Goal: Task Accomplishment & Management: Manage account settings

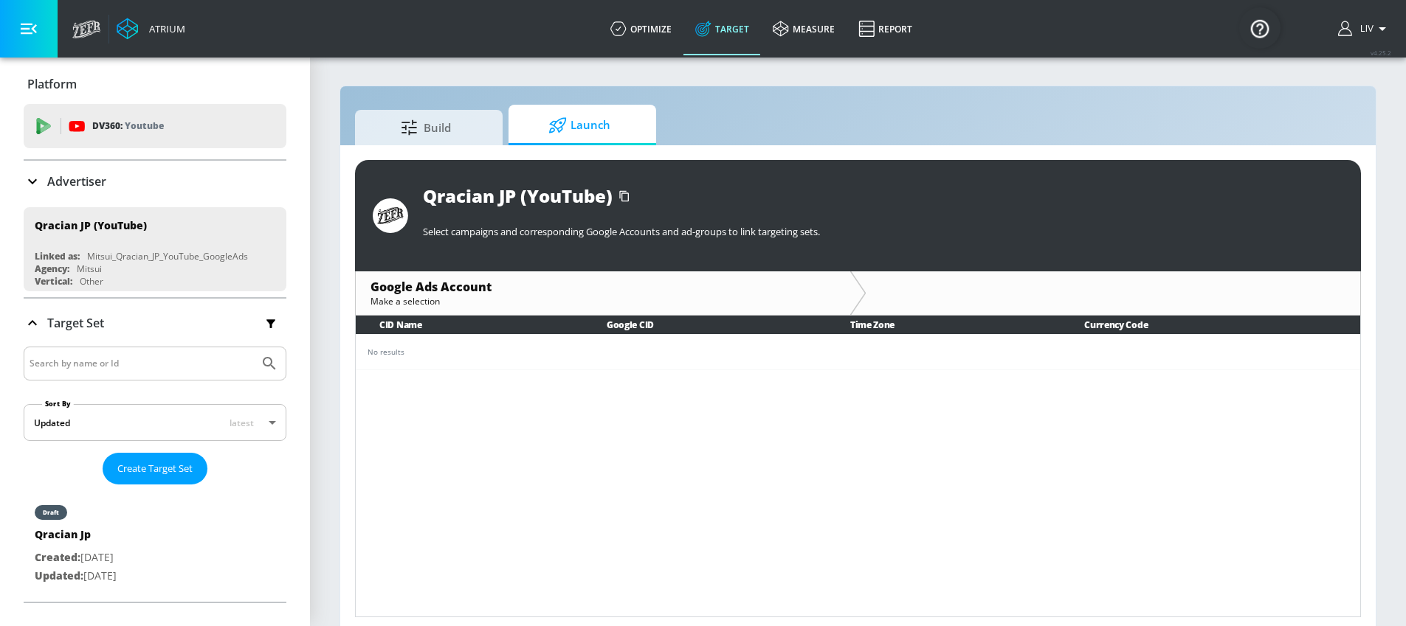
scroll to position [7, 0]
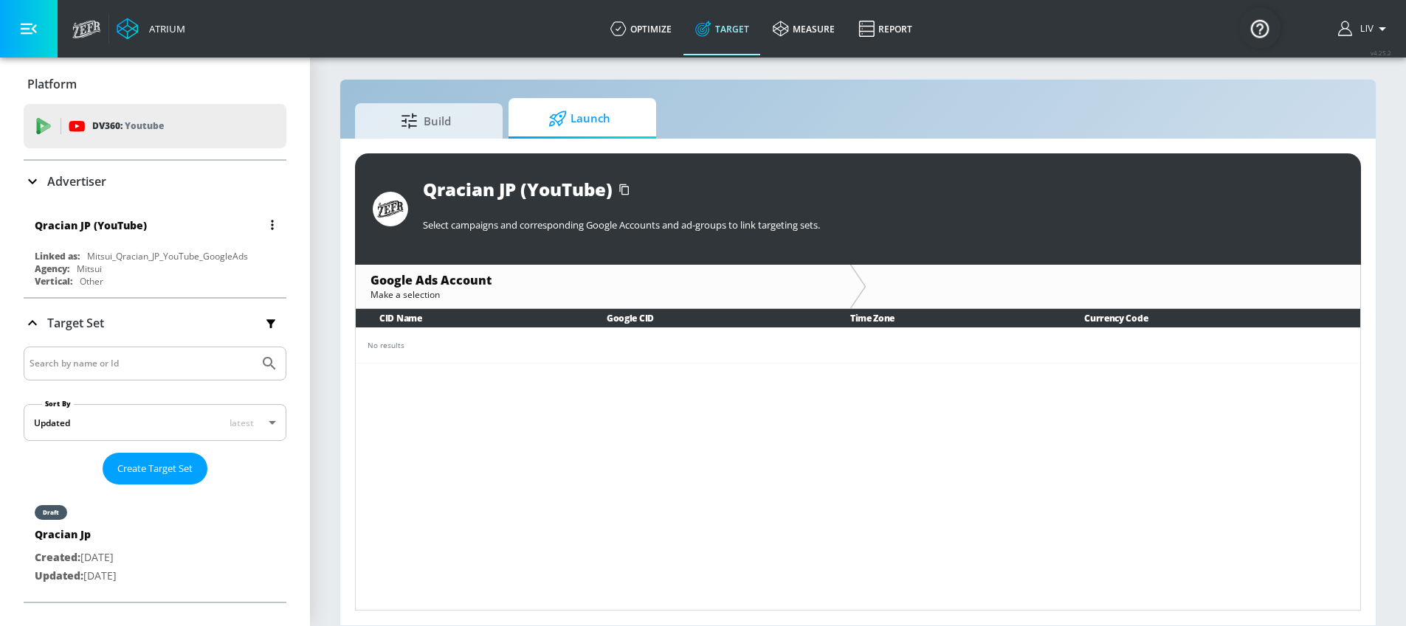
click at [151, 232] on div "Qracian JP (YouTube)" at bounding box center [159, 224] width 248 height 35
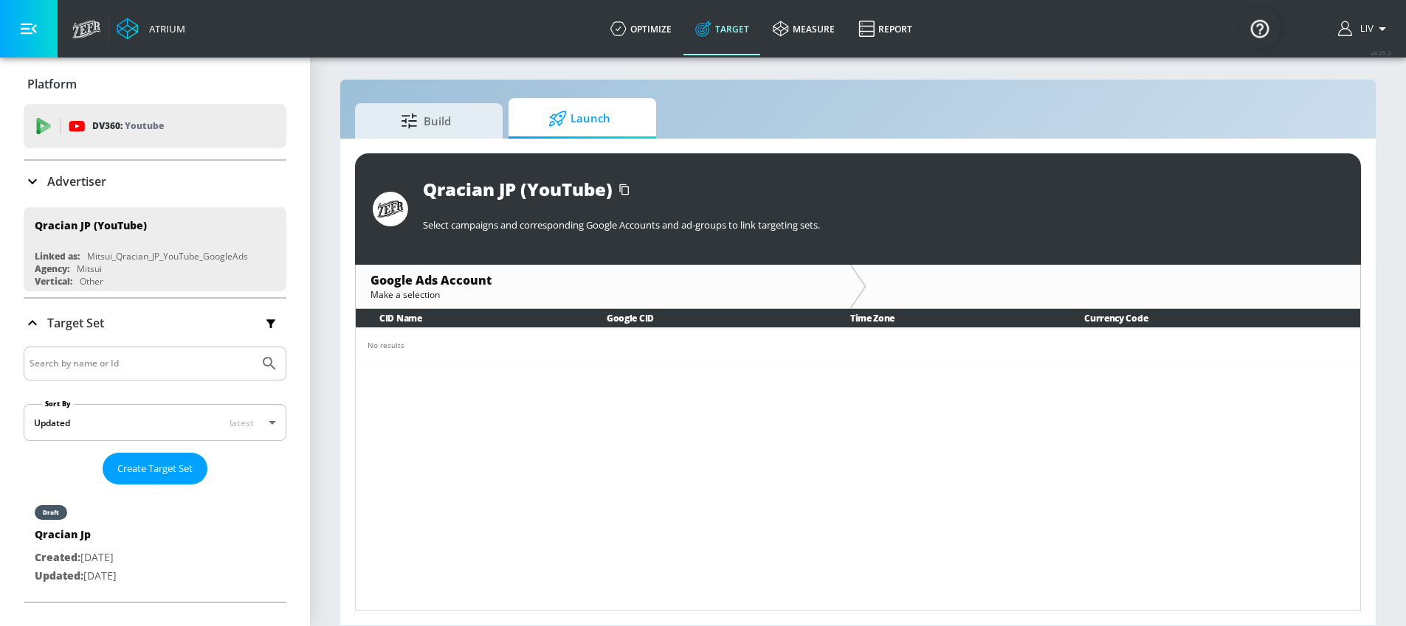
click at [151, 192] on div "Advertiser" at bounding box center [155, 181] width 263 height 41
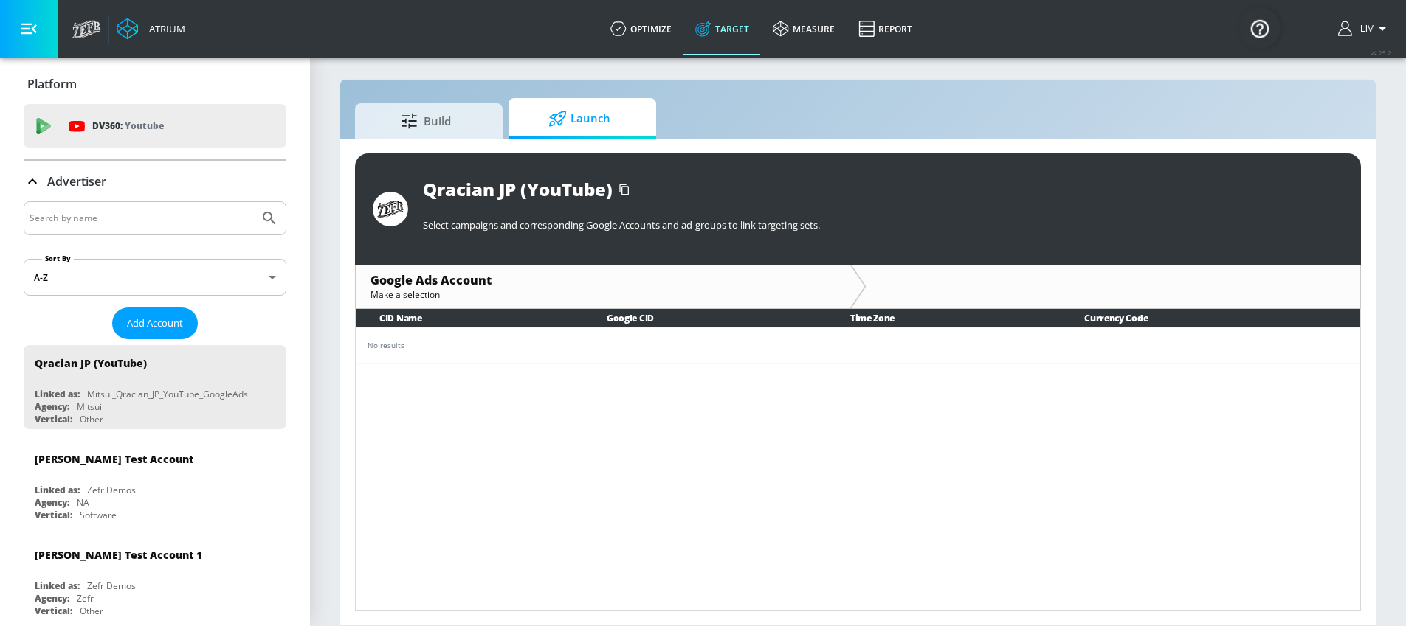
click at [151, 224] on input "Search by name" at bounding box center [142, 218] width 224 height 19
click at [253, 202] on button "Submit Search" at bounding box center [269, 218] width 32 height 32
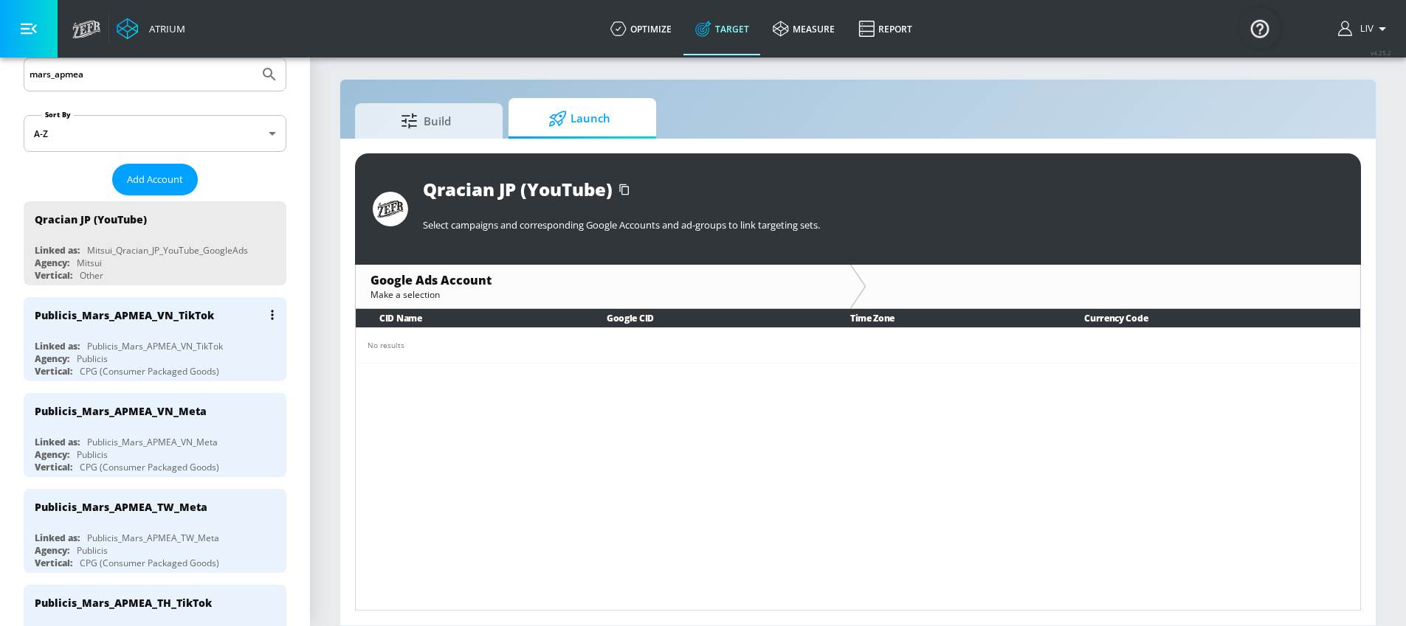
scroll to position [0, 0]
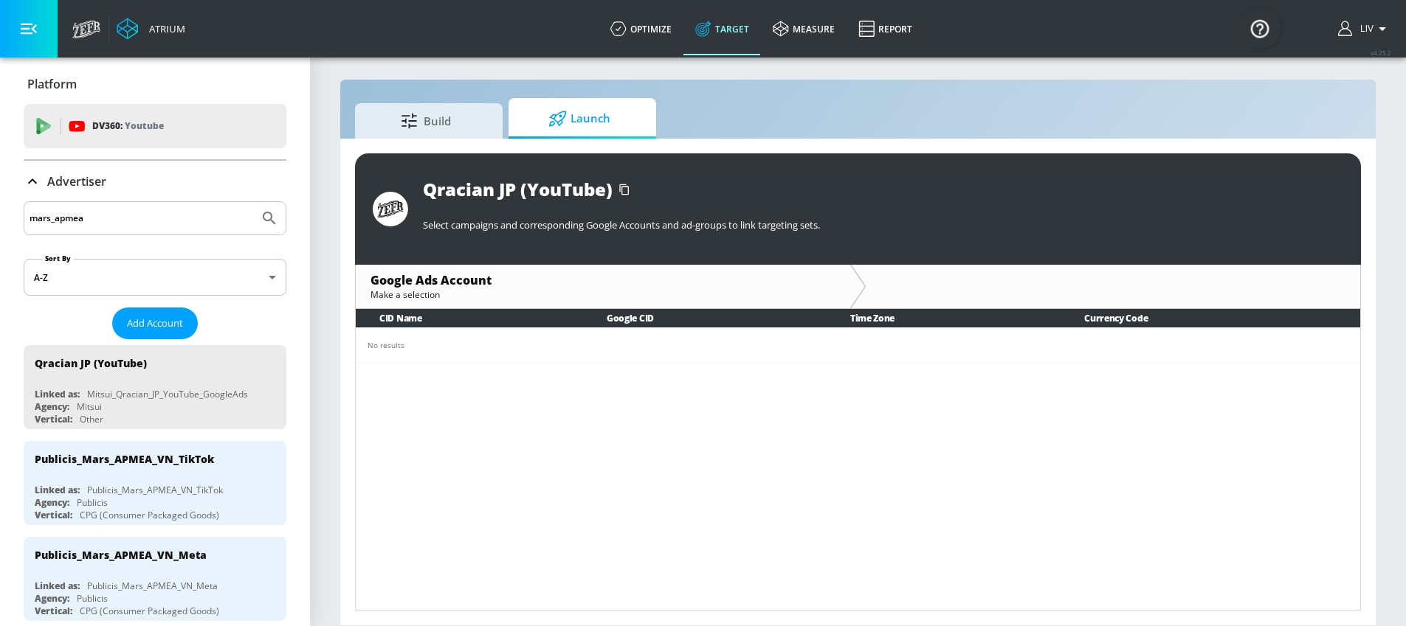
click at [114, 216] on input "mars_apmea" at bounding box center [142, 218] width 224 height 19
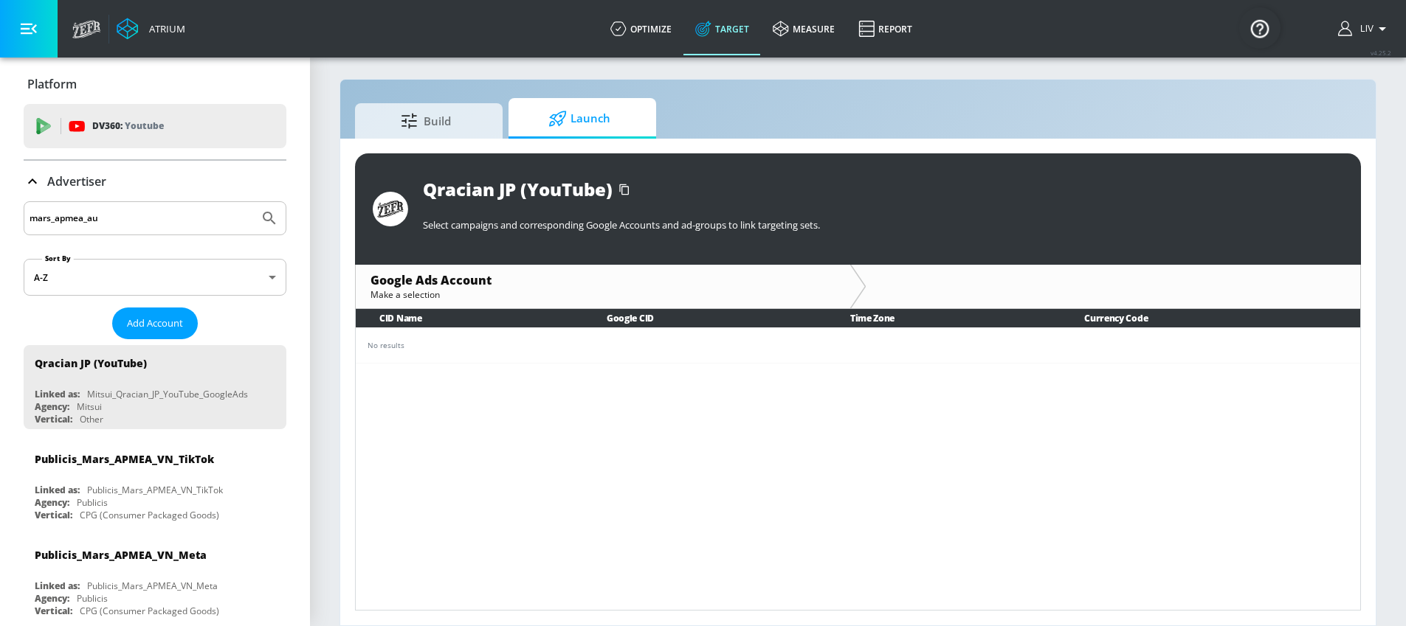
type input "mars_apmea_au"
click at [253, 202] on button "Submit Search" at bounding box center [269, 218] width 32 height 32
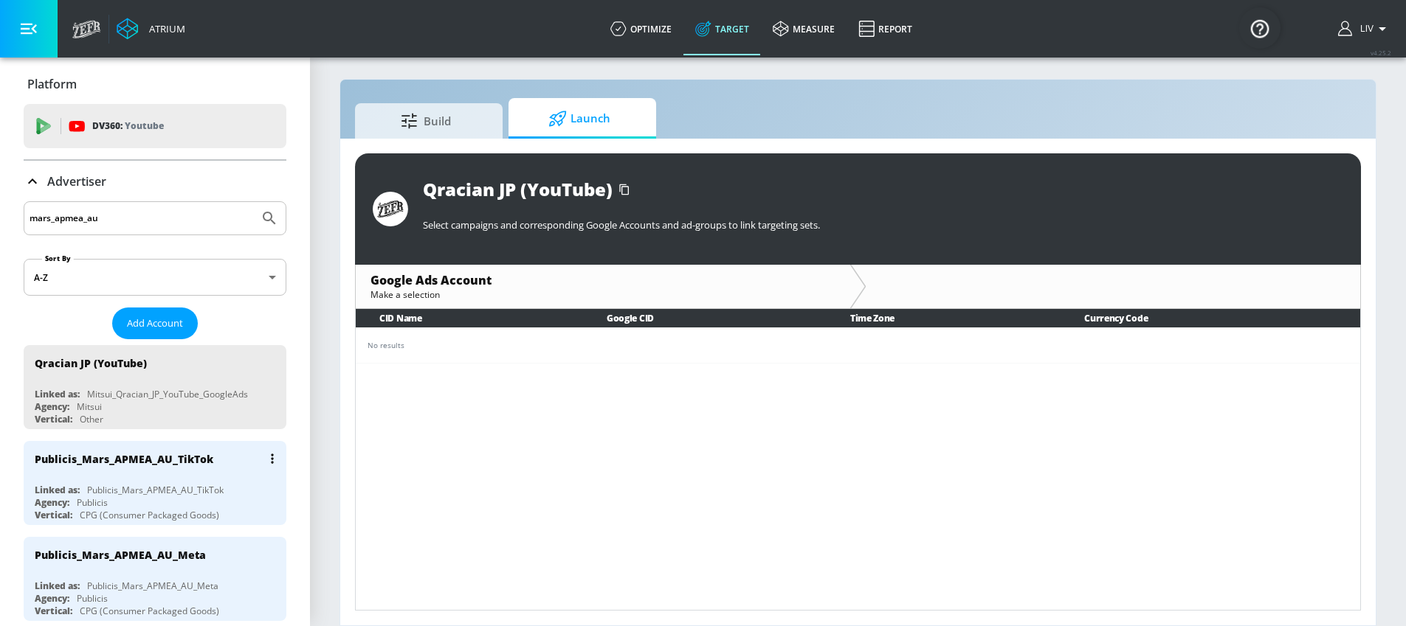
click at [262, 464] on button "list of Advertiser" at bounding box center [272, 459] width 21 height 21
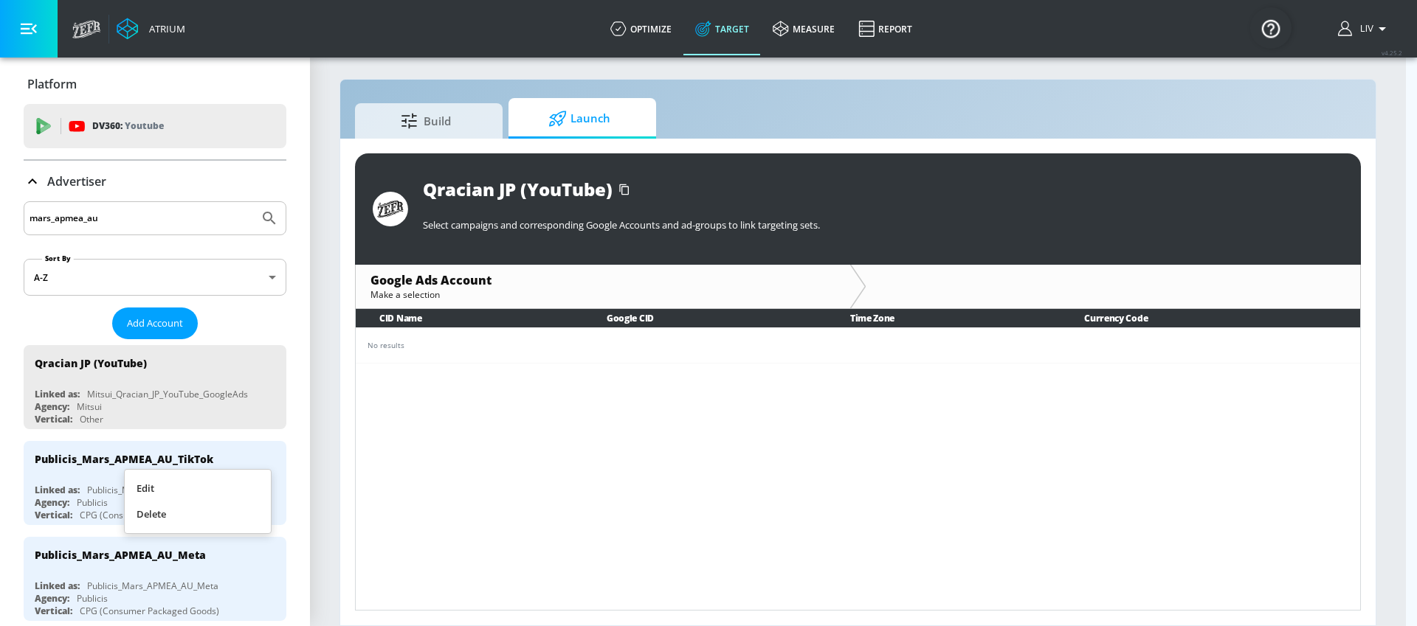
click at [199, 486] on li "Edit" at bounding box center [198, 489] width 146 height 26
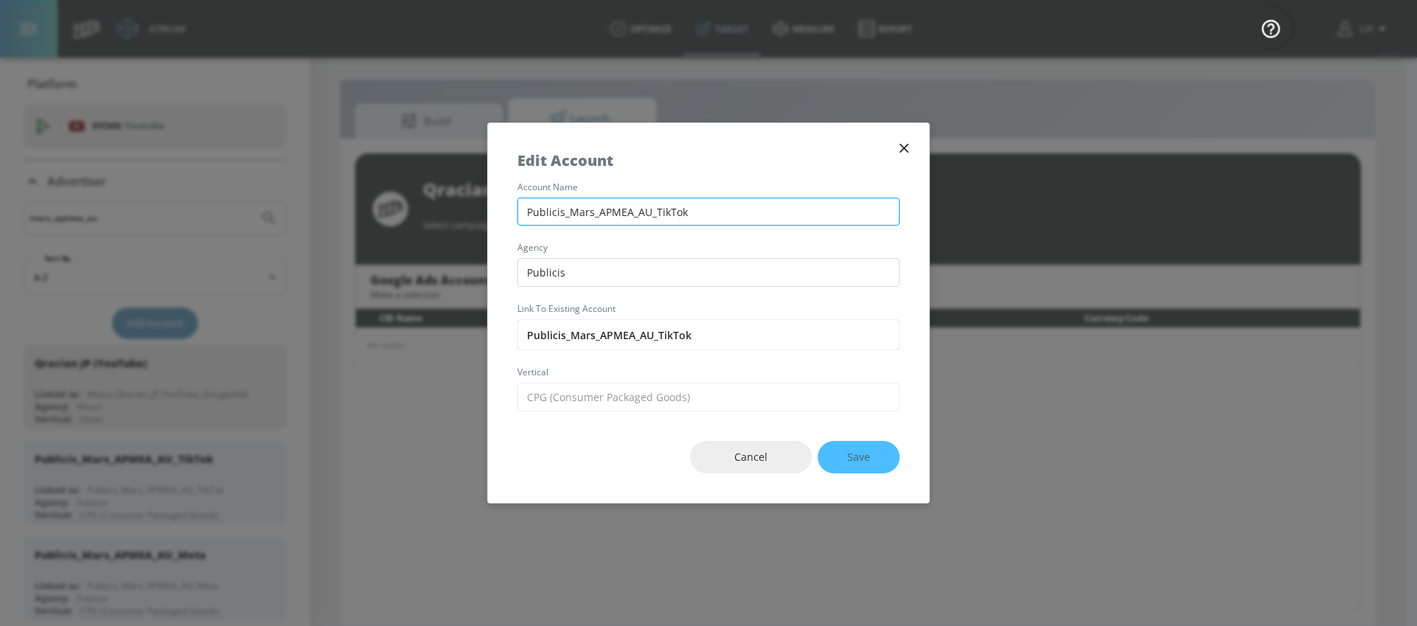
click at [607, 213] on input "Publicis_Mars_APMEA_AU_TikTok" at bounding box center [708, 212] width 382 height 29
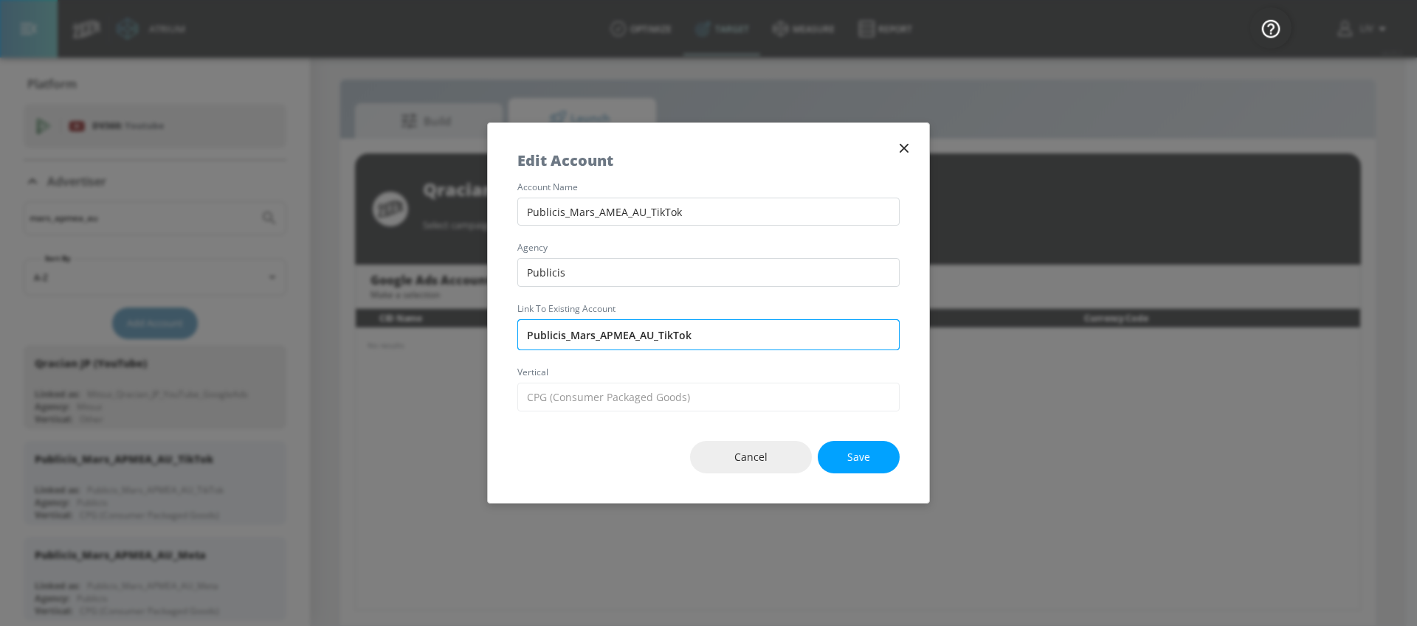
type input "Publicis_Mars_AMEA_AU_TikTok"
click at [639, 345] on input "Publicis_Mars_APMEA_AU_TikTok" at bounding box center [708, 334] width 382 height 31
click at [782, 295] on div "account name Publicis_Mars_AMEA_AU_TikTok agency Publicis Link to Existing Acco…" at bounding box center [708, 297] width 441 height 229
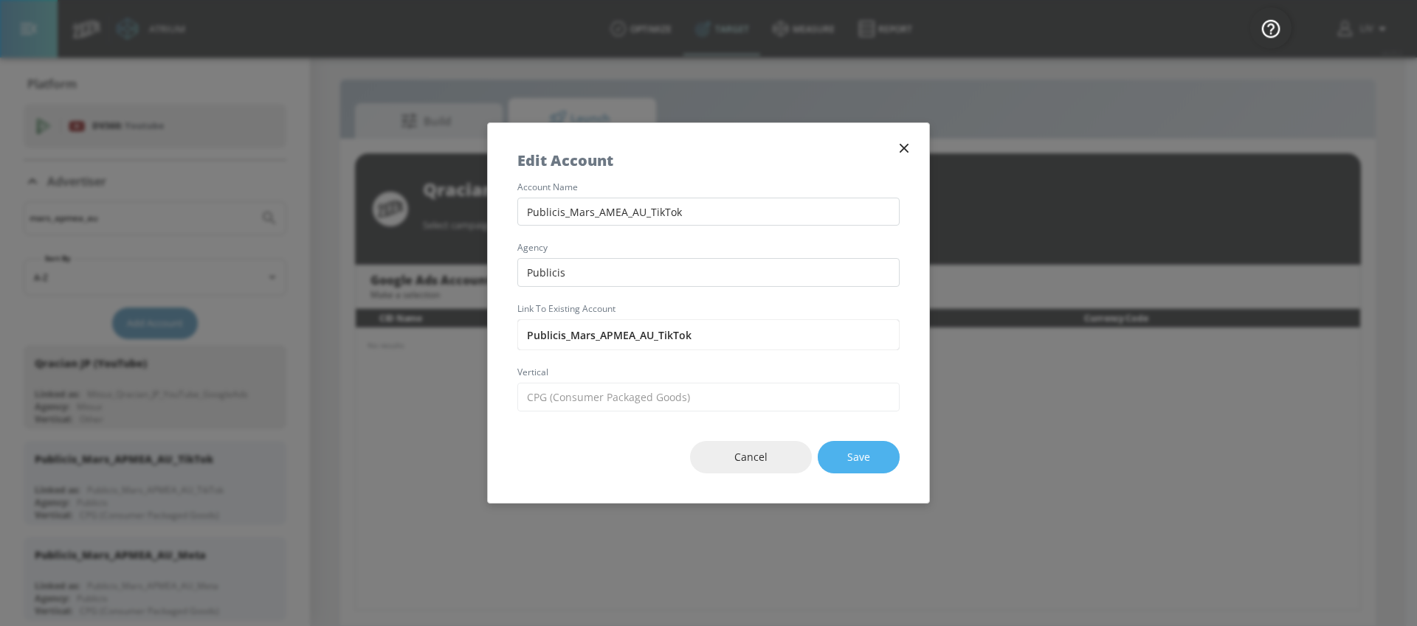
click at [843, 451] on button "Save" at bounding box center [859, 457] width 82 height 33
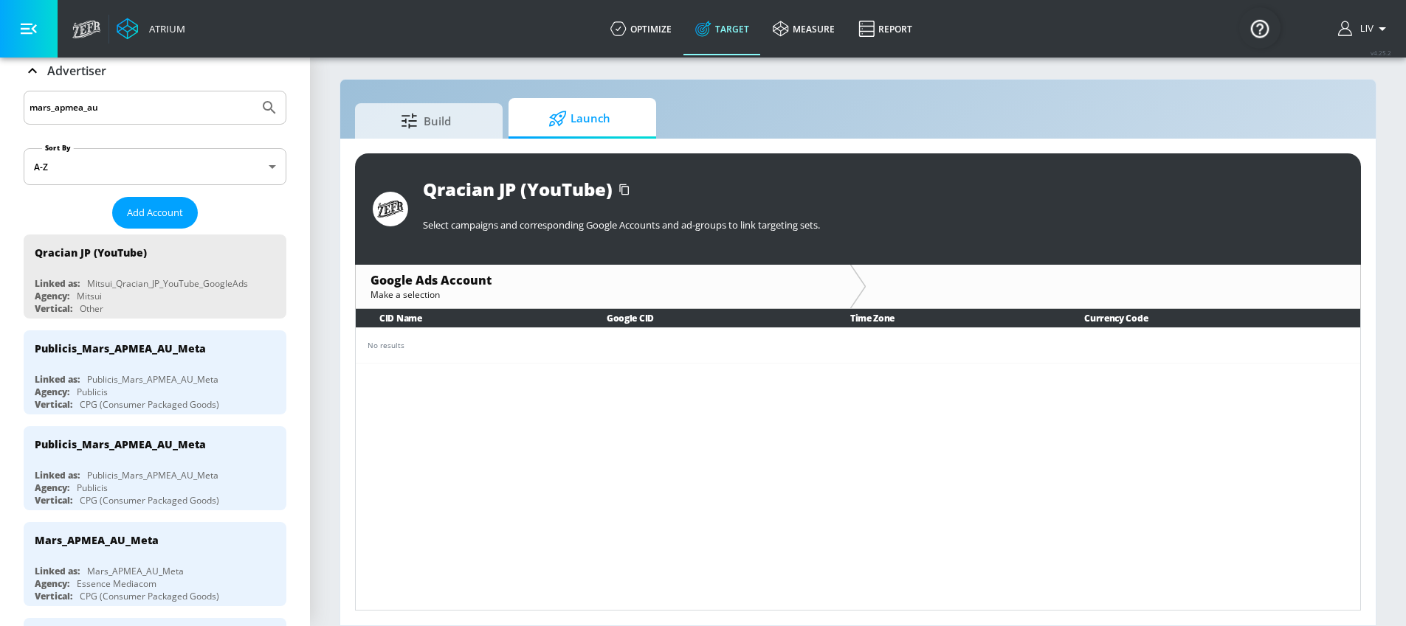
scroll to position [89, 0]
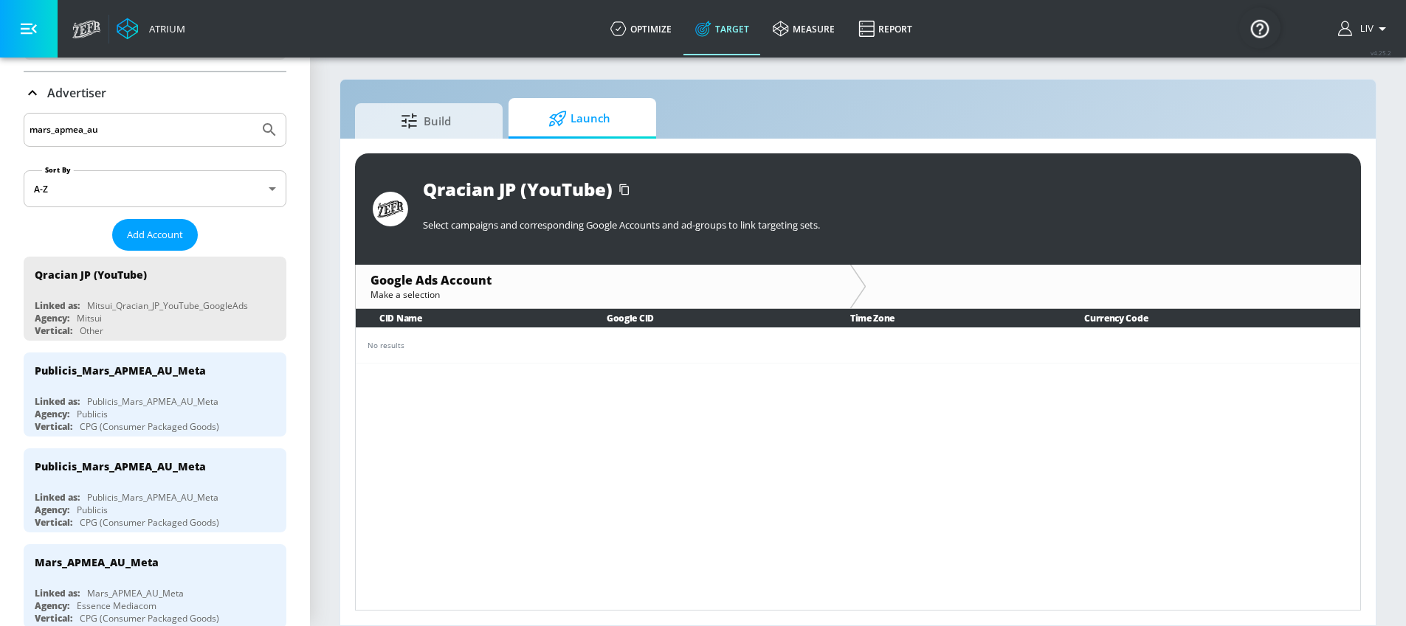
click at [134, 127] on input "mars_apmea_au" at bounding box center [142, 129] width 224 height 19
click at [253, 114] on button "Submit Search" at bounding box center [269, 130] width 32 height 32
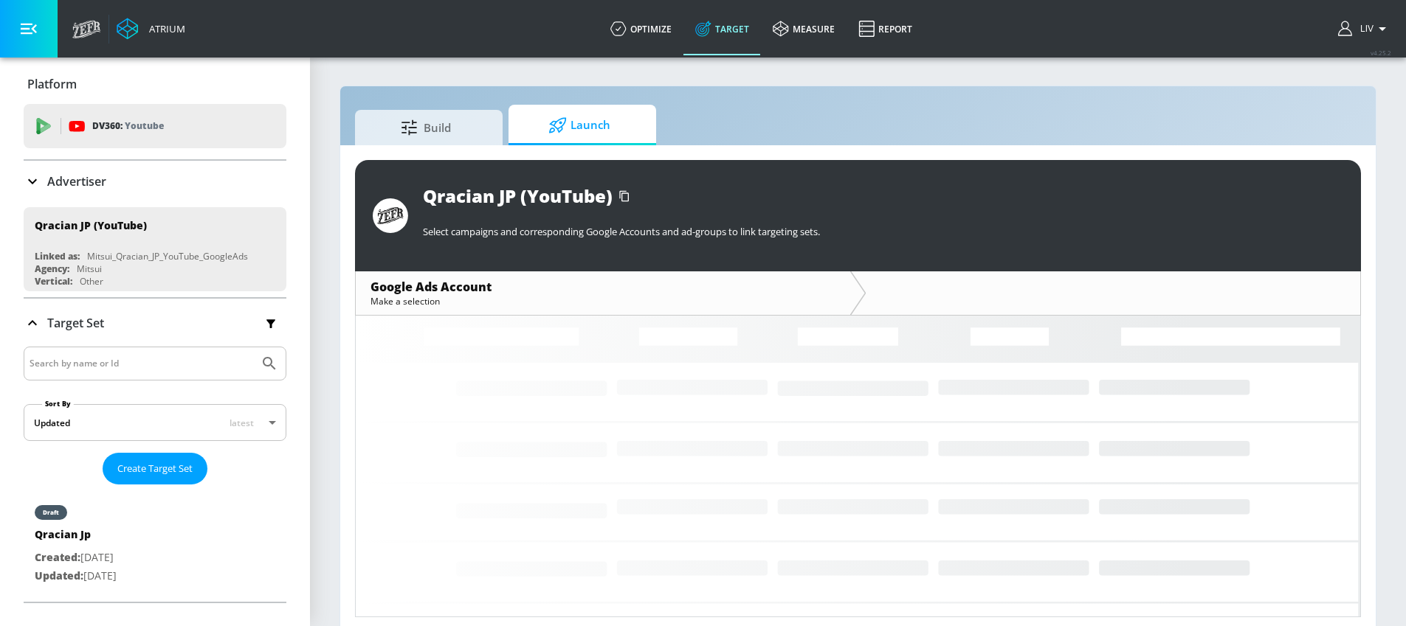
scroll to position [7, 0]
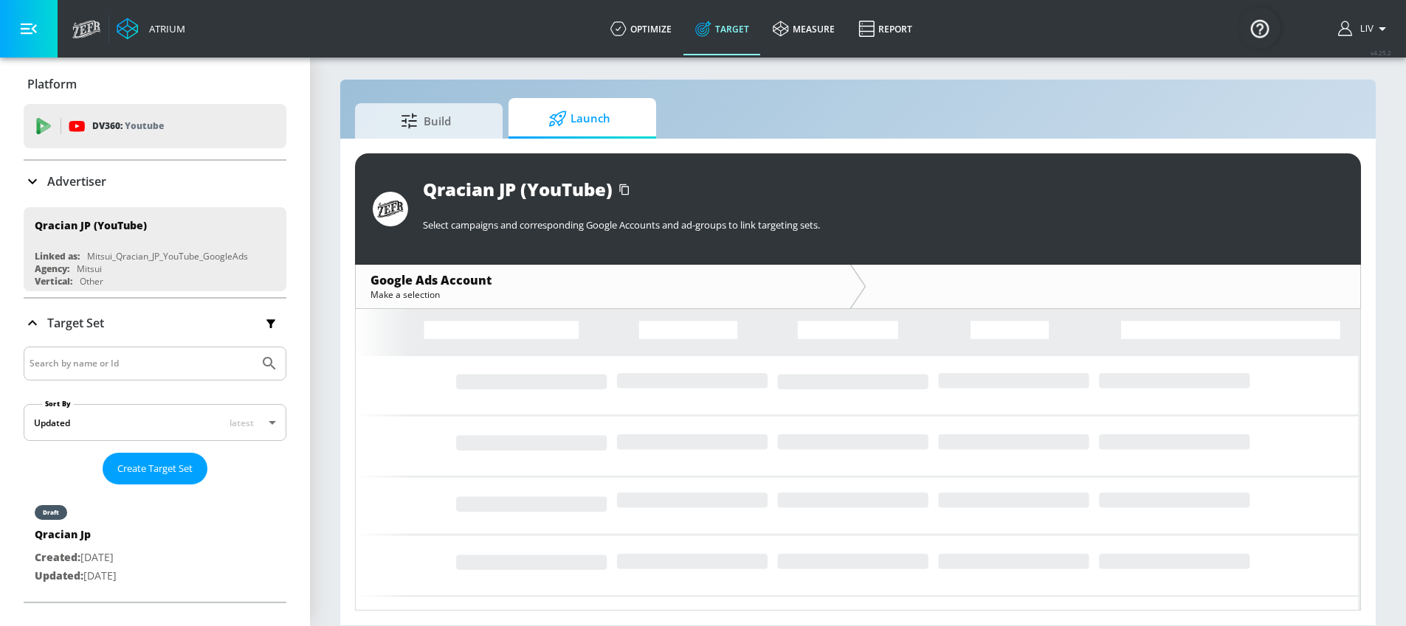
click at [131, 184] on div "Advertiser" at bounding box center [155, 182] width 263 height 18
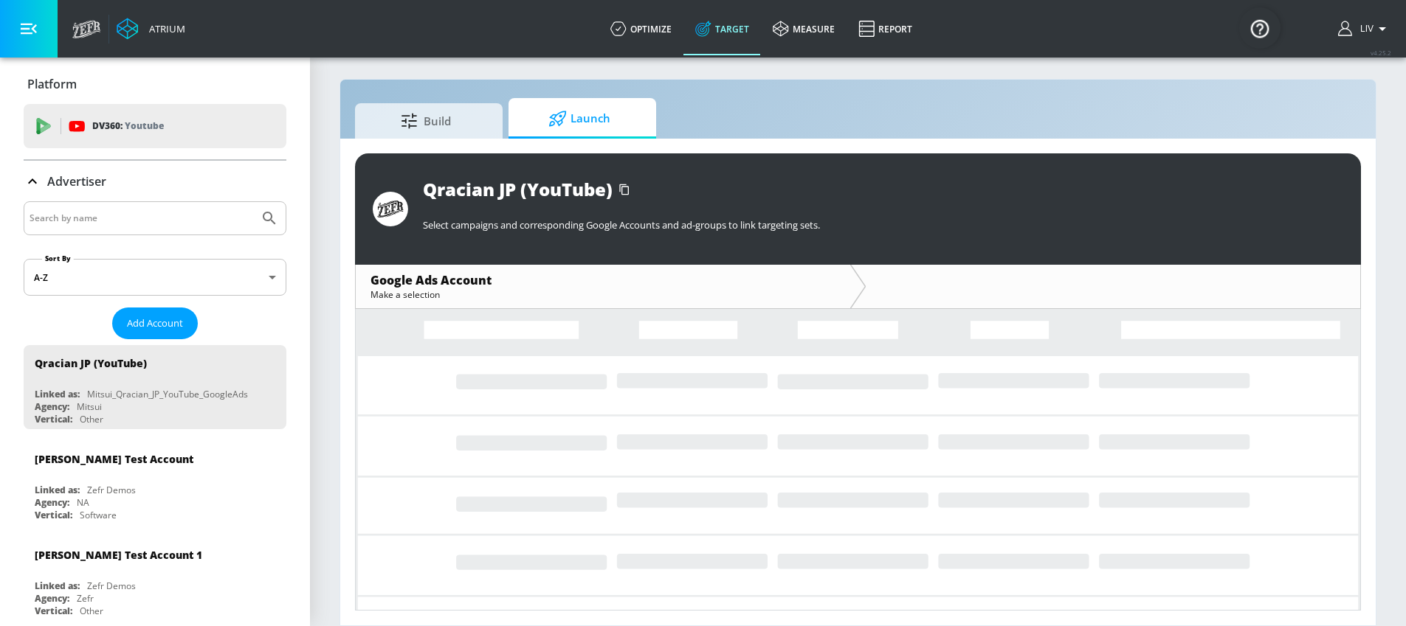
click at [134, 220] on input "Search by name" at bounding box center [142, 218] width 224 height 19
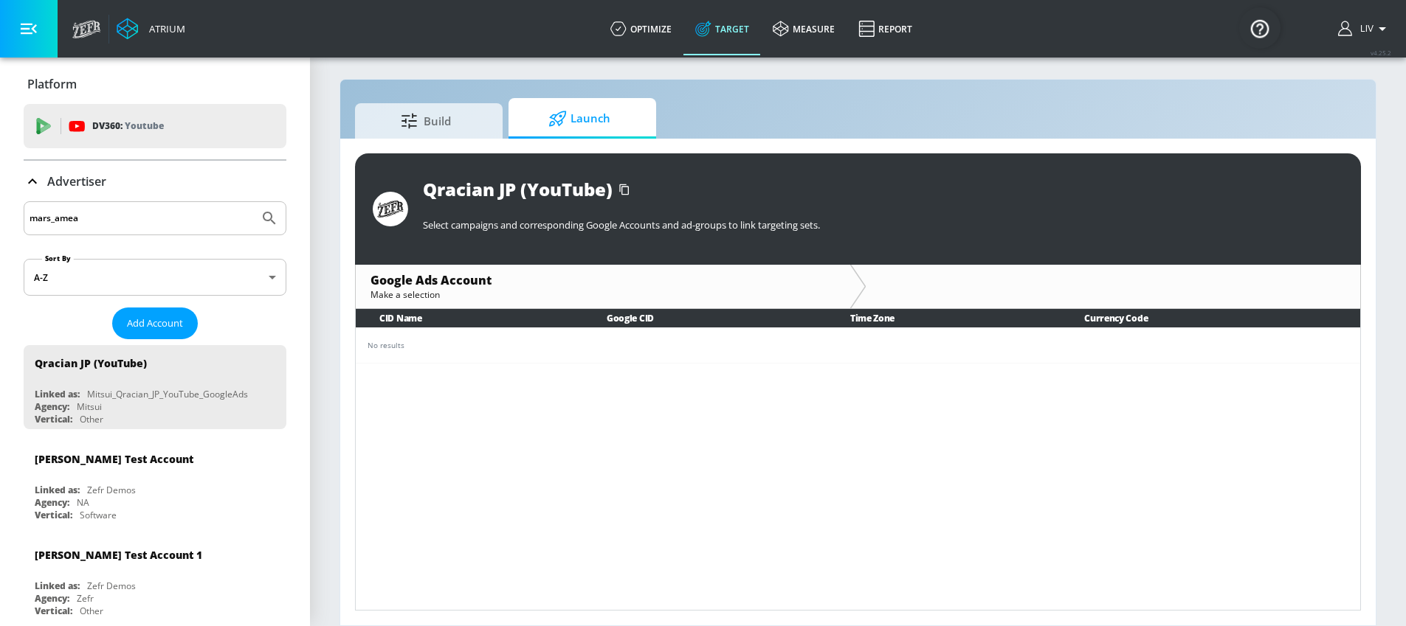
click at [253, 202] on button "Submit Search" at bounding box center [269, 218] width 32 height 32
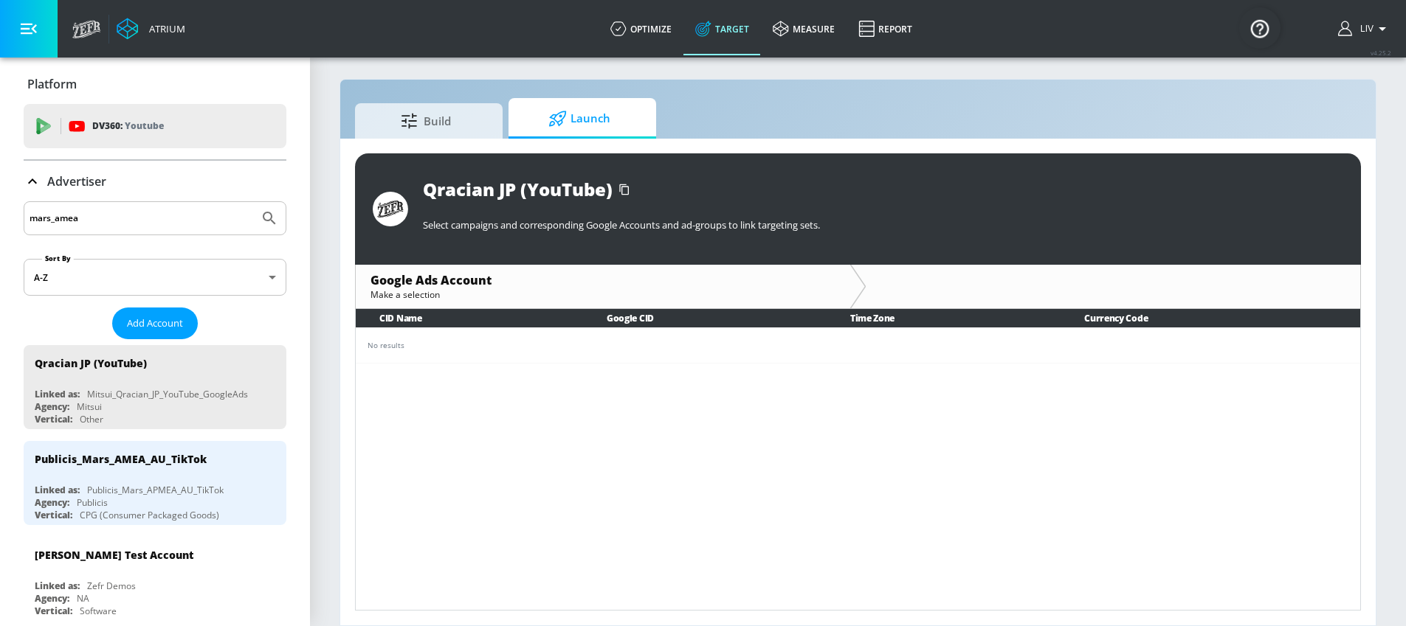
click at [125, 216] on input "mars_amea" at bounding box center [142, 218] width 224 height 19
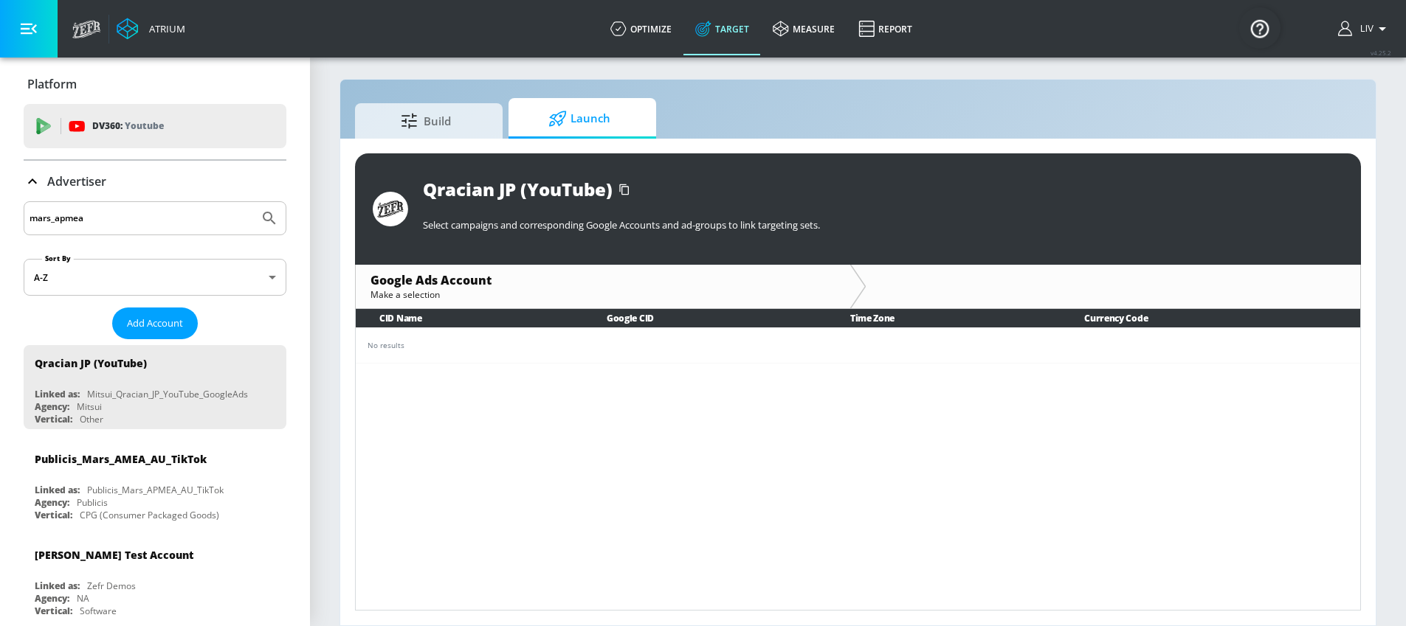
click at [253, 202] on button "Submit Search" at bounding box center [269, 218] width 32 height 32
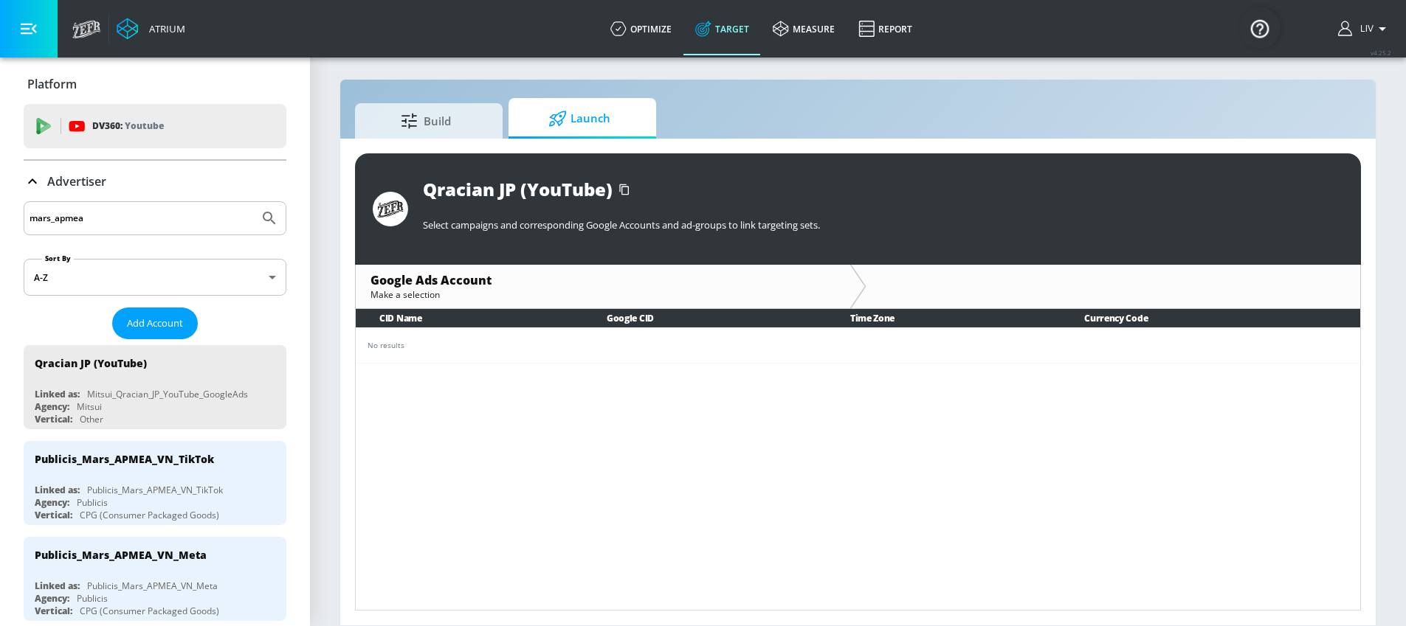
click at [87, 215] on input "mars_apmea" at bounding box center [142, 218] width 224 height 19
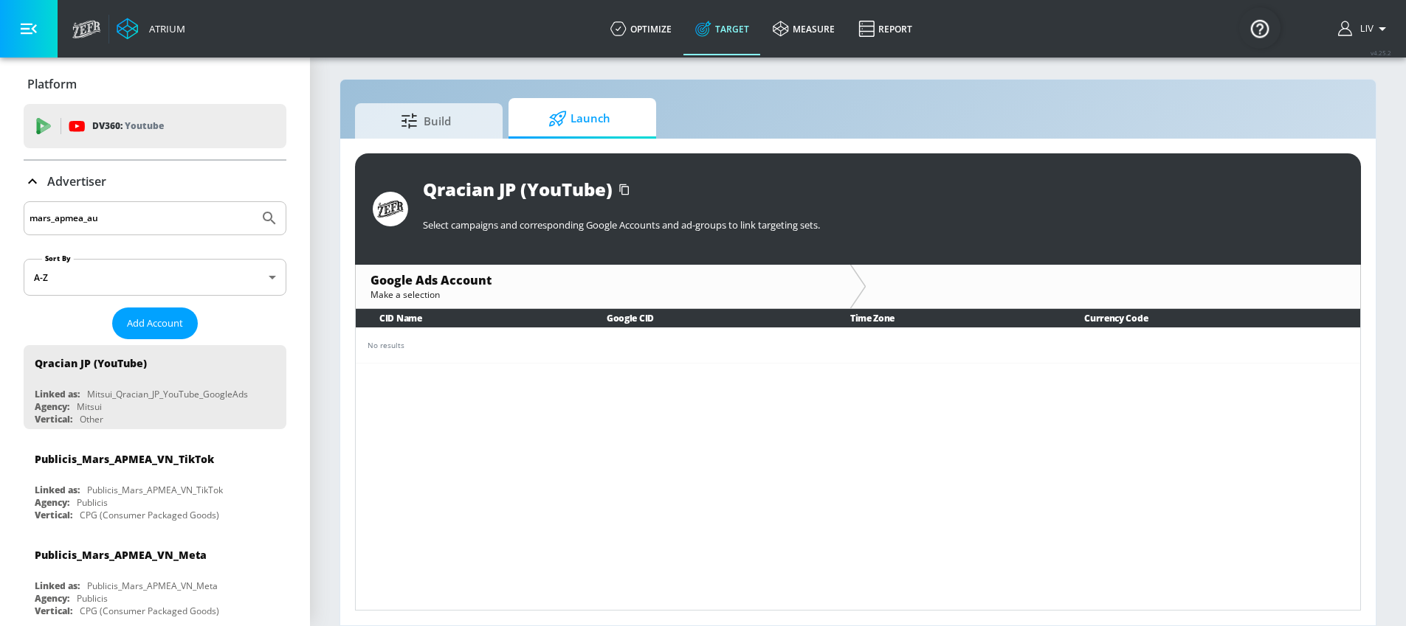
type input "mars_apmea_au"
click at [253, 202] on button "Submit Search" at bounding box center [269, 218] width 32 height 32
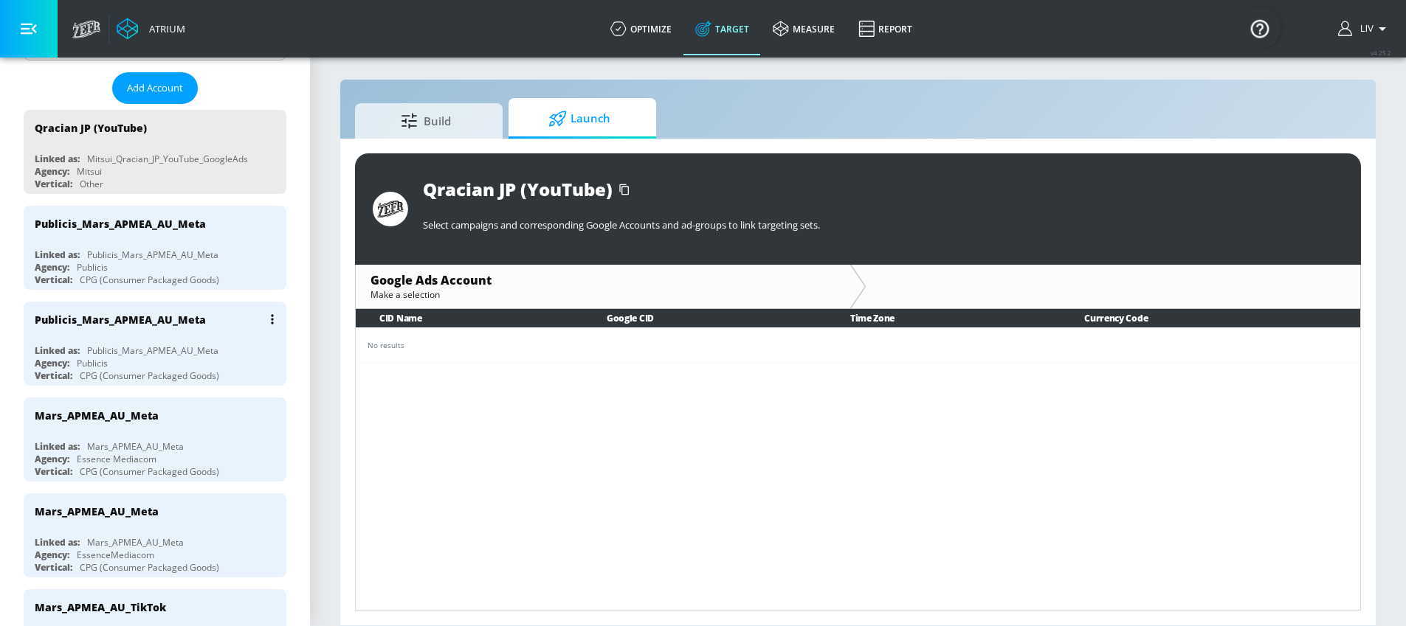
scroll to position [238, 0]
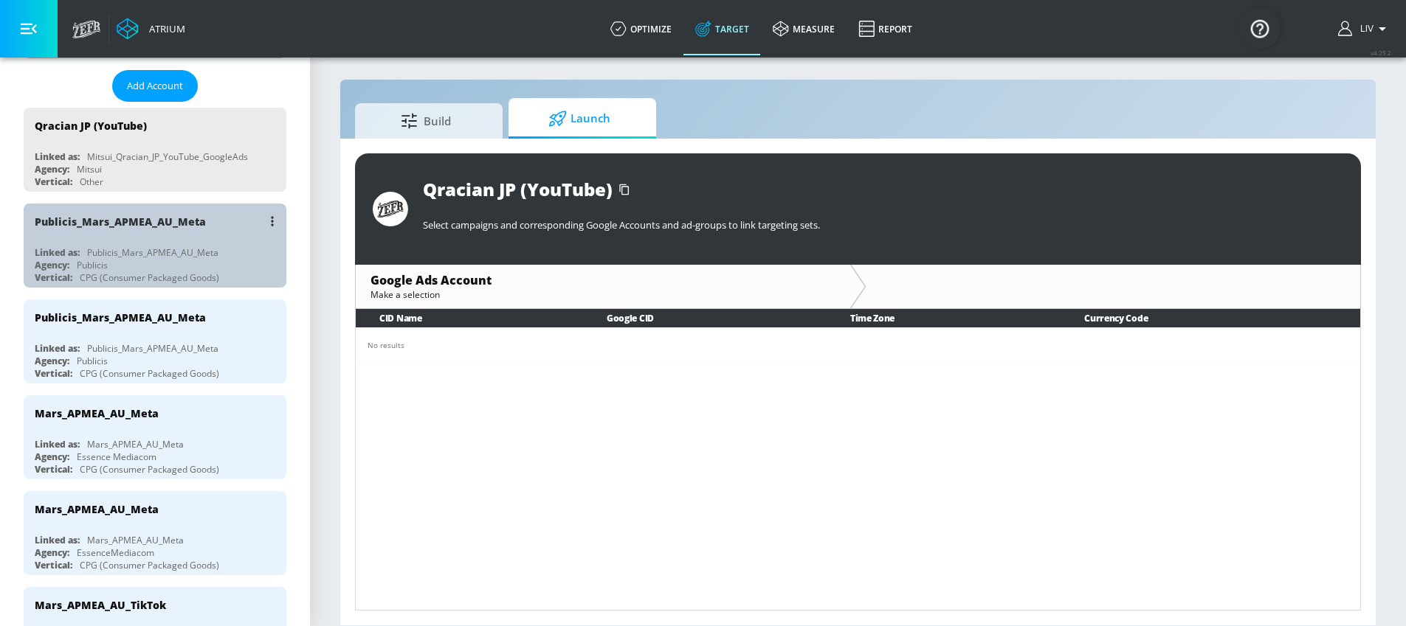
click at [232, 237] on div "Publicis_Mars_APMEA_AU_Meta" at bounding box center [159, 221] width 248 height 35
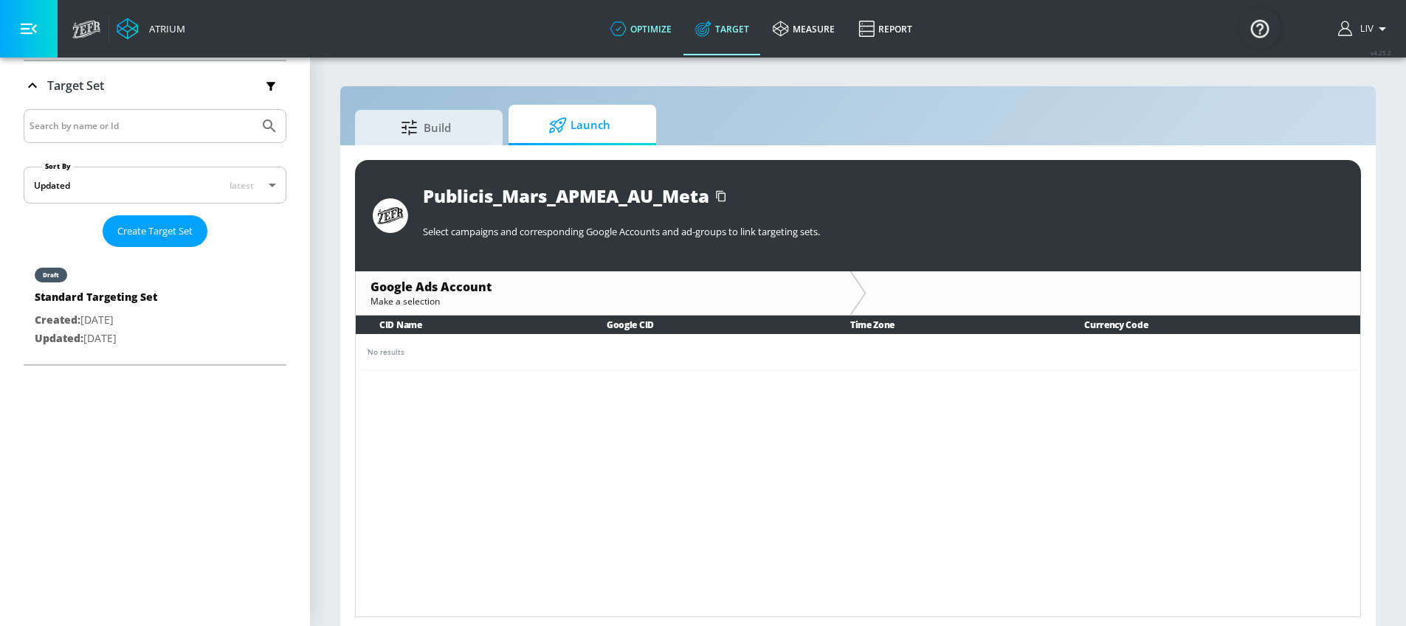
click at [626, 32] on icon at bounding box center [618, 29] width 16 height 16
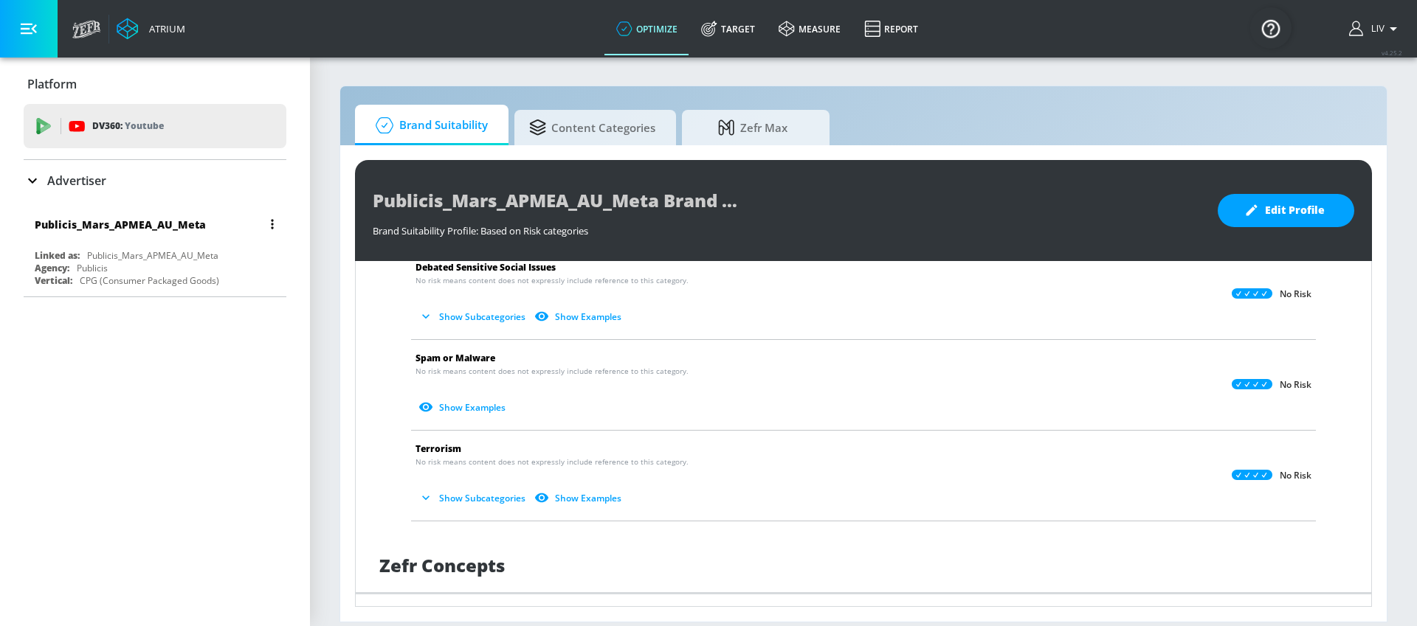
scroll to position [711, 0]
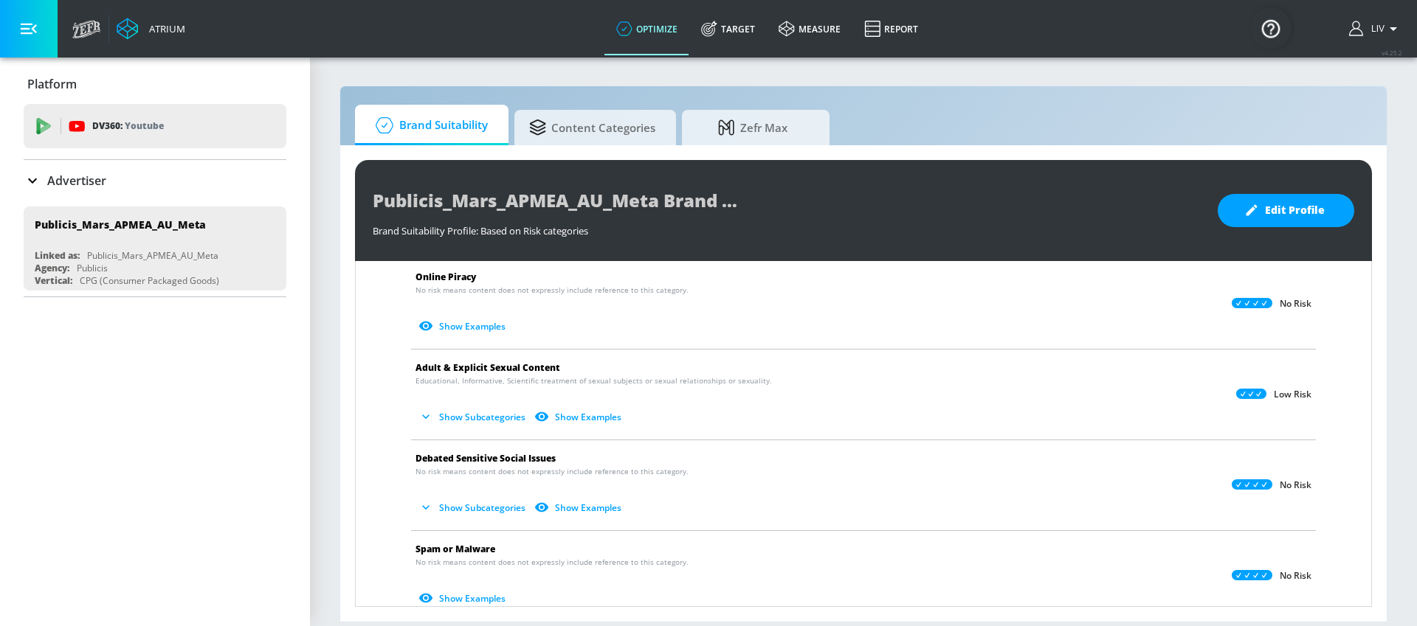
click at [77, 189] on div "Advertiser" at bounding box center [65, 181] width 83 height 18
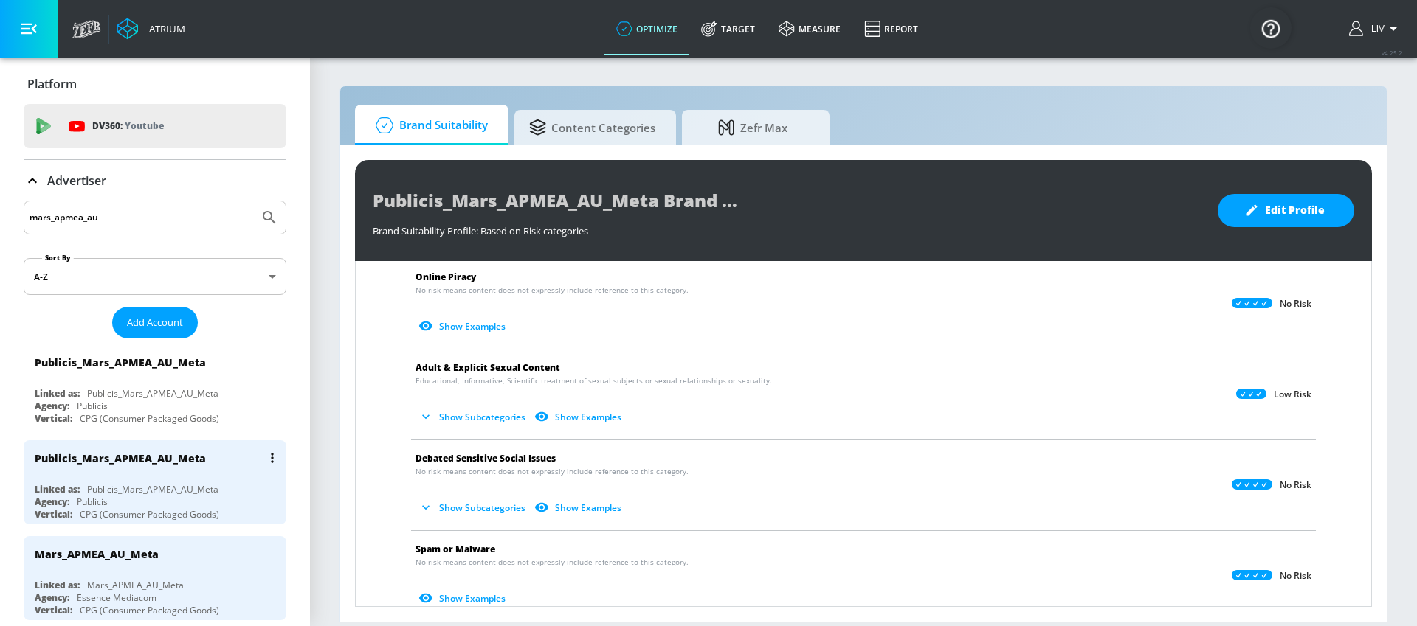
click at [268, 460] on button "list of Advertiser" at bounding box center [272, 458] width 21 height 21
click at [233, 505] on li "Delete" at bounding box center [198, 514] width 146 height 26
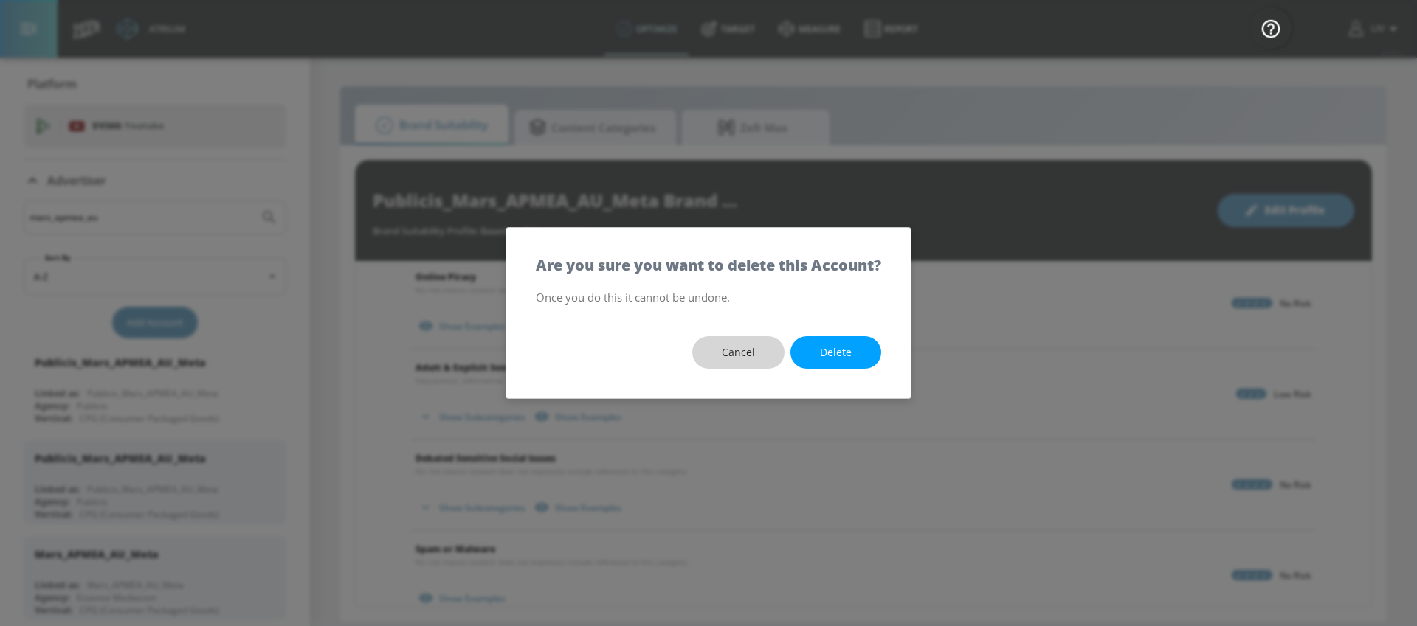
click at [745, 362] on button "Cancel" at bounding box center [738, 352] width 92 height 33
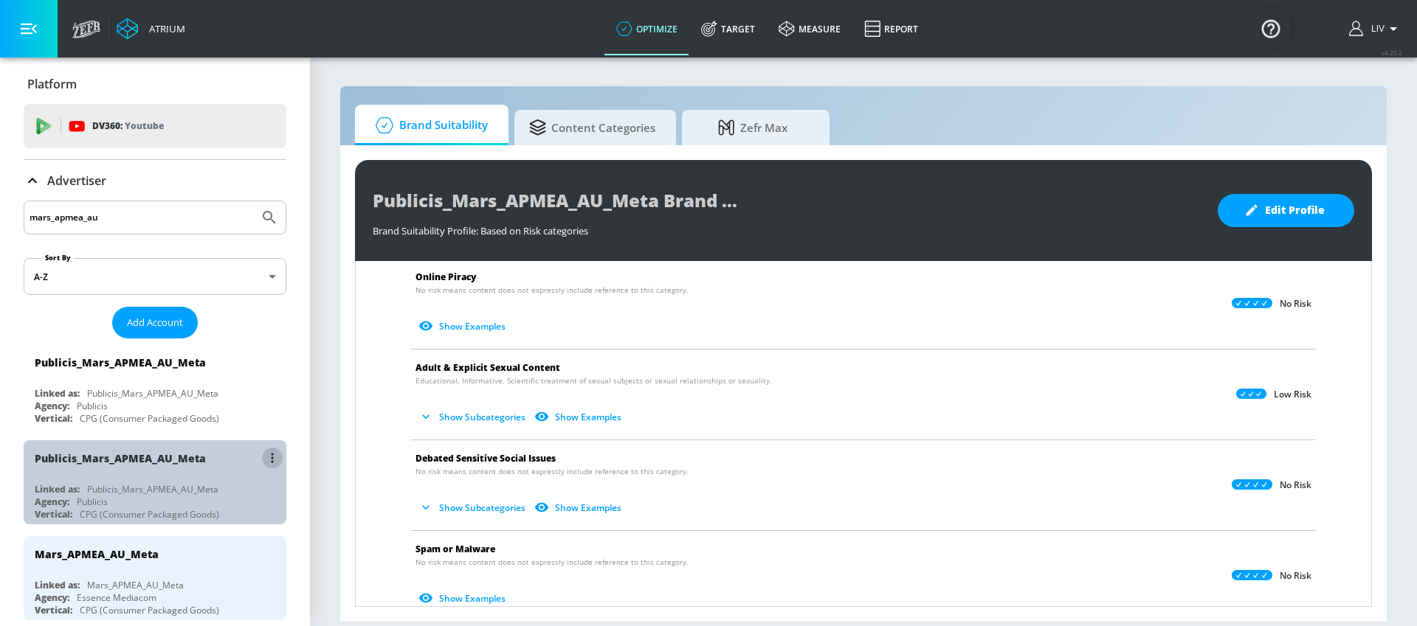
click at [262, 460] on button "list of Advertiser" at bounding box center [272, 458] width 21 height 21
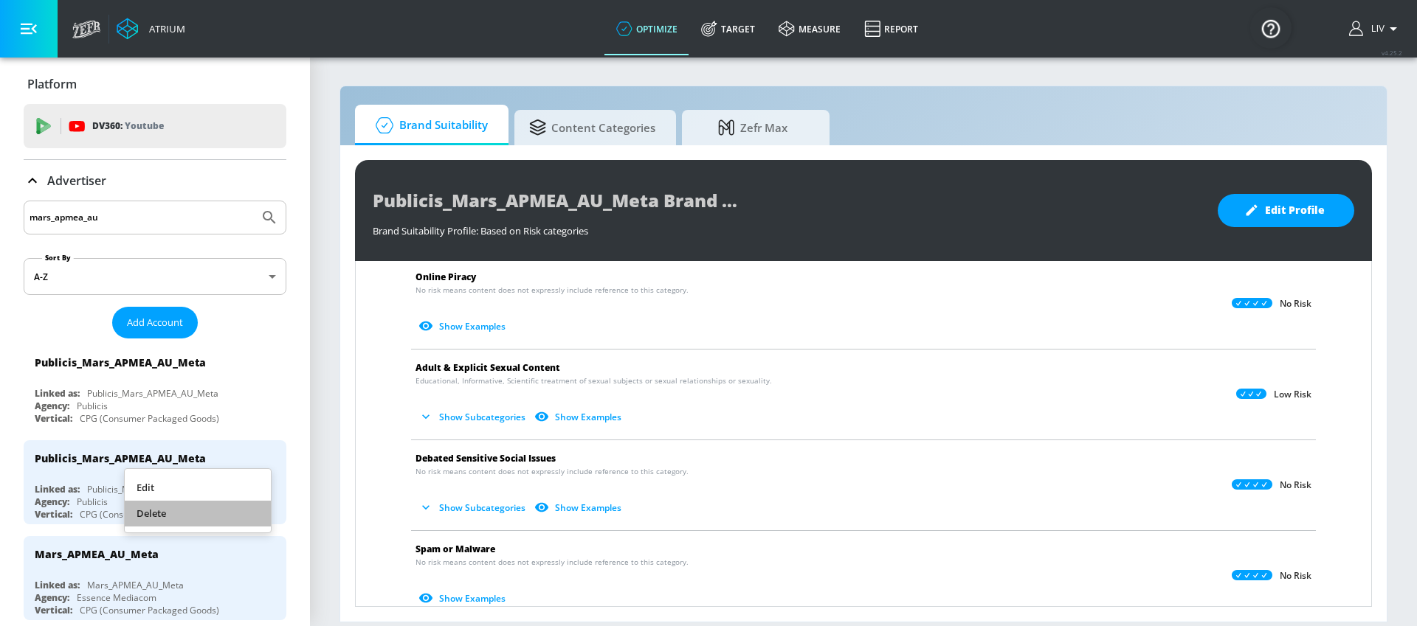
click at [198, 510] on li "Delete" at bounding box center [198, 514] width 146 height 26
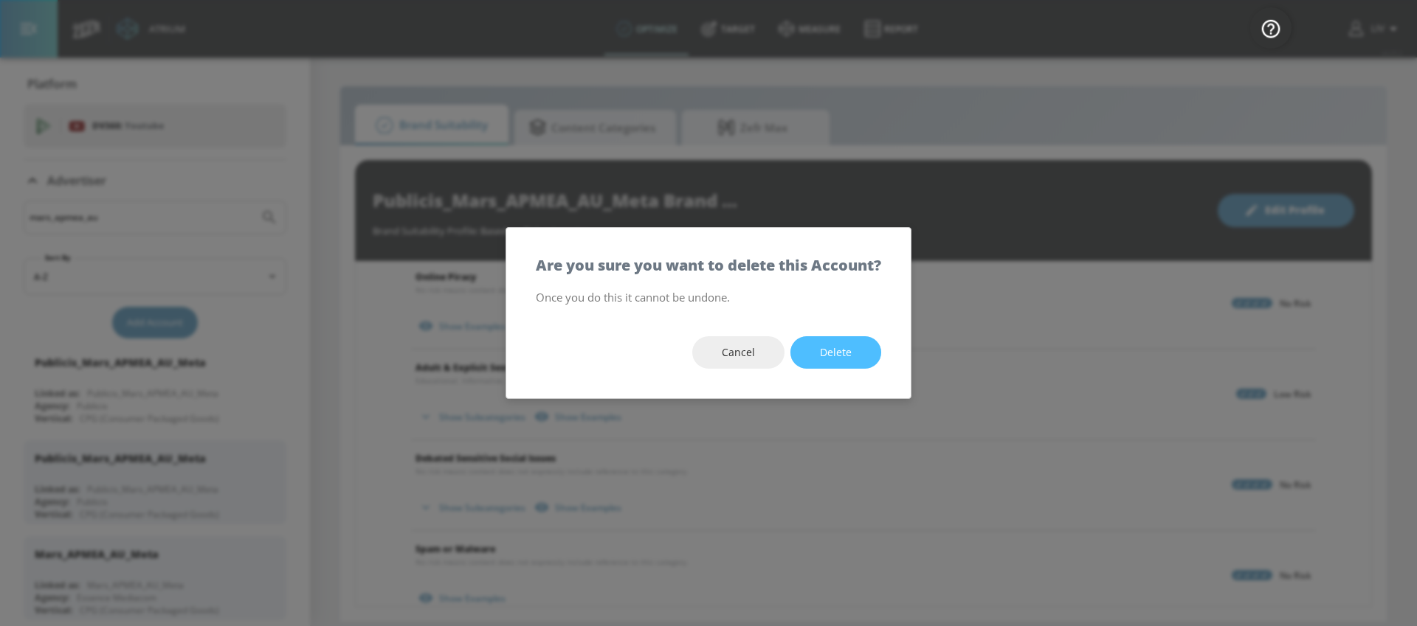
click at [803, 359] on button "Delete" at bounding box center [835, 352] width 91 height 33
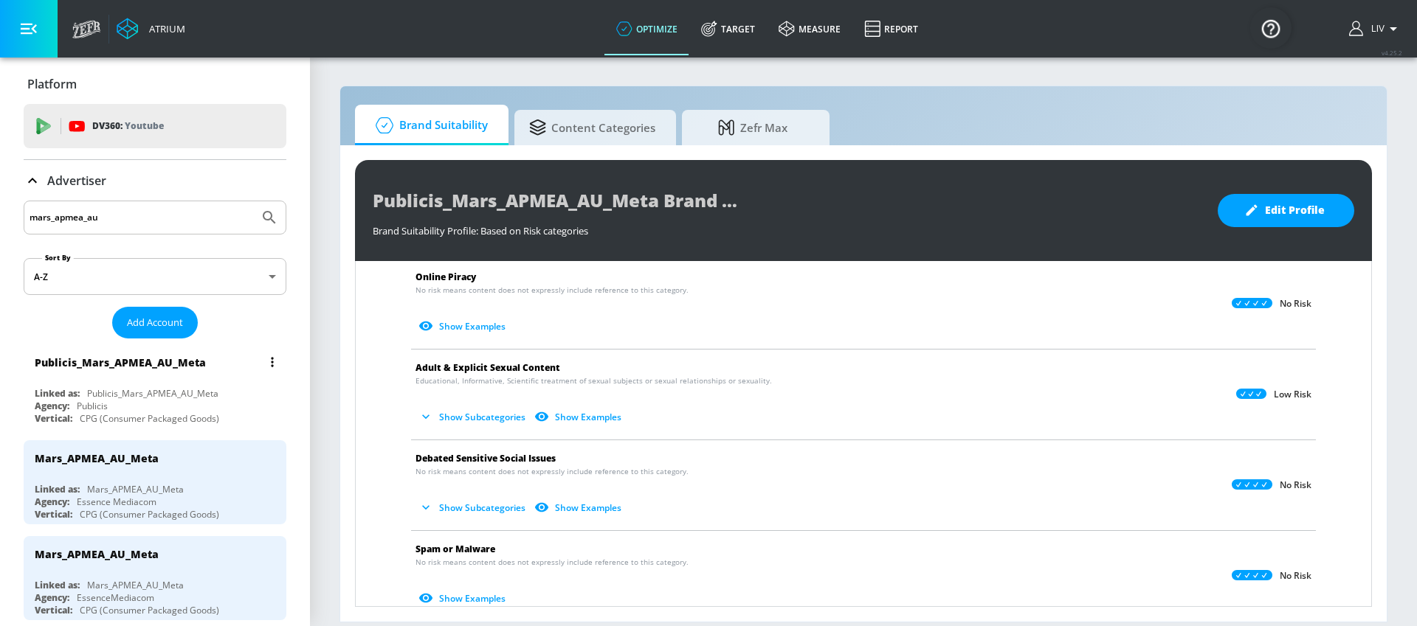
click at [264, 363] on button "list of Advertiser" at bounding box center [272, 362] width 21 height 21
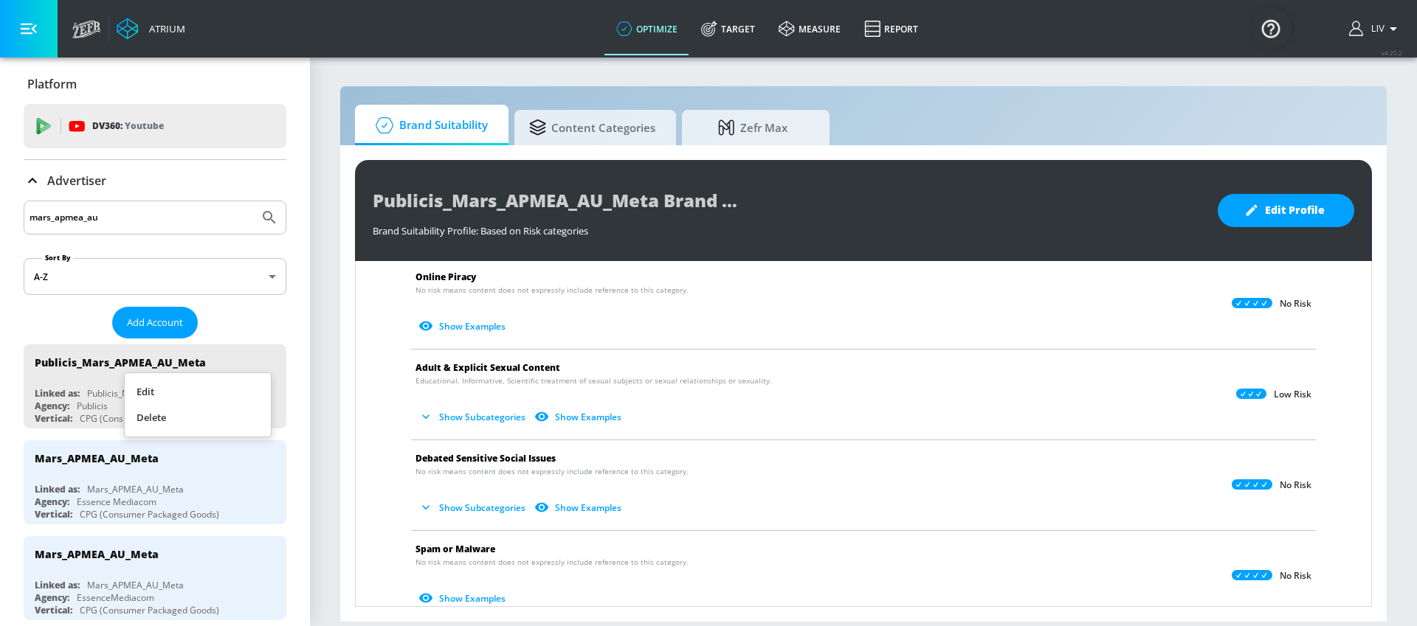
click at [210, 393] on li "Edit" at bounding box center [198, 392] width 146 height 26
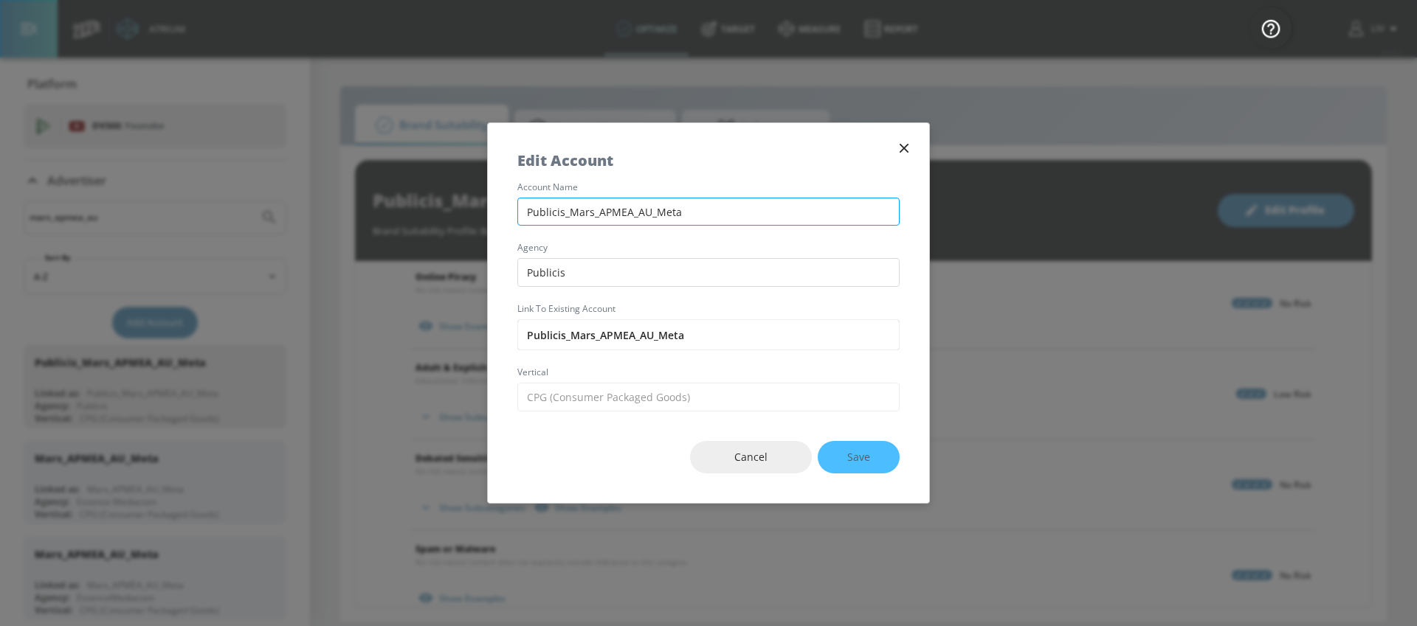
click at [607, 212] on input "Publicis_Mars_APMEA_AU_Meta" at bounding box center [708, 212] width 382 height 29
type input "Publicis_Mars_AMEA_AU_Meta"
click at [848, 463] on span "Save" at bounding box center [858, 458] width 23 height 18
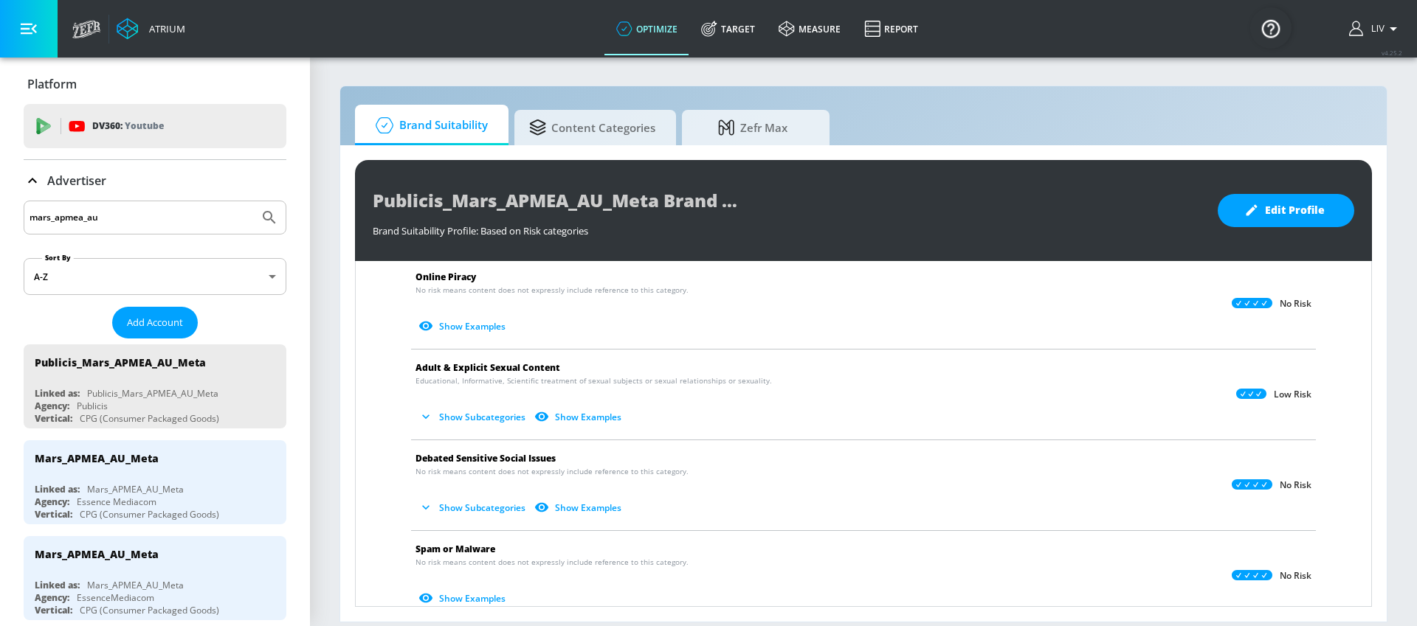
click at [64, 215] on input "mars_apmea_au" at bounding box center [142, 217] width 224 height 19
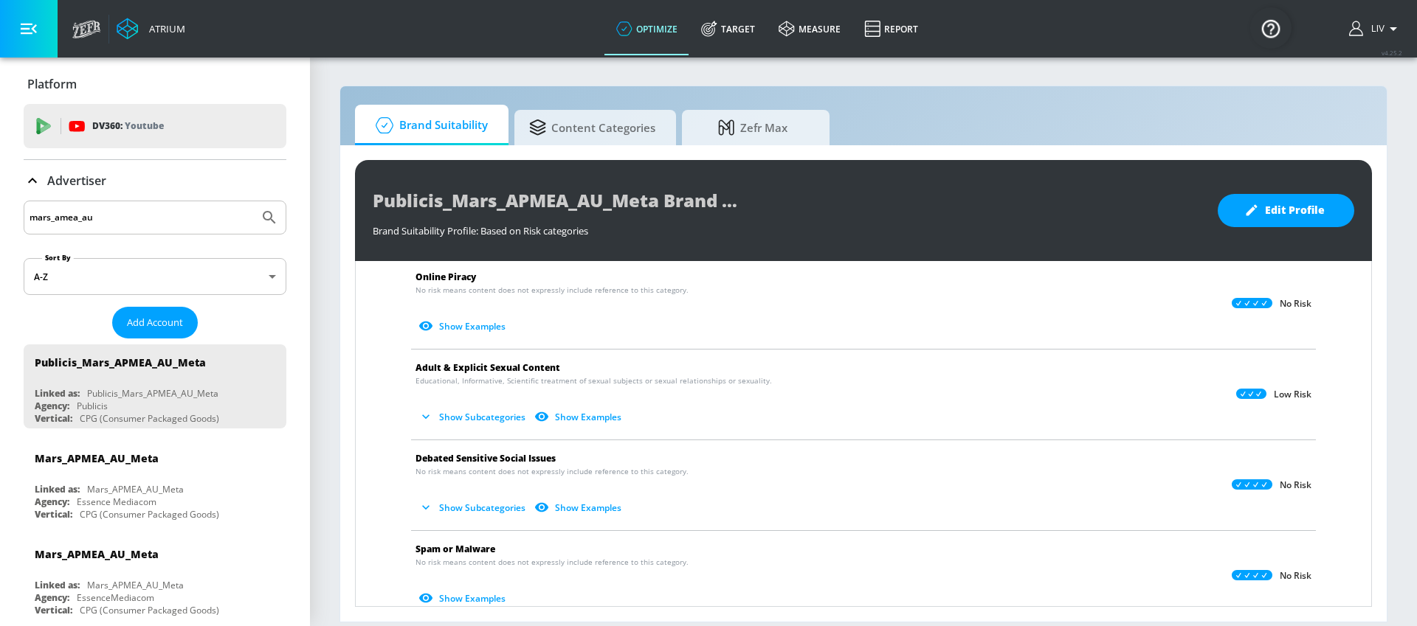
click at [253, 201] on button "Submit Search" at bounding box center [269, 217] width 32 height 32
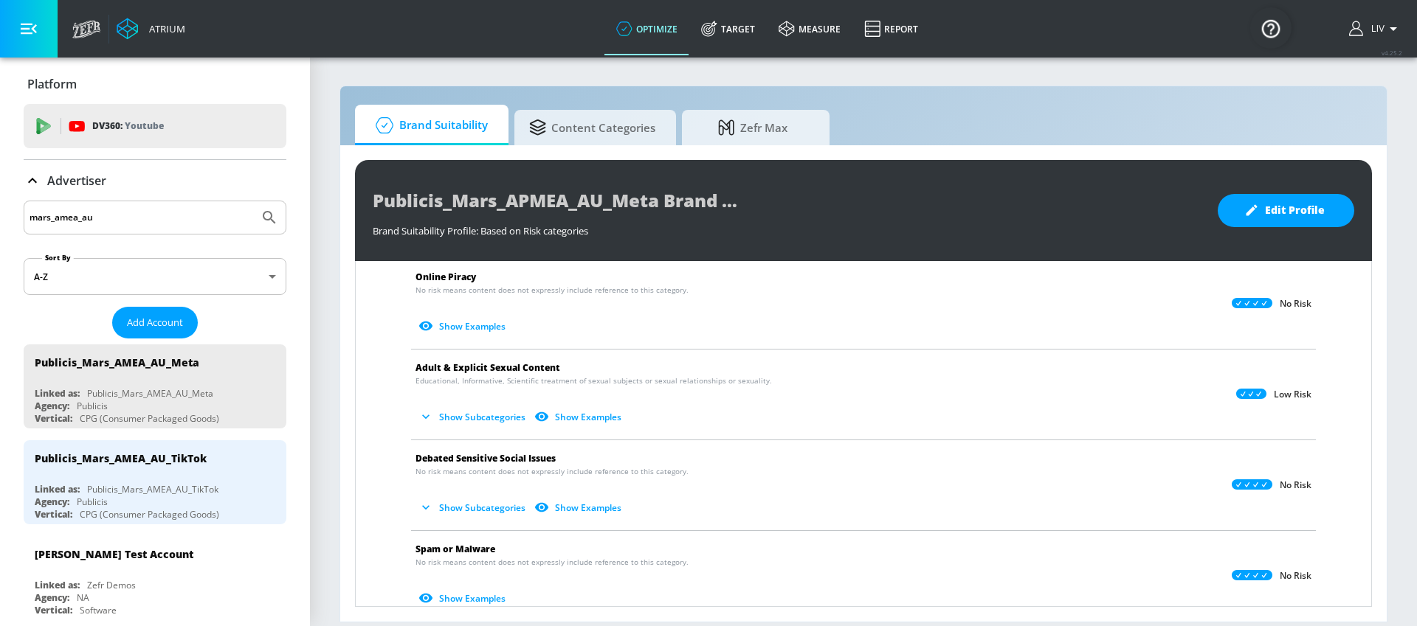
click at [61, 216] on input "mars_amea_au" at bounding box center [142, 217] width 224 height 19
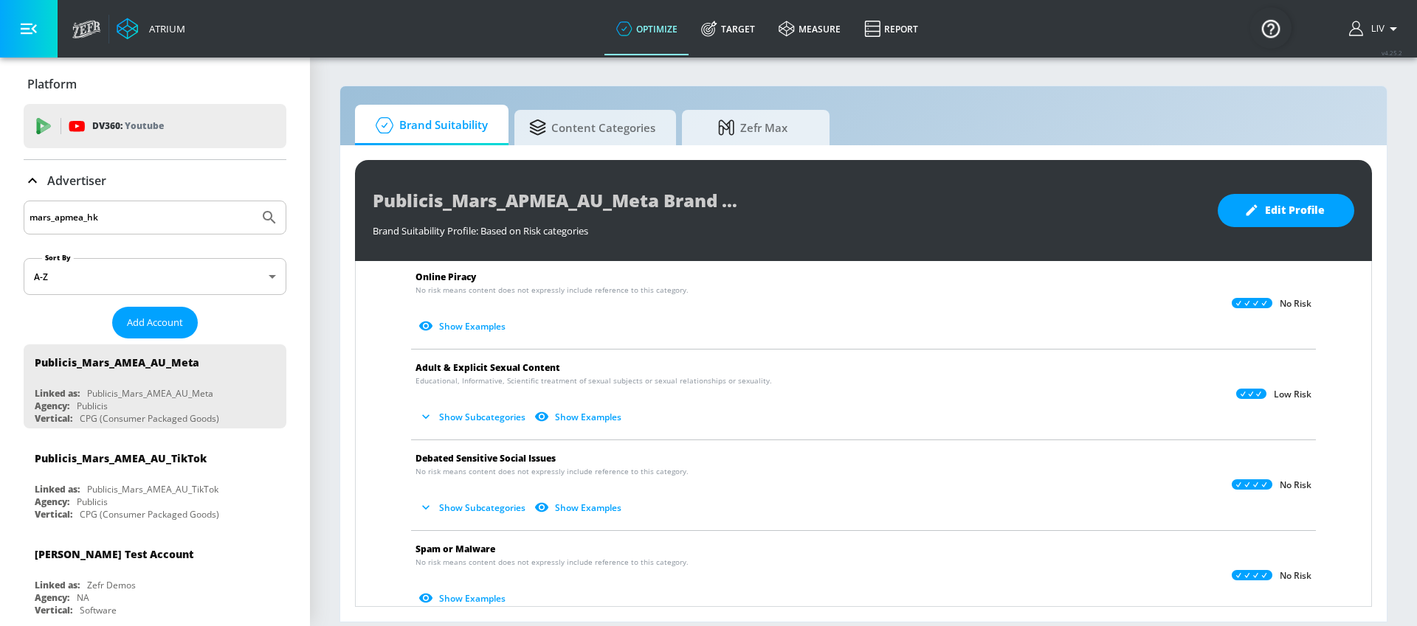
type input "mars_apmea_hk"
click at [253, 201] on button "Submit Search" at bounding box center [269, 217] width 32 height 32
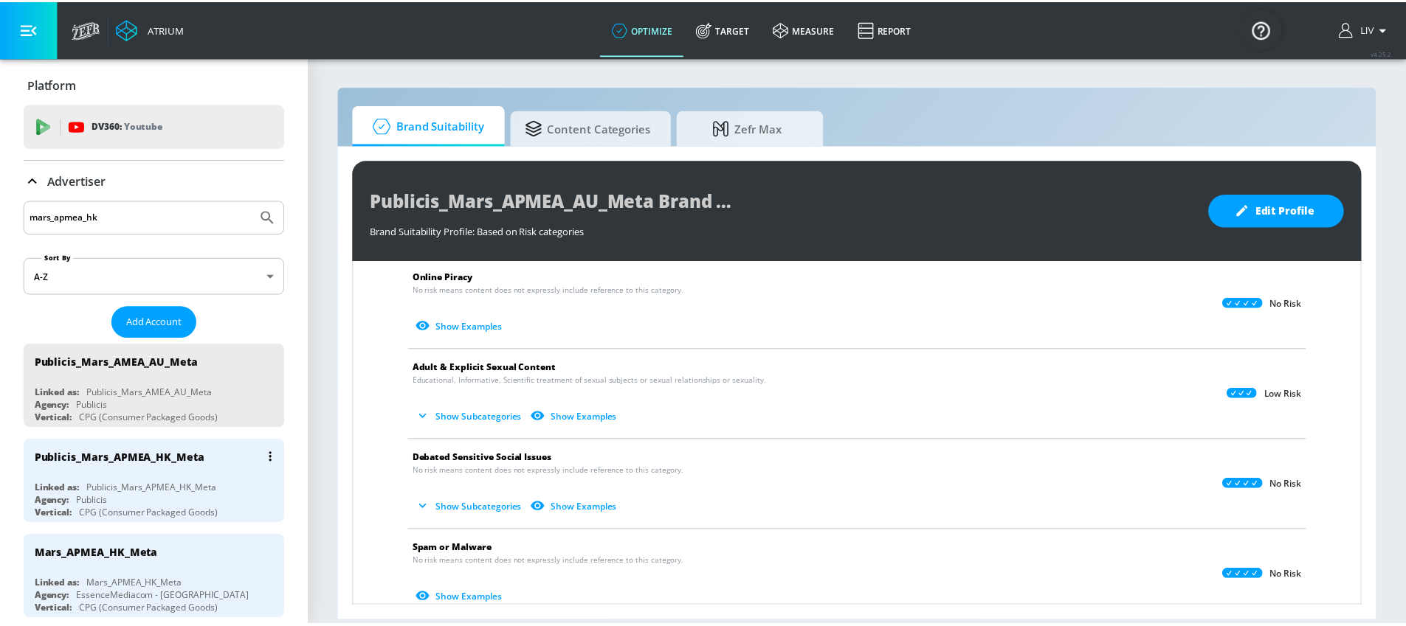
scroll to position [24, 0]
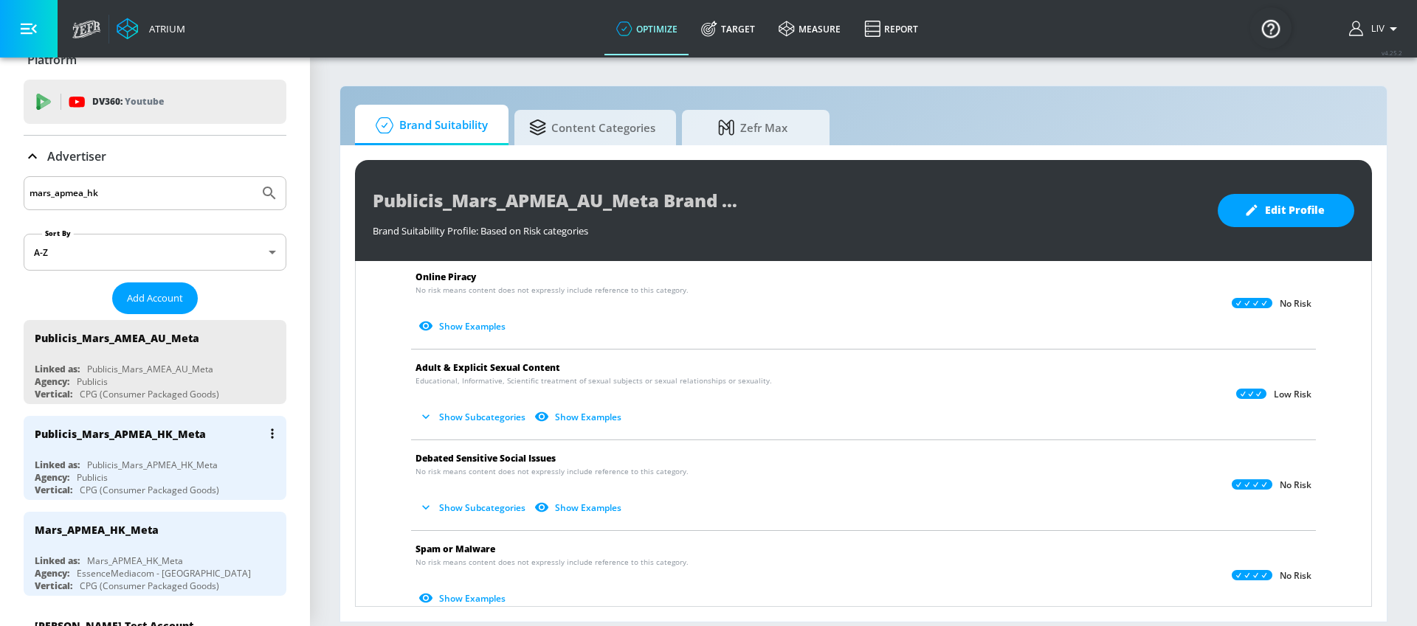
click at [222, 449] on div "Publicis_Mars_APMEA_HK_Meta" at bounding box center [159, 433] width 248 height 35
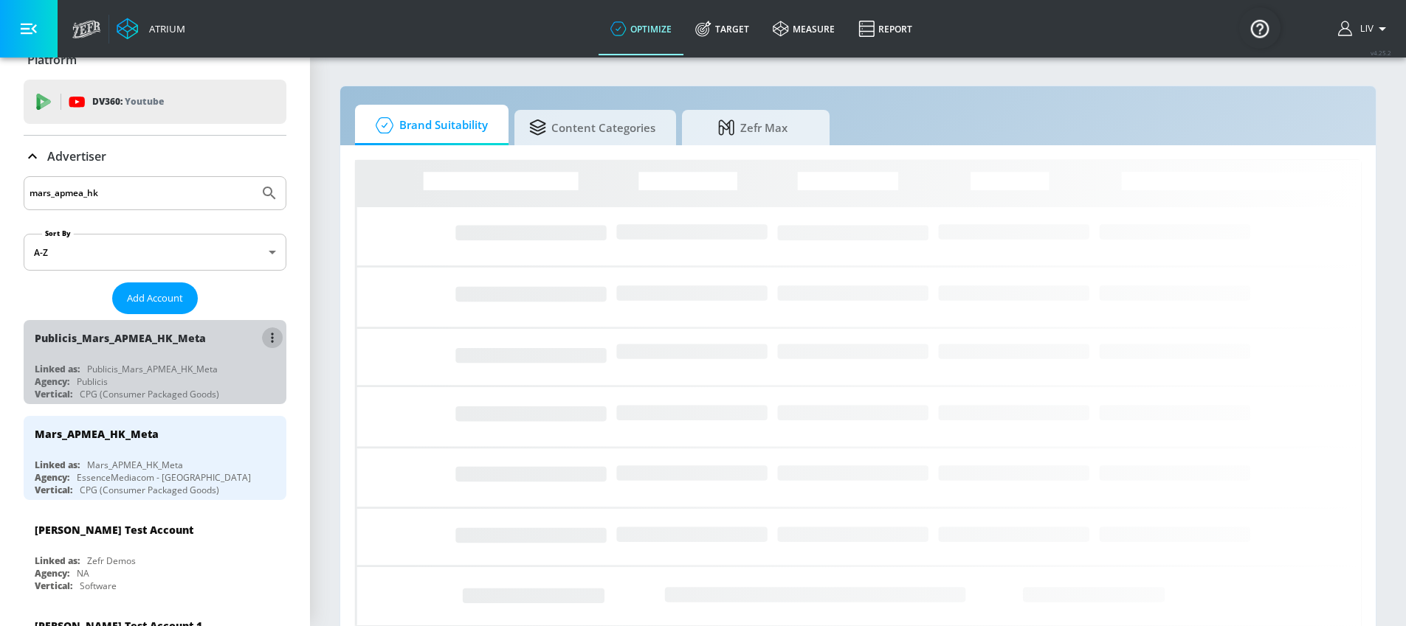
click at [271, 339] on icon "list of Advertiser" at bounding box center [272, 338] width 3 height 10
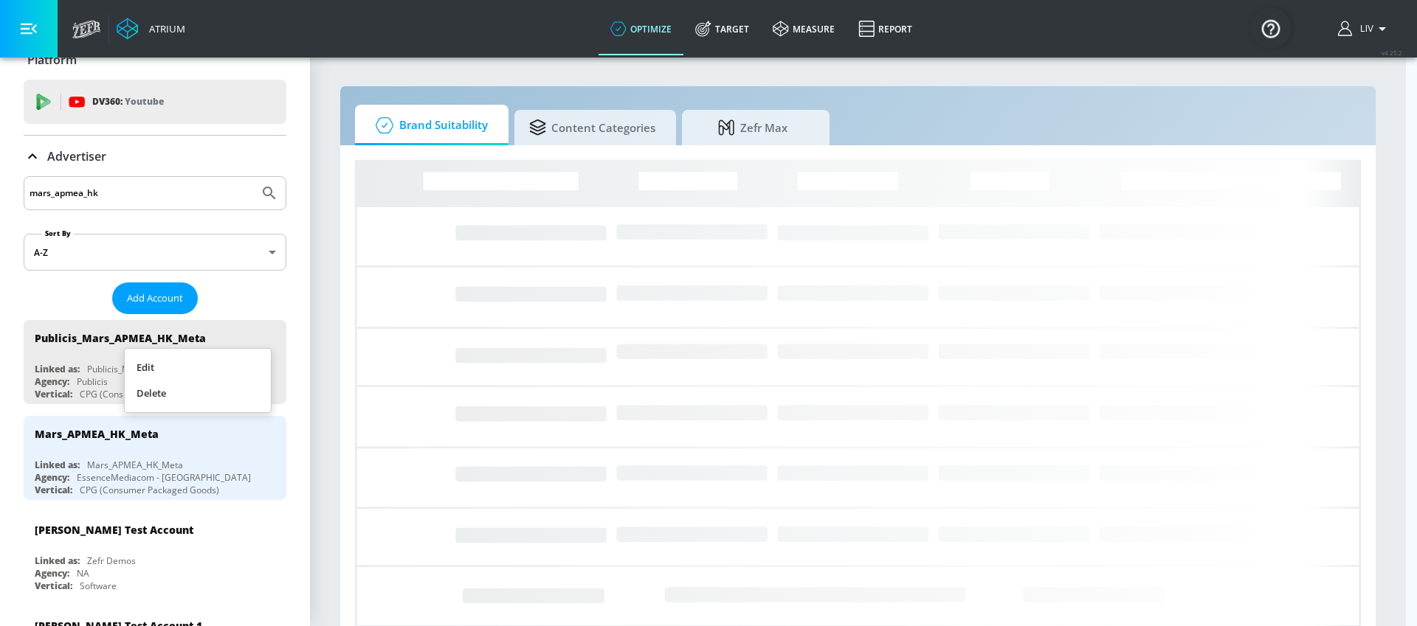
click at [241, 370] on li "Edit" at bounding box center [198, 368] width 146 height 26
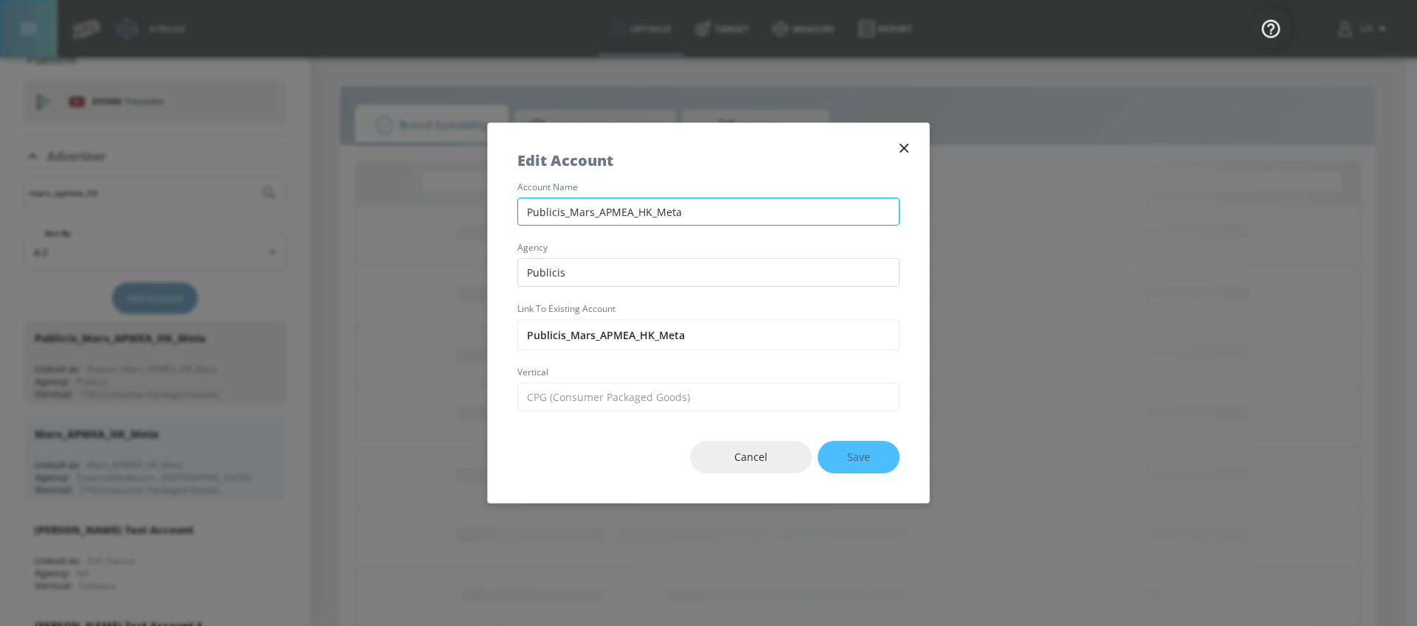
click at [607, 216] on input "Publicis_Mars_APMEA_HK_Meta" at bounding box center [708, 212] width 382 height 29
type input "Publicis_Mars_AMEA_HK_Meta"
click at [888, 466] on button "Save" at bounding box center [859, 457] width 82 height 33
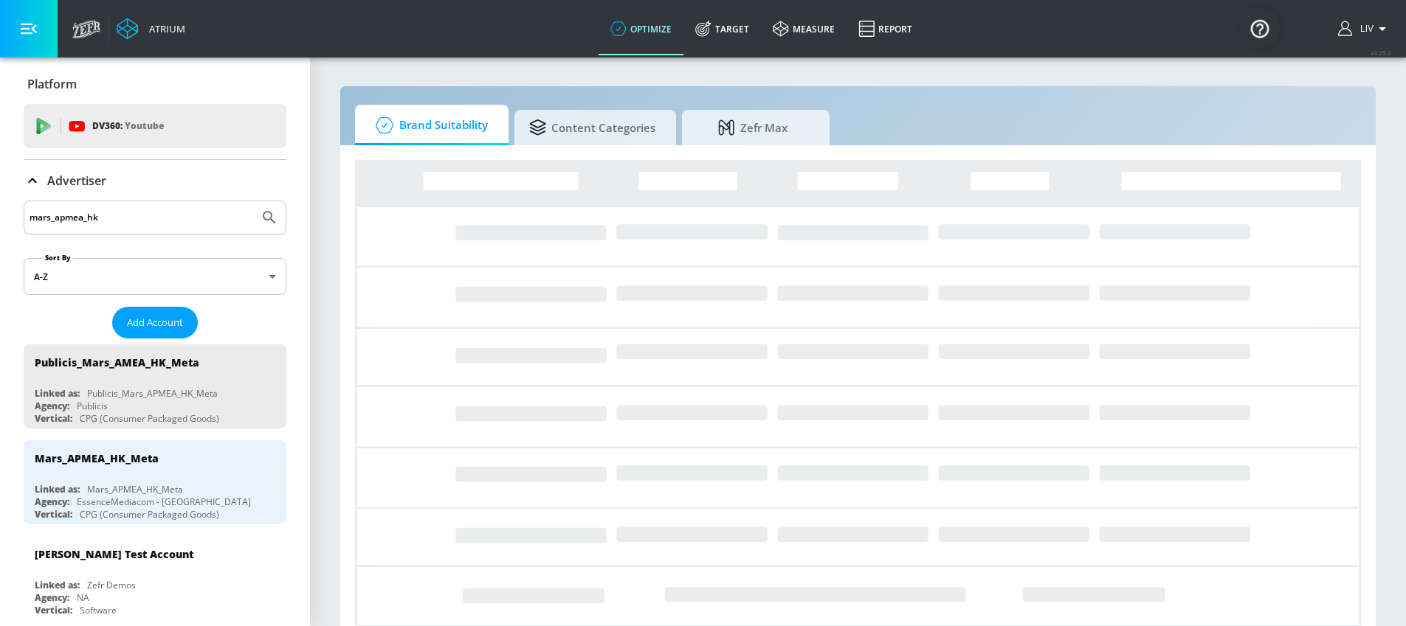
click at [148, 205] on div "mars_apmea_hk" at bounding box center [155, 218] width 263 height 34
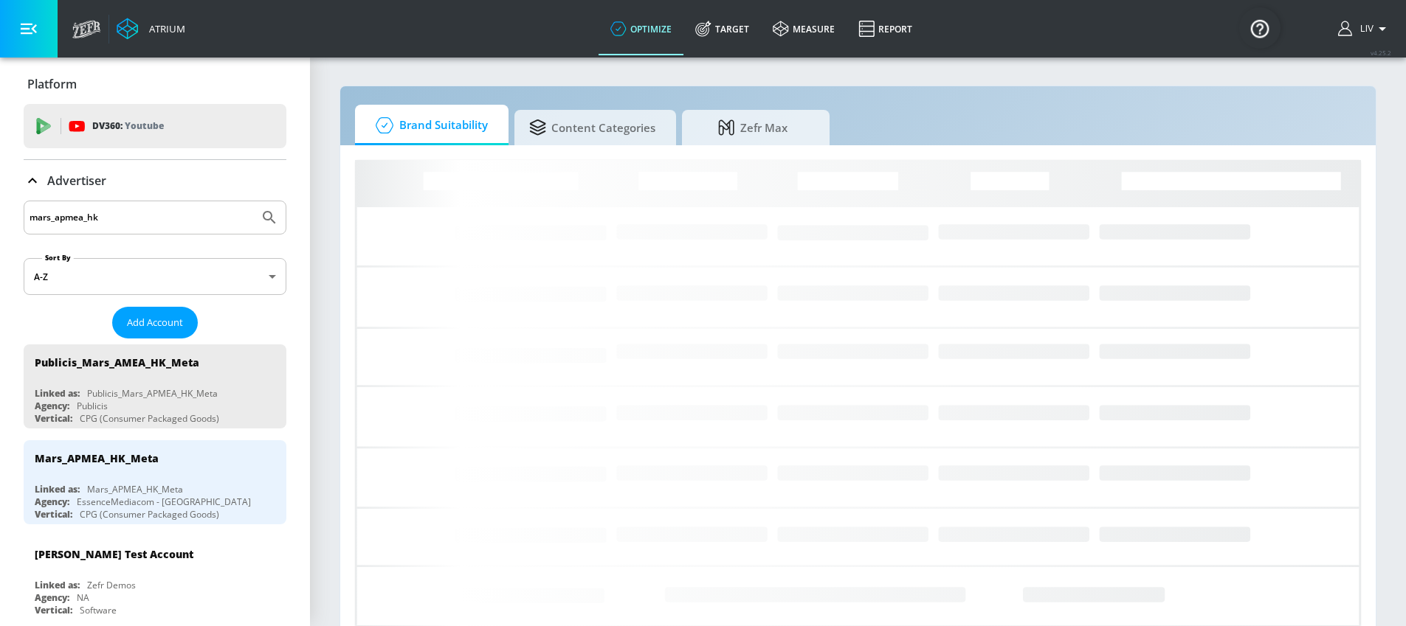
click at [146, 210] on input "mars_apmea_hk" at bounding box center [142, 217] width 224 height 19
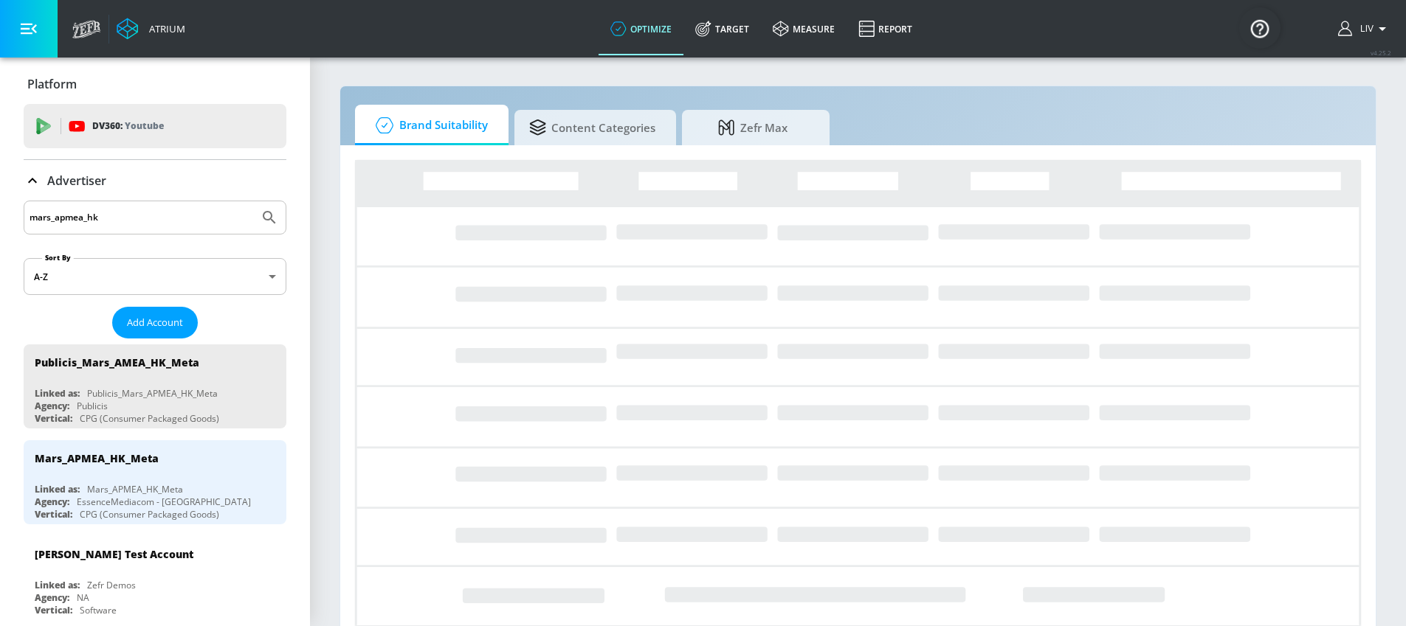
click at [144, 216] on input "mars_apmea_hk" at bounding box center [142, 217] width 224 height 19
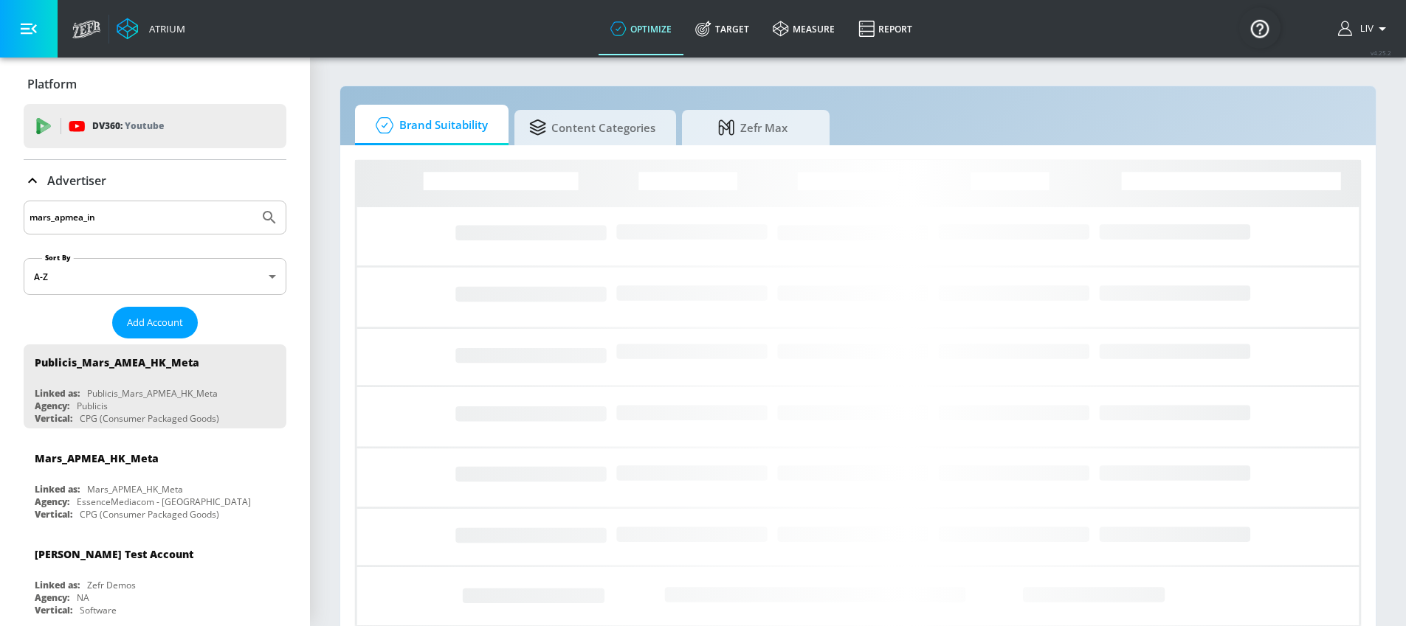
type input "mars_apmea_in"
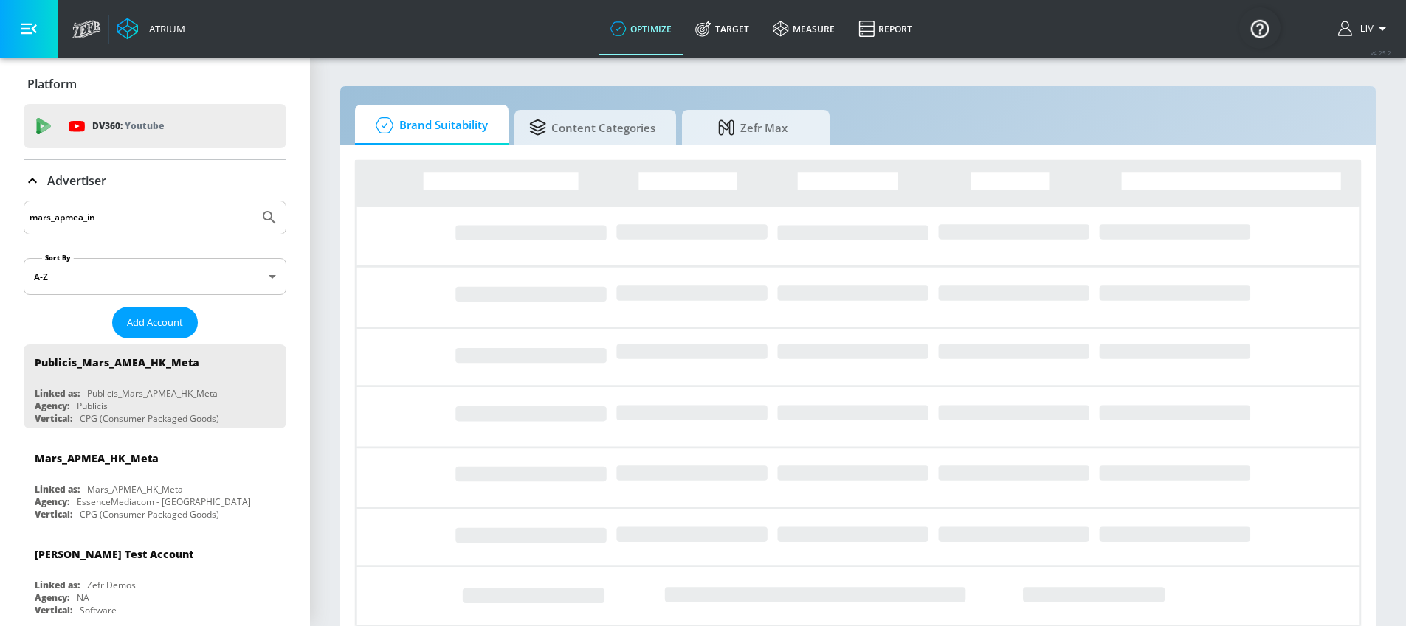
click at [253, 201] on button "Submit Search" at bounding box center [269, 217] width 32 height 32
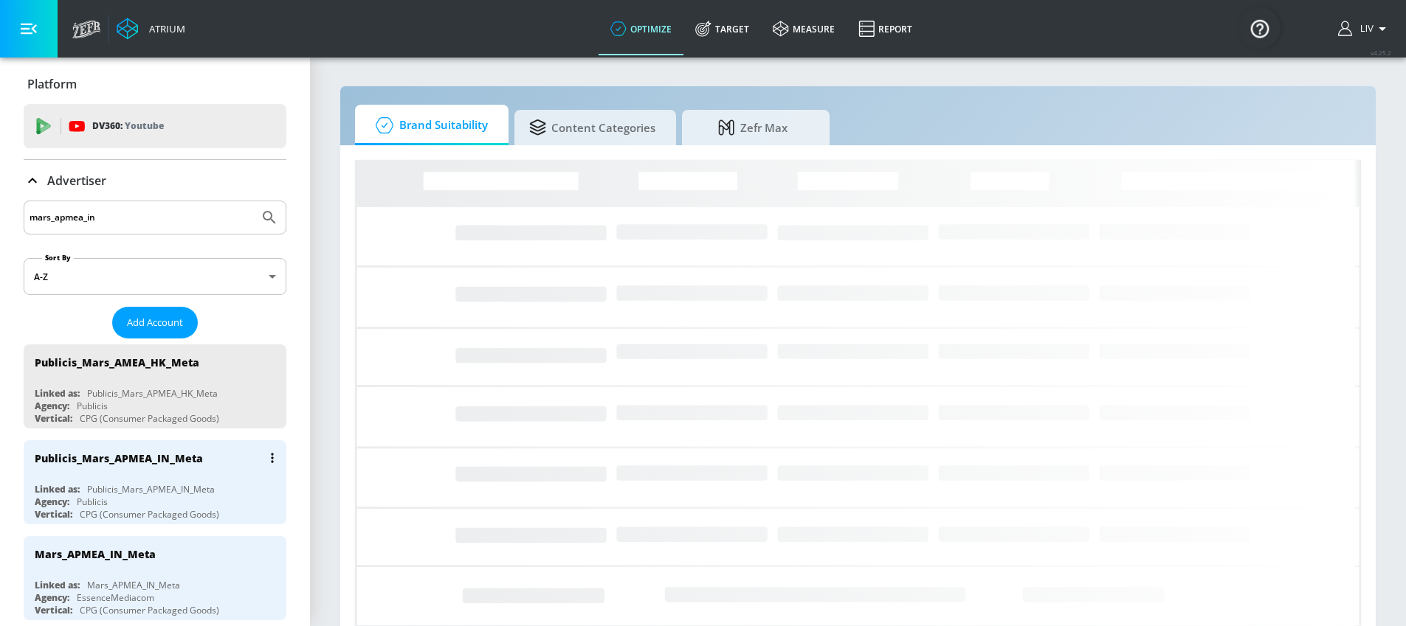
click at [225, 452] on div "Publicis_Mars_APMEA_IN_Meta" at bounding box center [159, 457] width 248 height 35
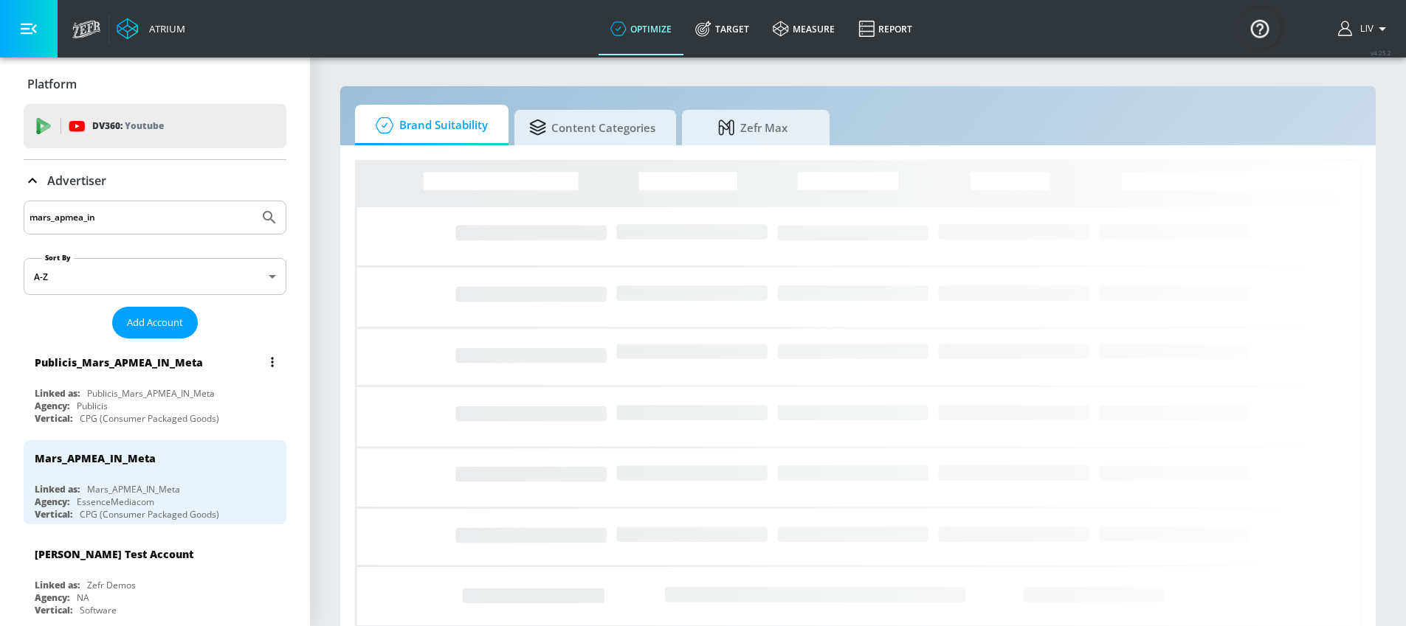
click at [263, 360] on button "list of Advertiser" at bounding box center [272, 362] width 21 height 21
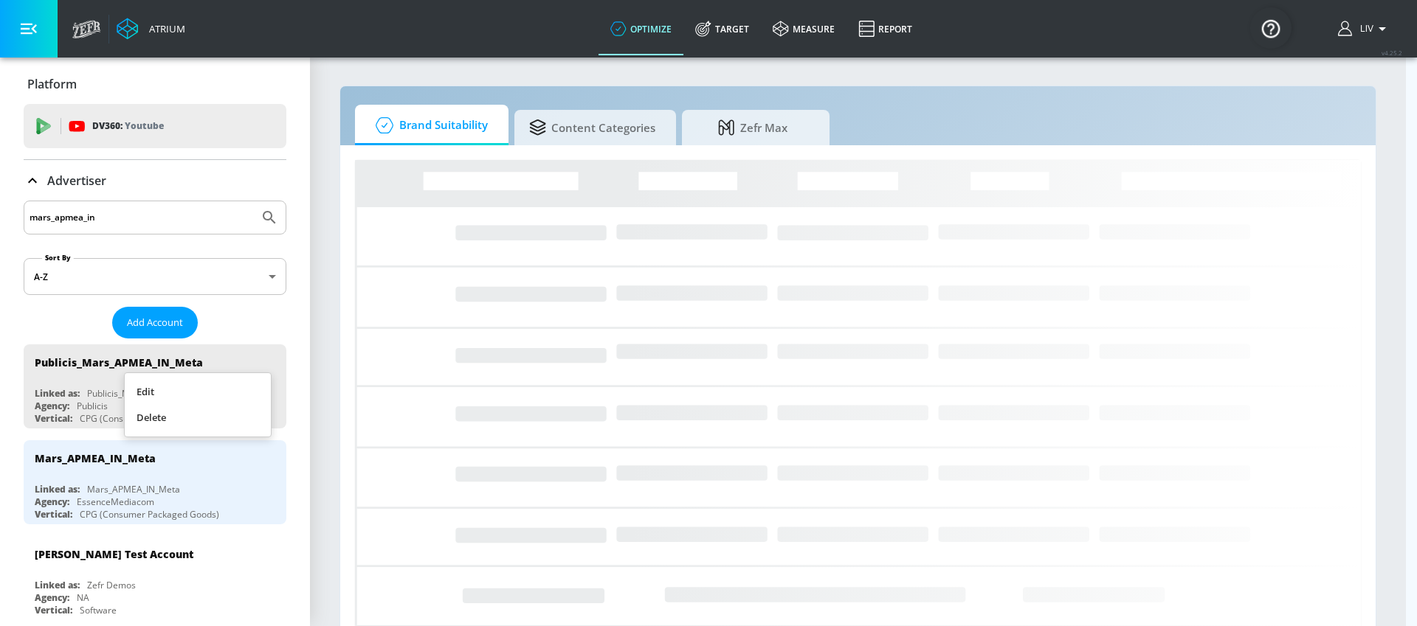
click at [246, 383] on li "Edit" at bounding box center [198, 392] width 146 height 26
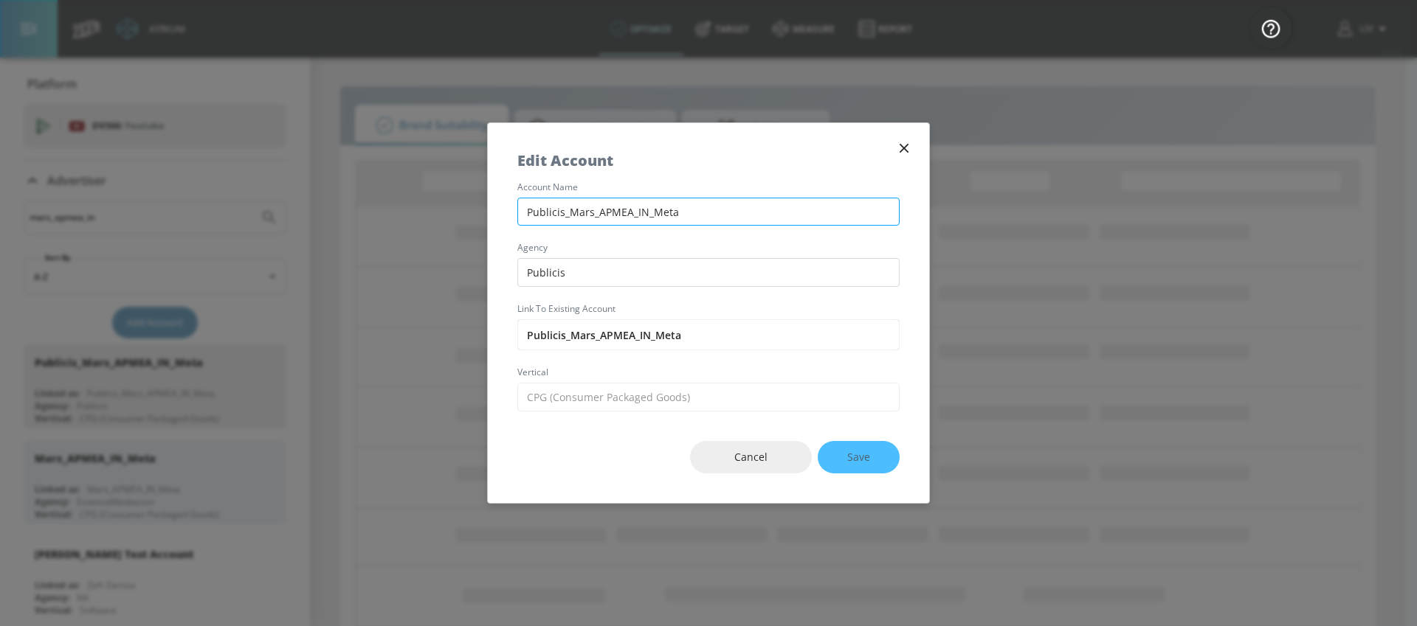
drag, startPoint x: 612, startPoint y: 210, endPoint x: 639, endPoint y: 198, distance: 29.4
click at [612, 210] on input "Publicis_Mars_APMEA_IN_Meta" at bounding box center [708, 212] width 382 height 29
type input "Publicis_Mars_AMEA_IN_Meta"
click at [839, 462] on button "Save" at bounding box center [859, 457] width 82 height 33
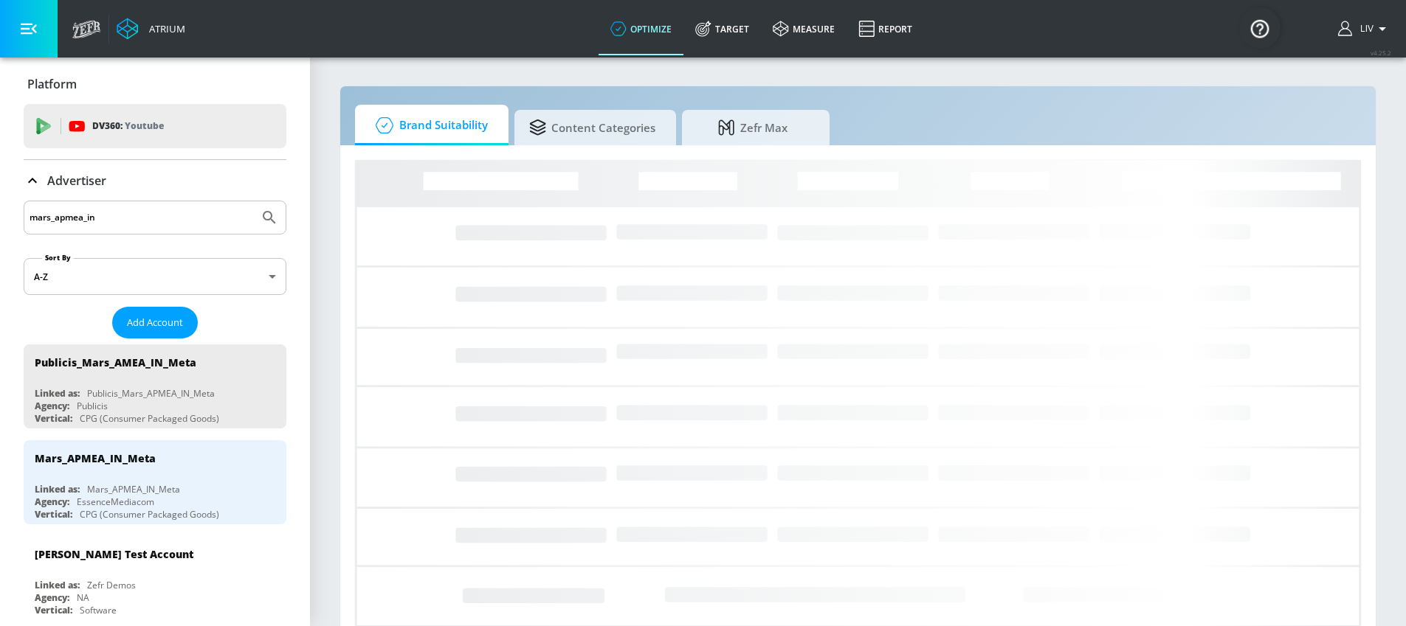
click at [109, 216] on input "mars_apmea_in" at bounding box center [142, 217] width 224 height 19
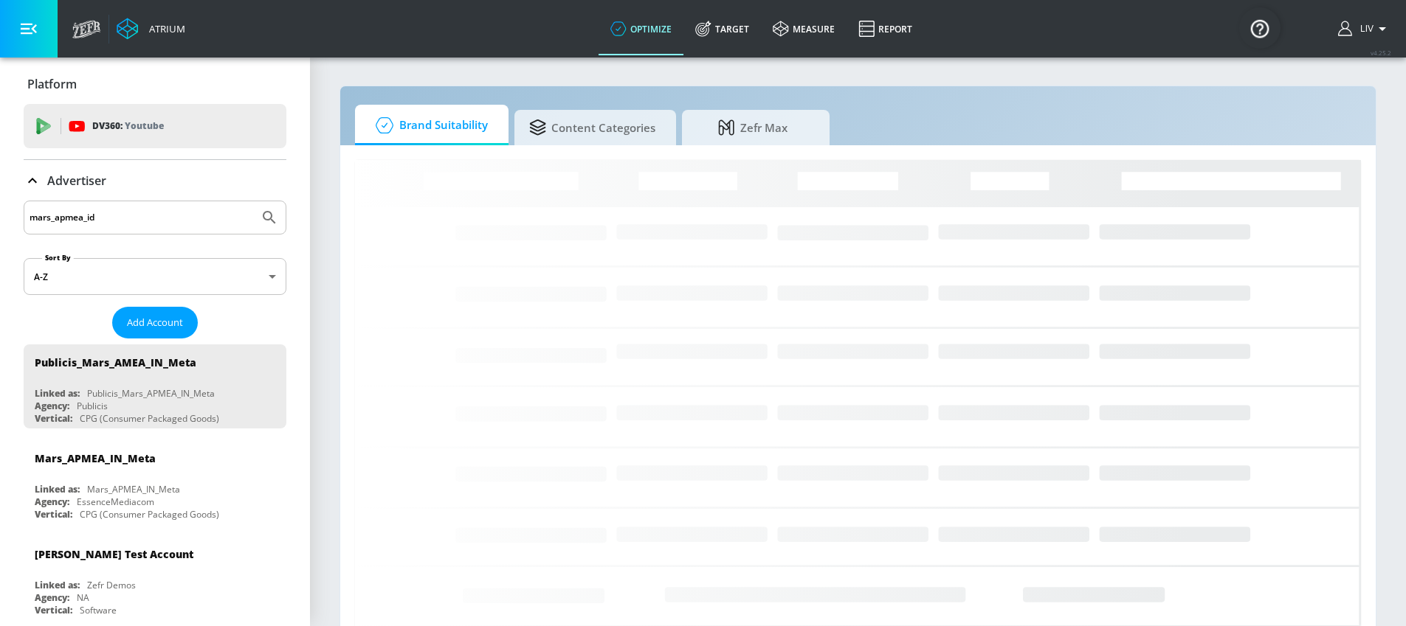
type input "mars_apmea_id"
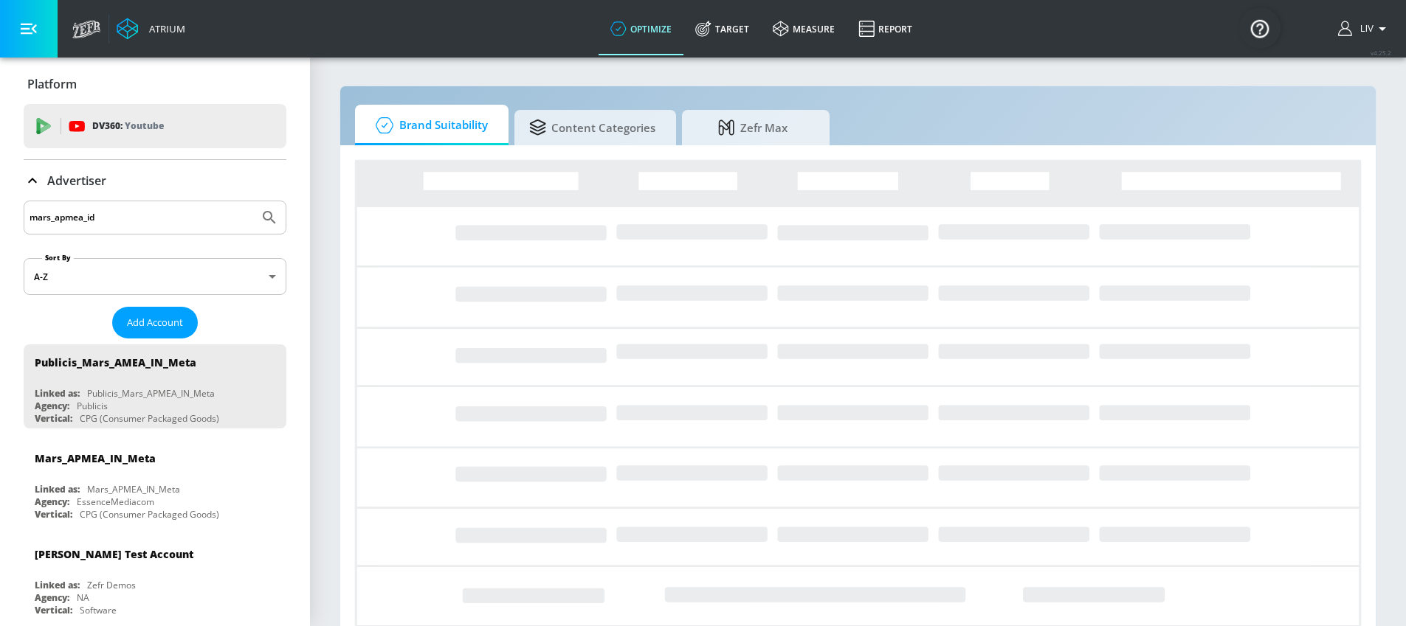
click at [253, 201] on button "Submit Search" at bounding box center [269, 217] width 32 height 32
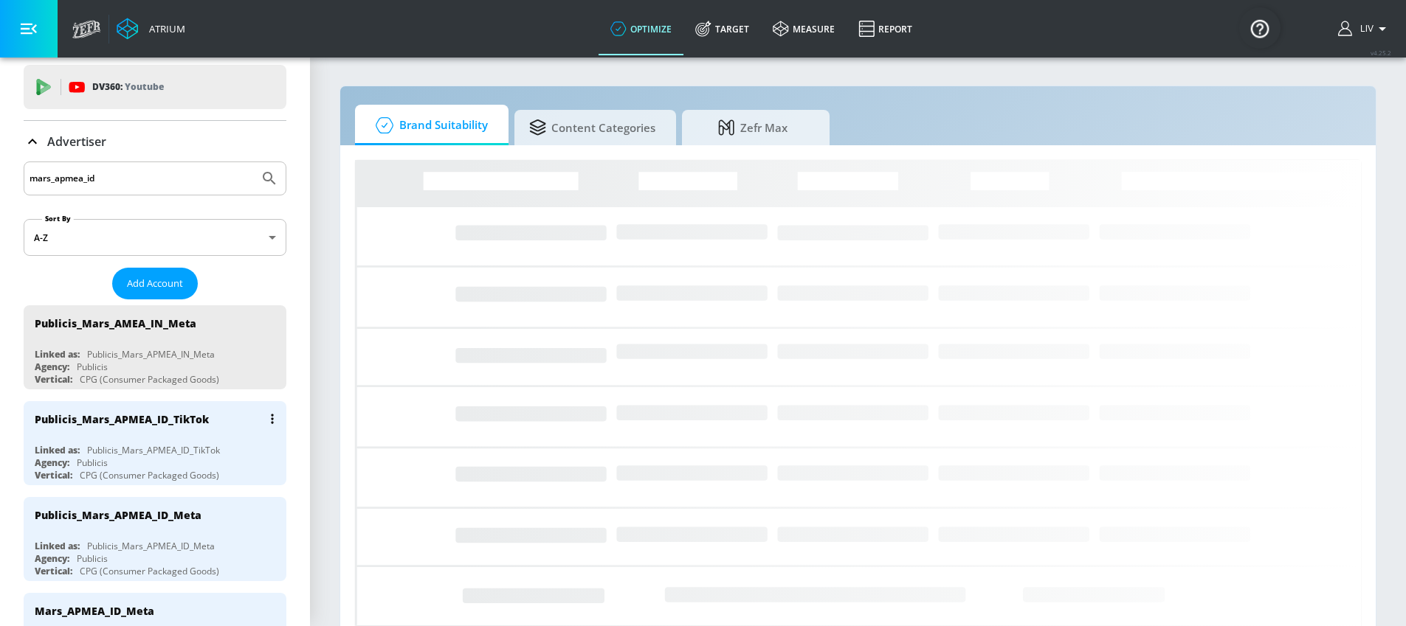
scroll to position [137, 0]
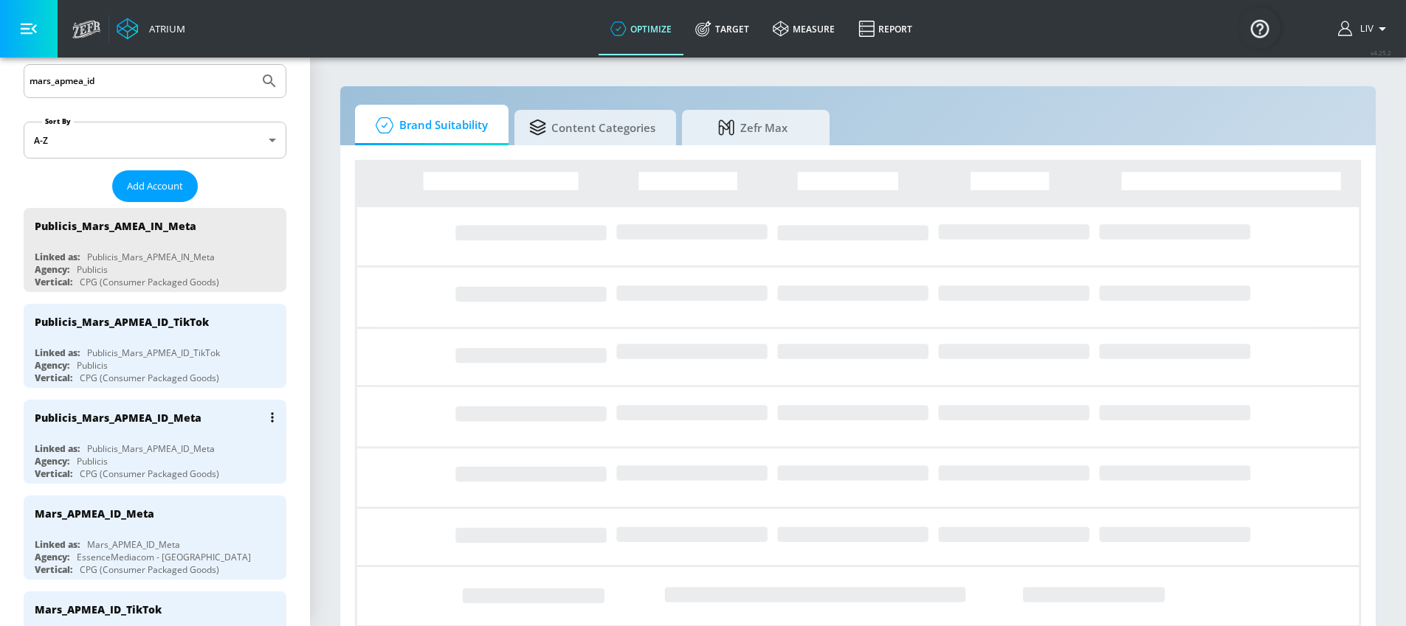
click at [262, 419] on button "list of Advertiser" at bounding box center [272, 417] width 21 height 21
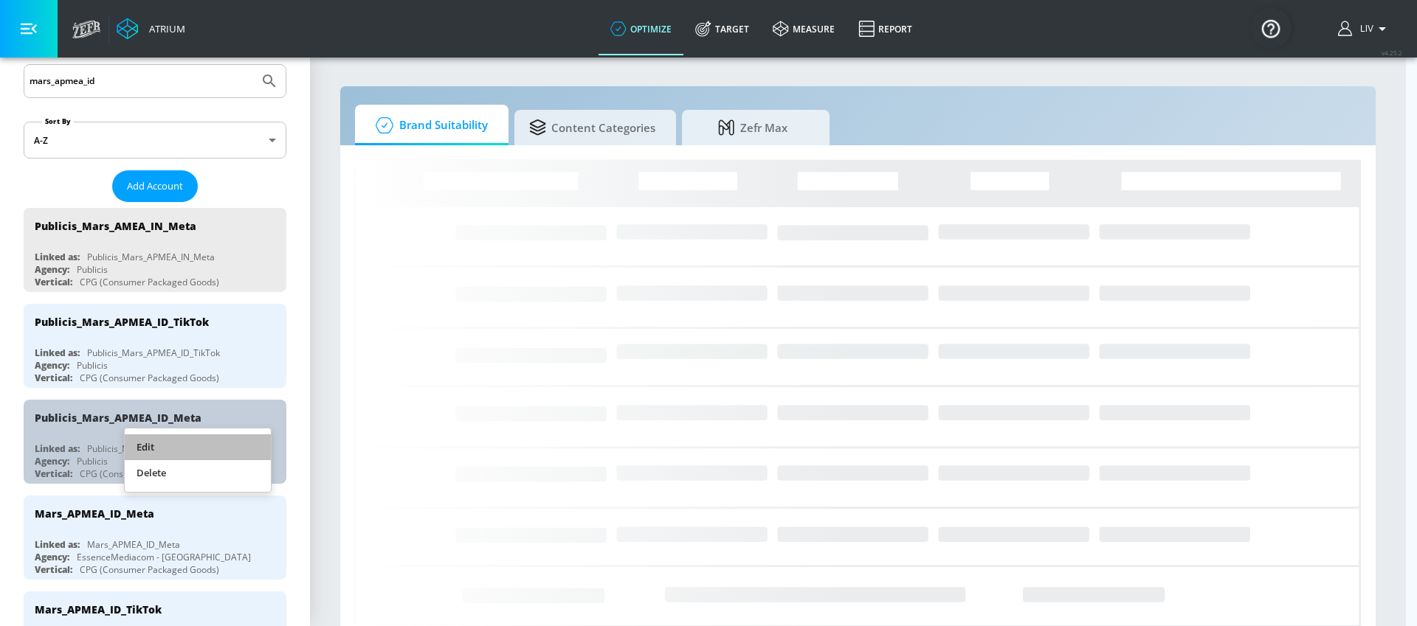
click at [211, 437] on li "Edit" at bounding box center [198, 448] width 146 height 26
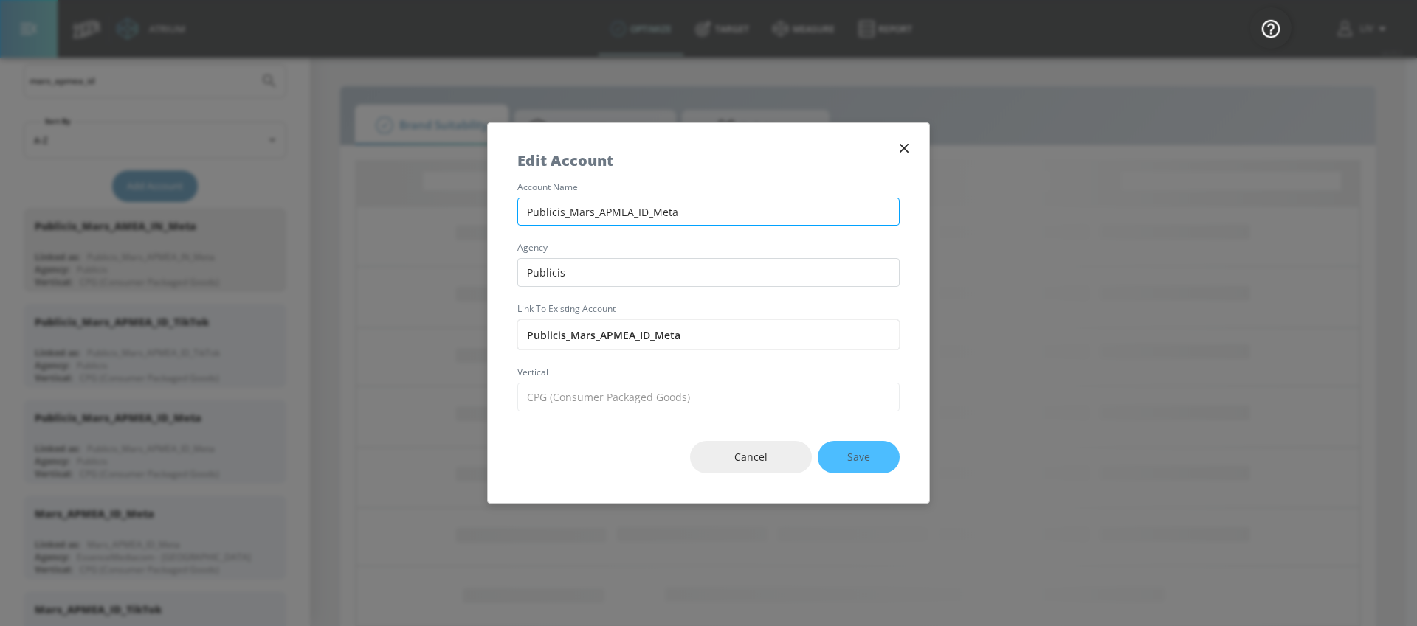
click at [607, 215] on input "Publicis_Mars_APMEA_ID_Meta" at bounding box center [708, 212] width 382 height 29
type input "Publicis_Mars_AMEA_ID_Meta"
click at [863, 457] on span "Save" at bounding box center [858, 458] width 23 height 18
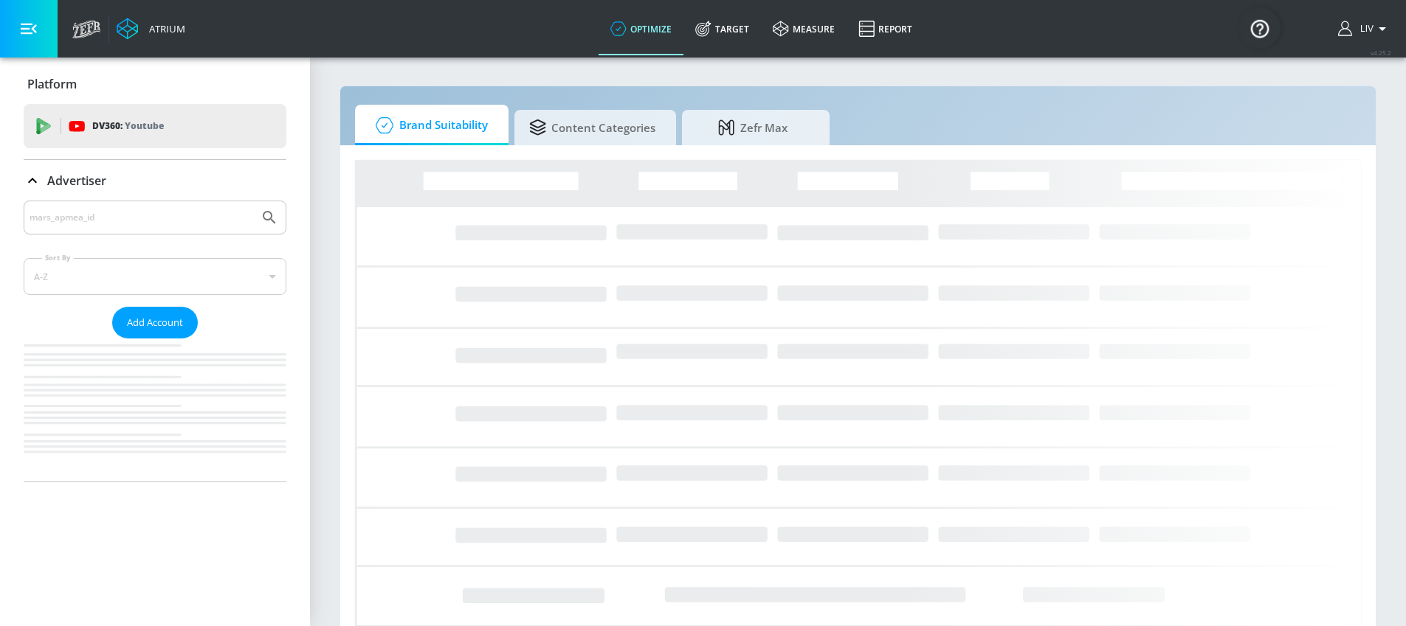
scroll to position [0, 0]
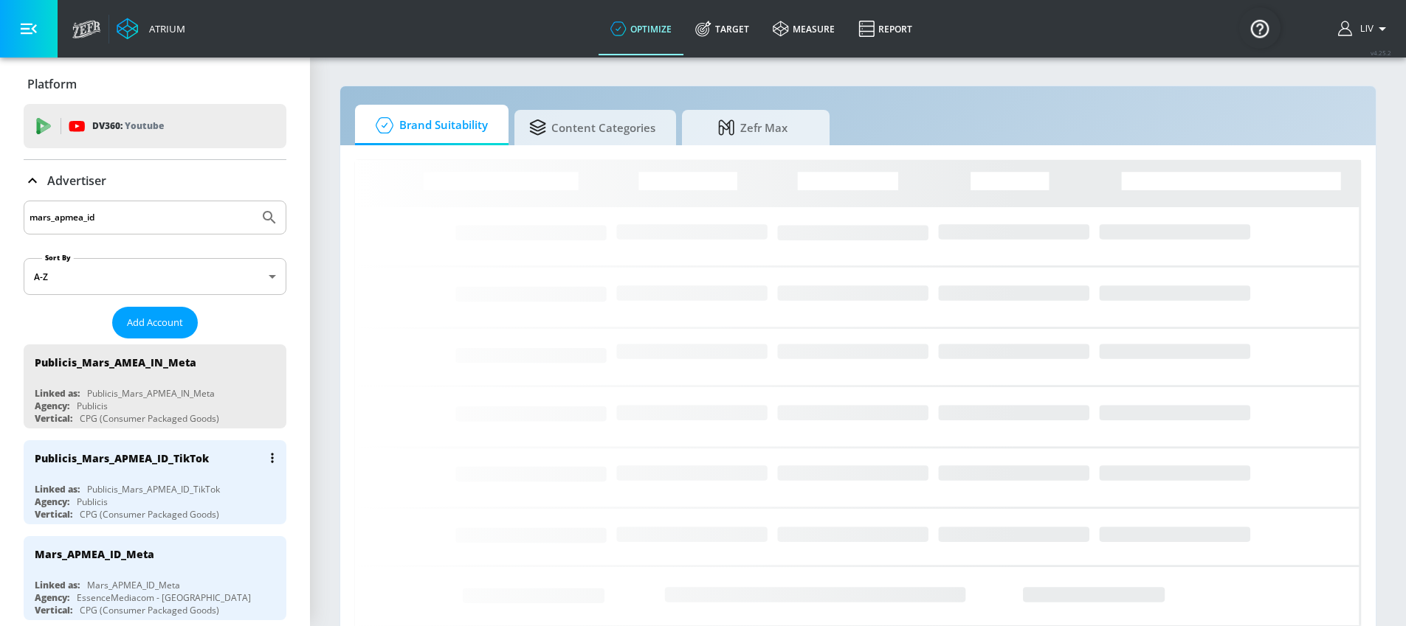
click at [271, 457] on icon "list of Advertiser" at bounding box center [272, 458] width 3 height 10
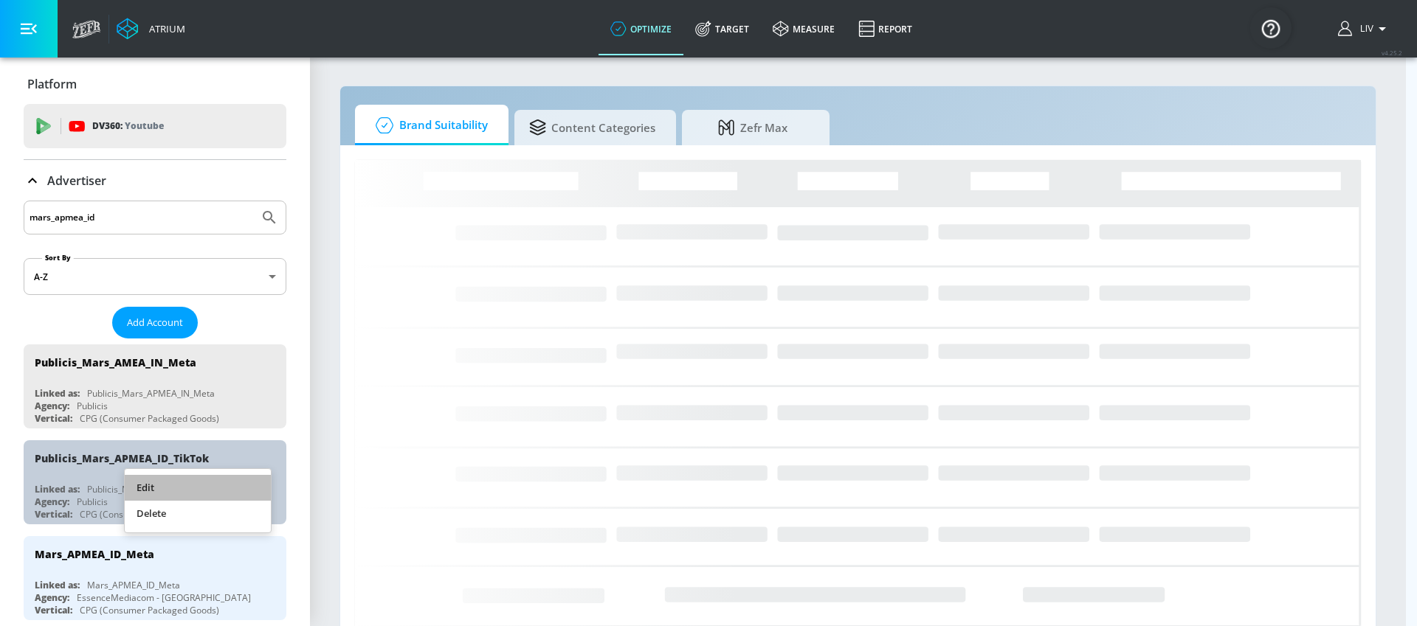
click at [247, 492] on li "Edit" at bounding box center [198, 488] width 146 height 26
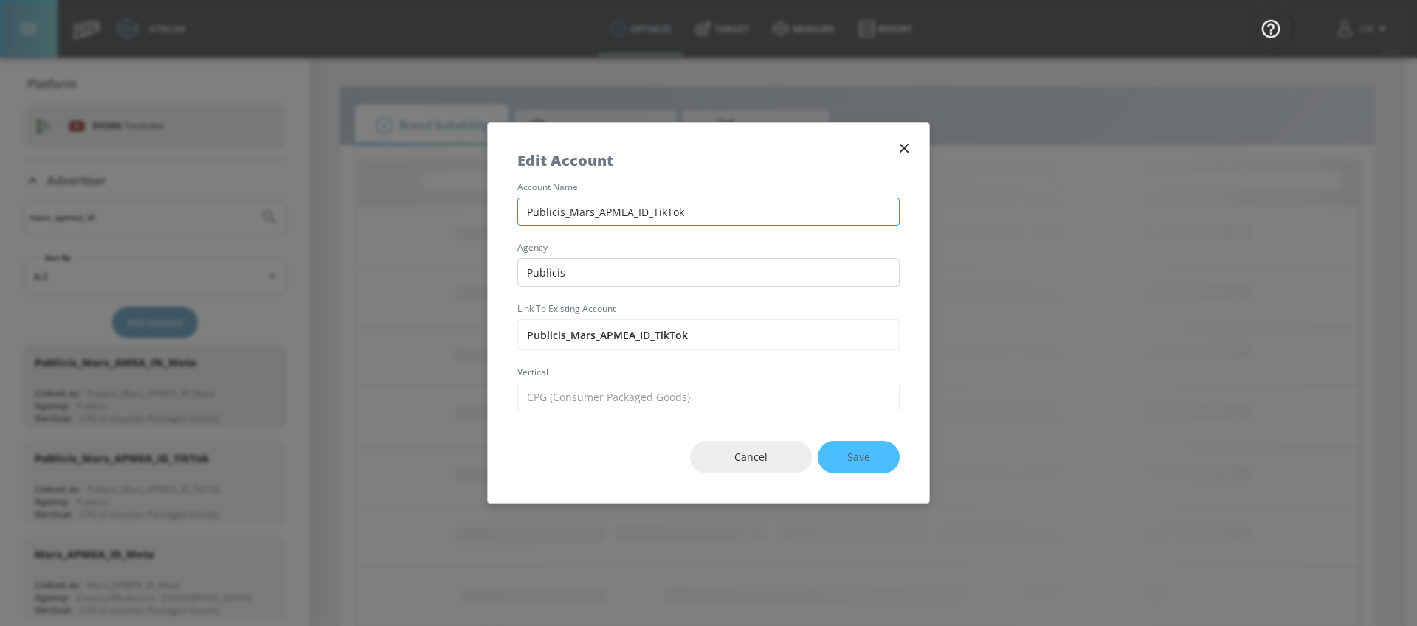
click at [609, 212] on input "Publicis_Mars_APMEA_ID_TikTok" at bounding box center [708, 212] width 382 height 29
type input "Publicis_Mars_AMEA_ID_TikTok"
click at [878, 456] on button "Save" at bounding box center [859, 457] width 82 height 33
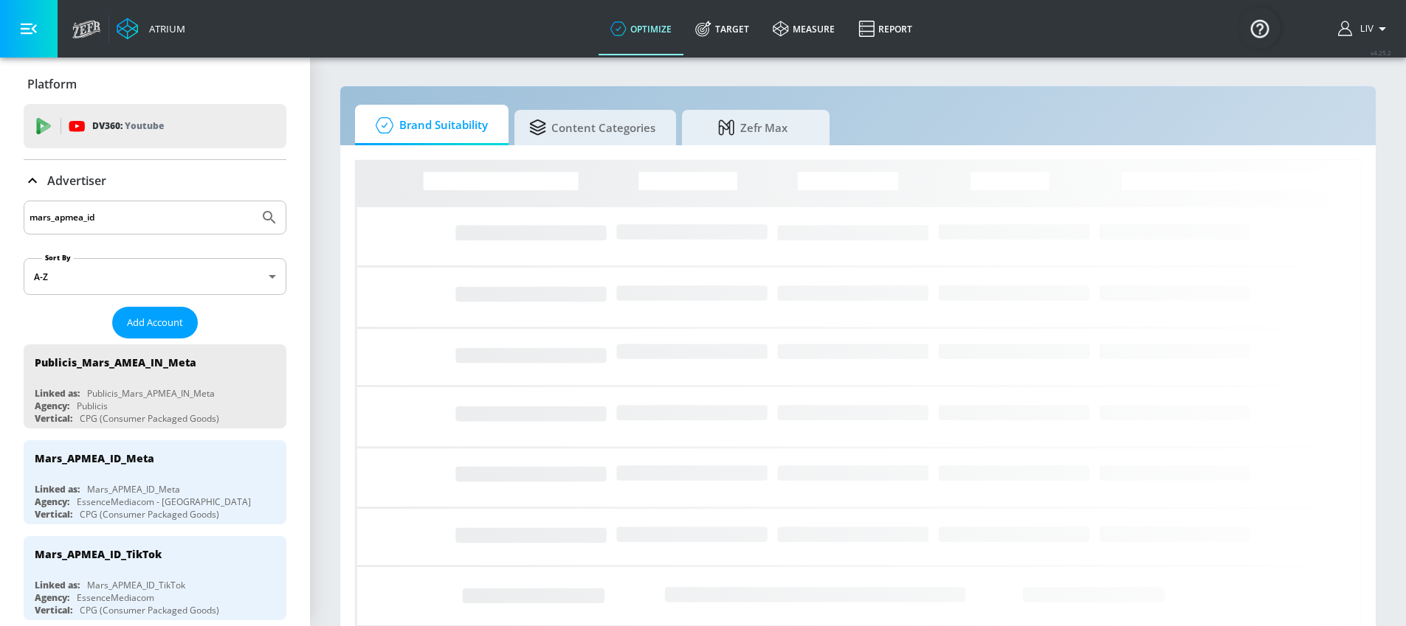
click at [102, 216] on input "mars_apmea_id" at bounding box center [142, 217] width 224 height 19
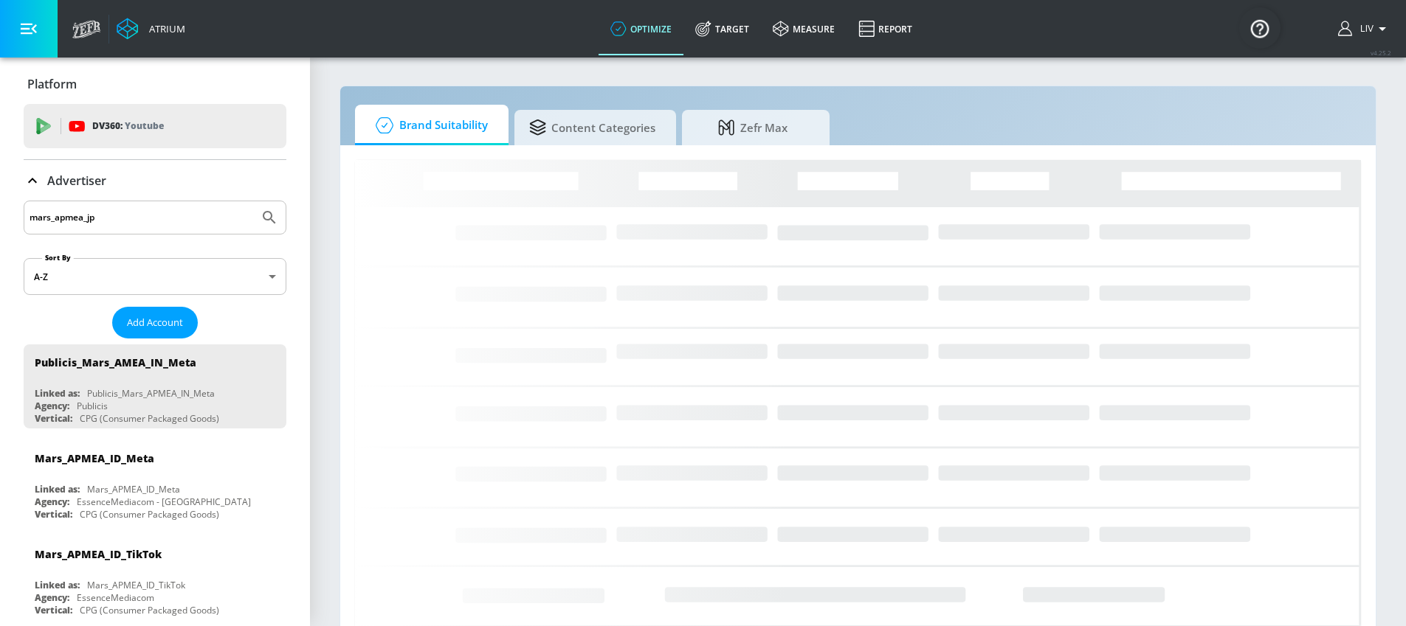
type input "mars_apmea_jp"
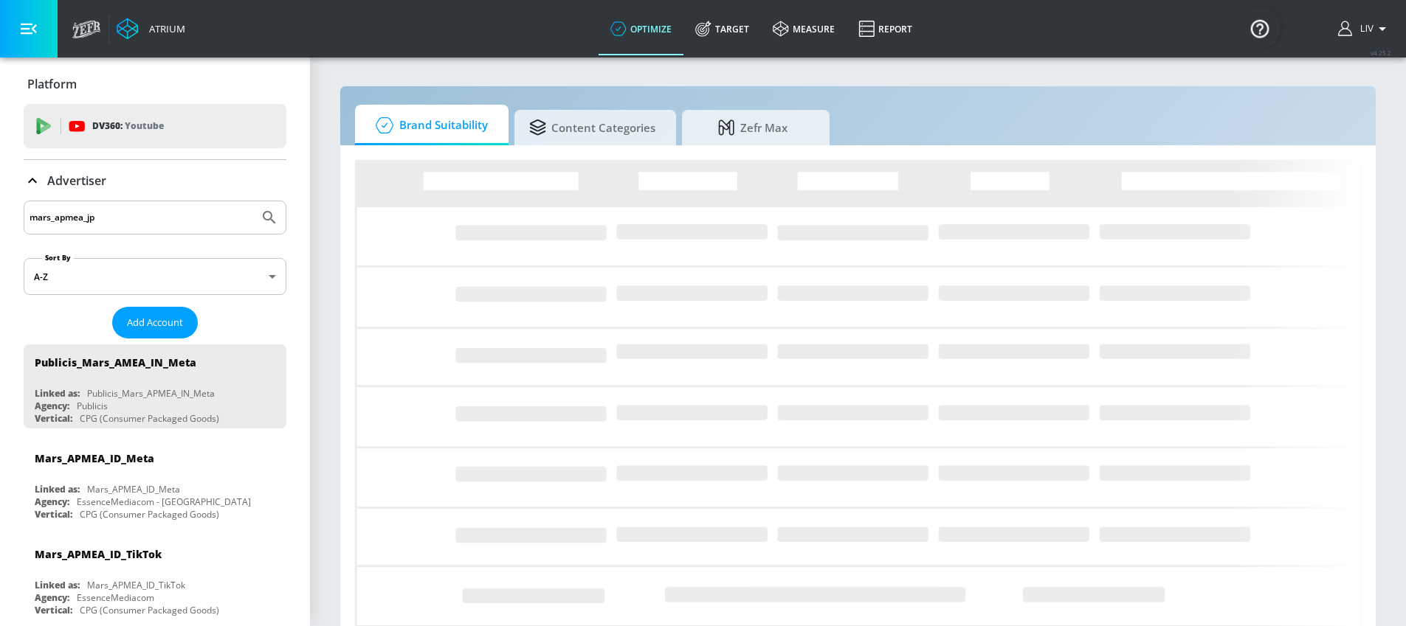
click at [253, 201] on button "Submit Search" at bounding box center [269, 217] width 32 height 32
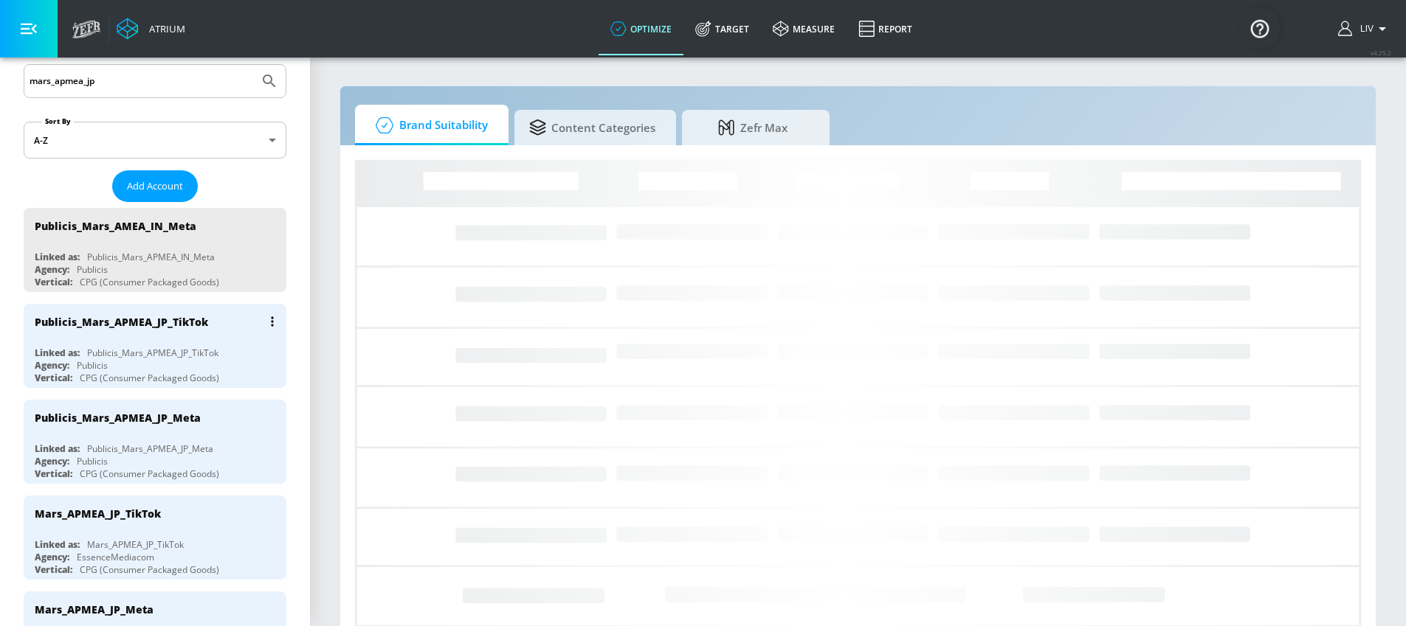
scroll to position [138, 0]
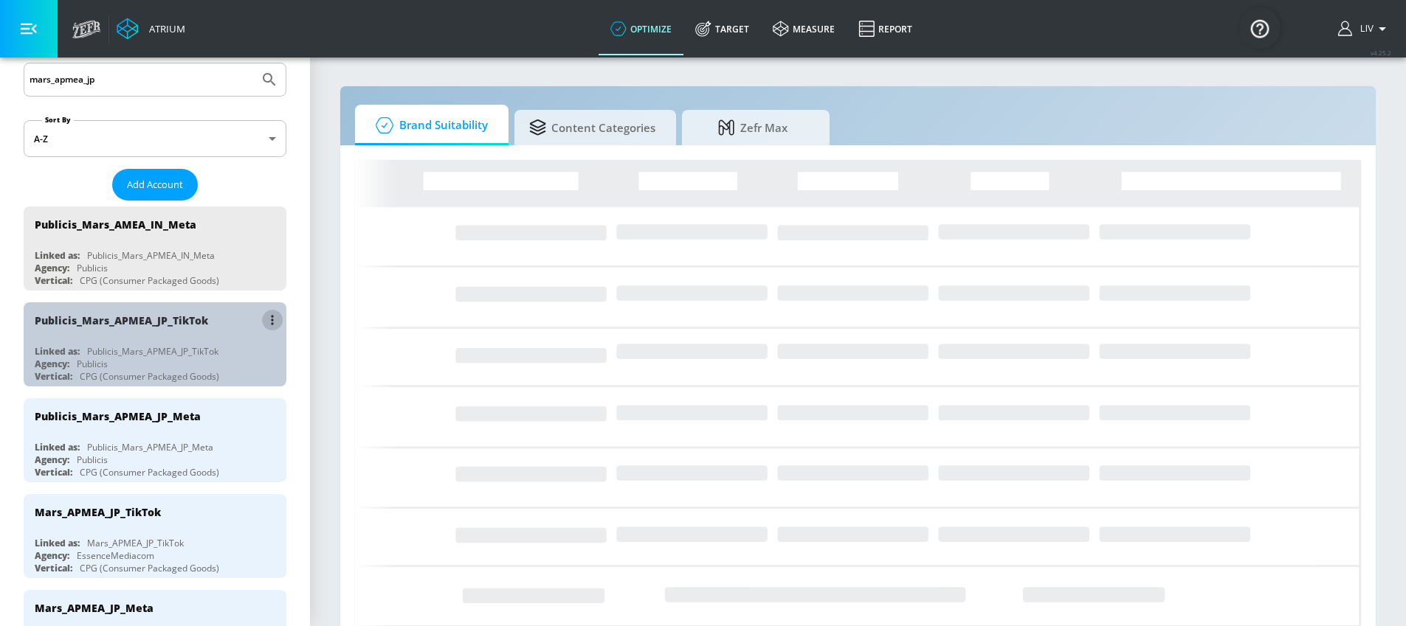
click at [263, 317] on button "list of Advertiser" at bounding box center [272, 320] width 21 height 21
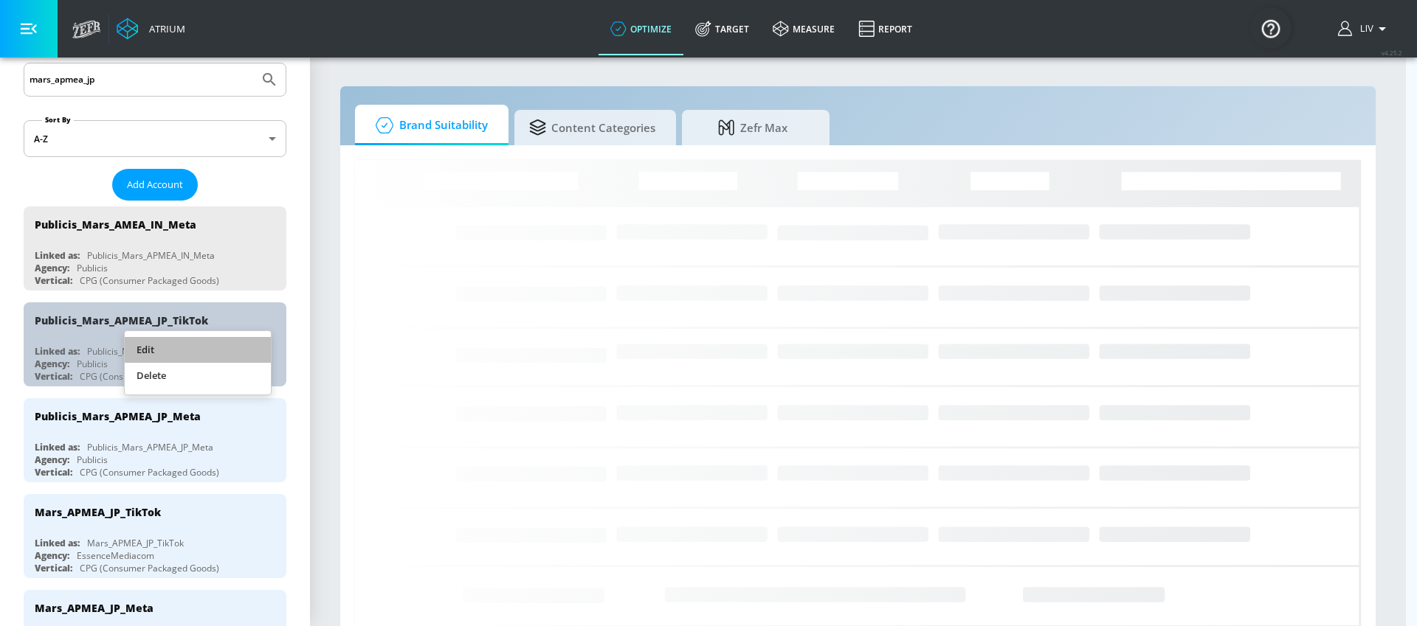
click at [226, 349] on li "Edit" at bounding box center [198, 350] width 146 height 26
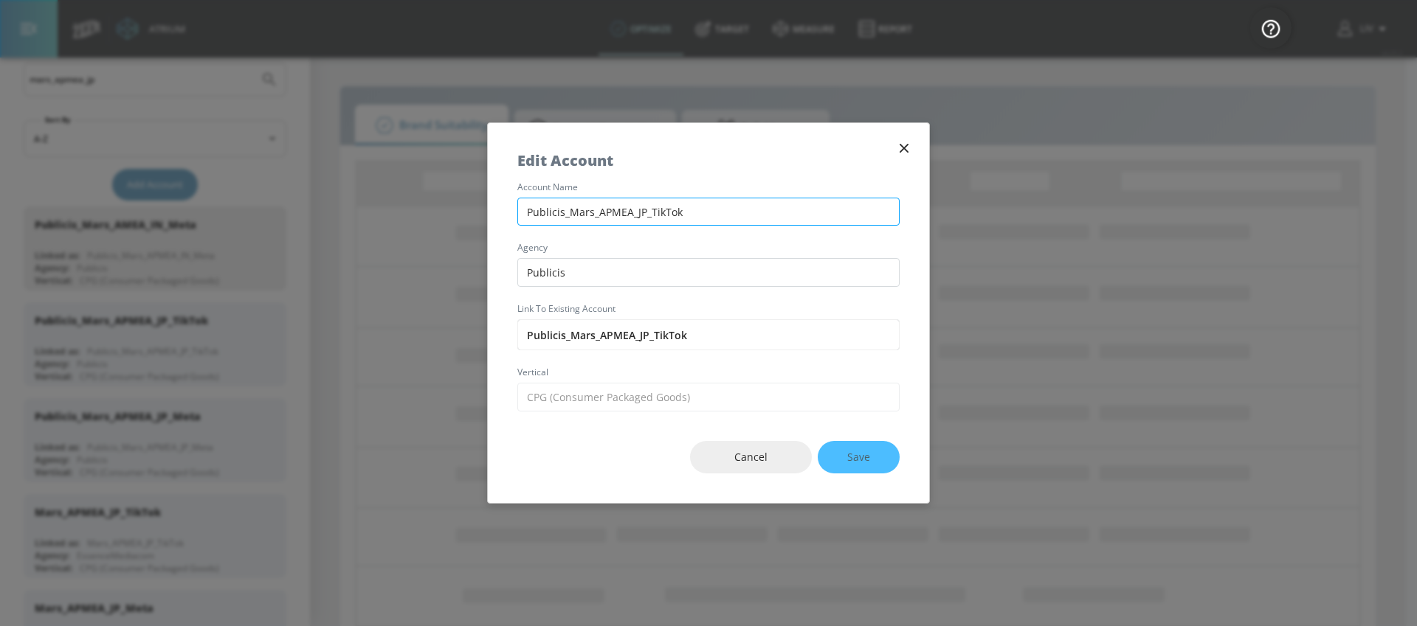
drag, startPoint x: 607, startPoint y: 209, endPoint x: 612, endPoint y: 197, distance: 12.9
click at [607, 209] on input "Publicis_Mars_APMEA_JP_TikTok" at bounding box center [708, 212] width 382 height 29
type input "Publicis_Mars_AMEA_JP_TikTok"
click at [871, 455] on button "Save" at bounding box center [859, 457] width 82 height 33
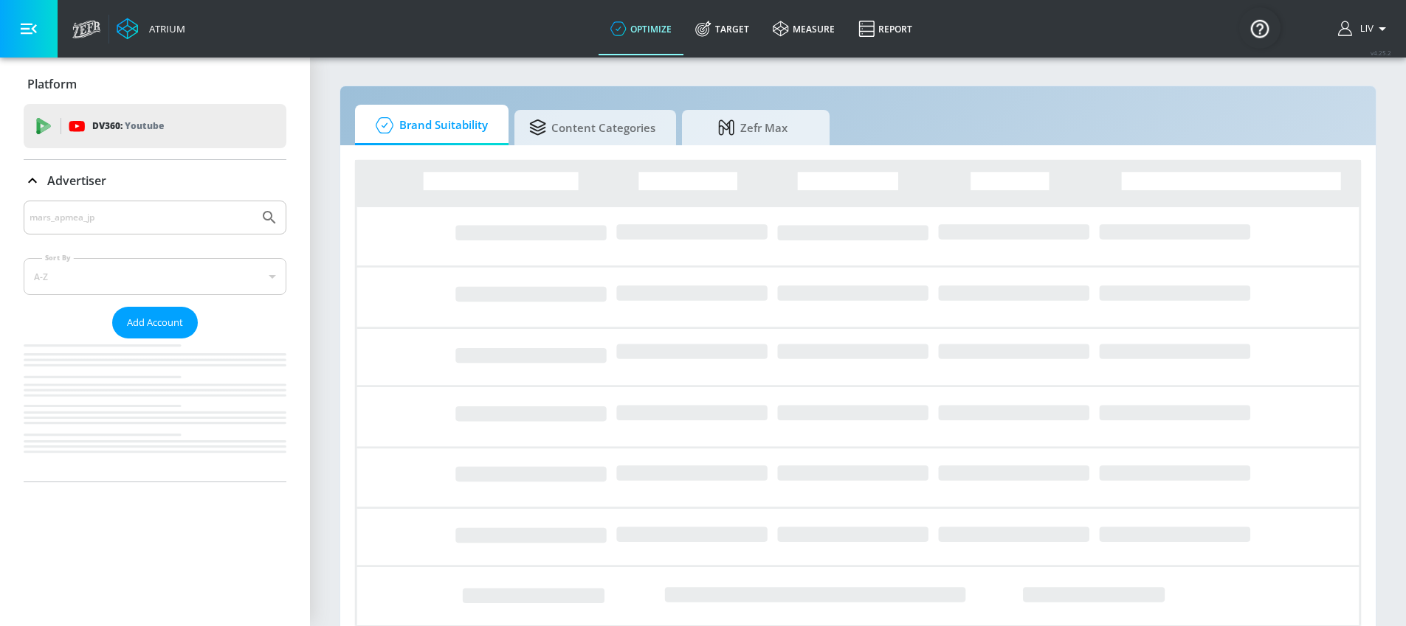
scroll to position [0, 0]
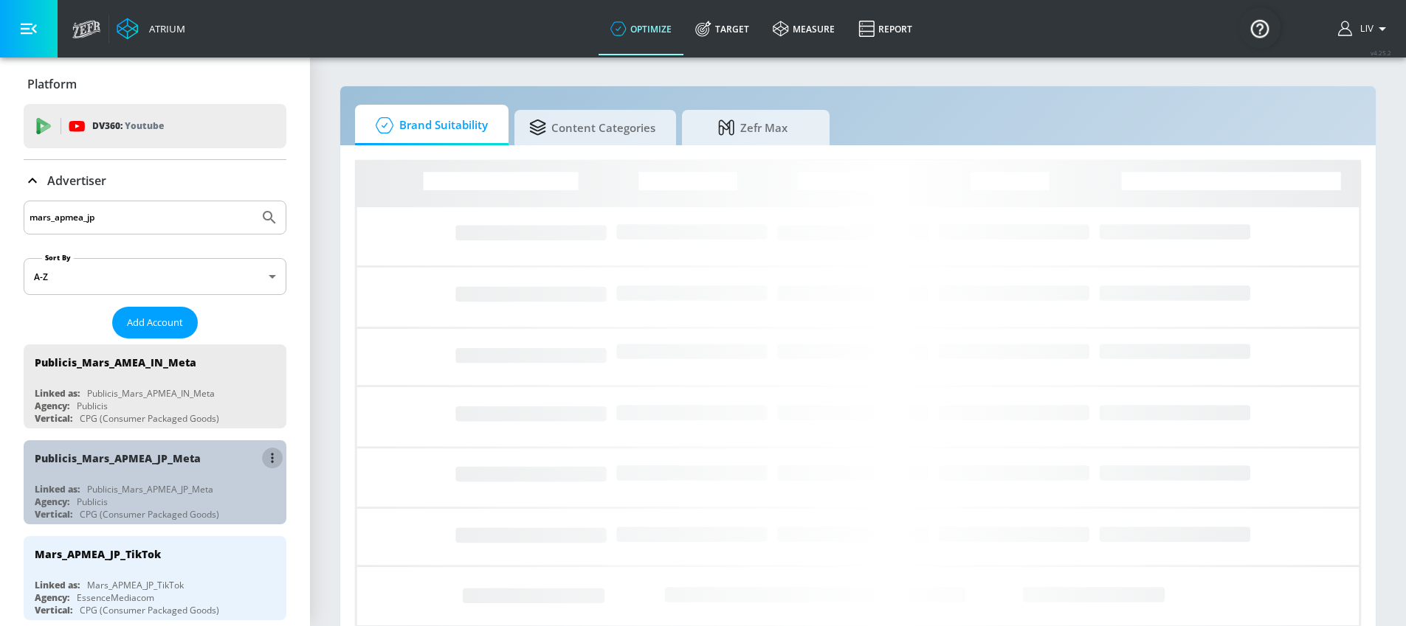
click at [269, 458] on button "list of Advertiser" at bounding box center [272, 458] width 21 height 21
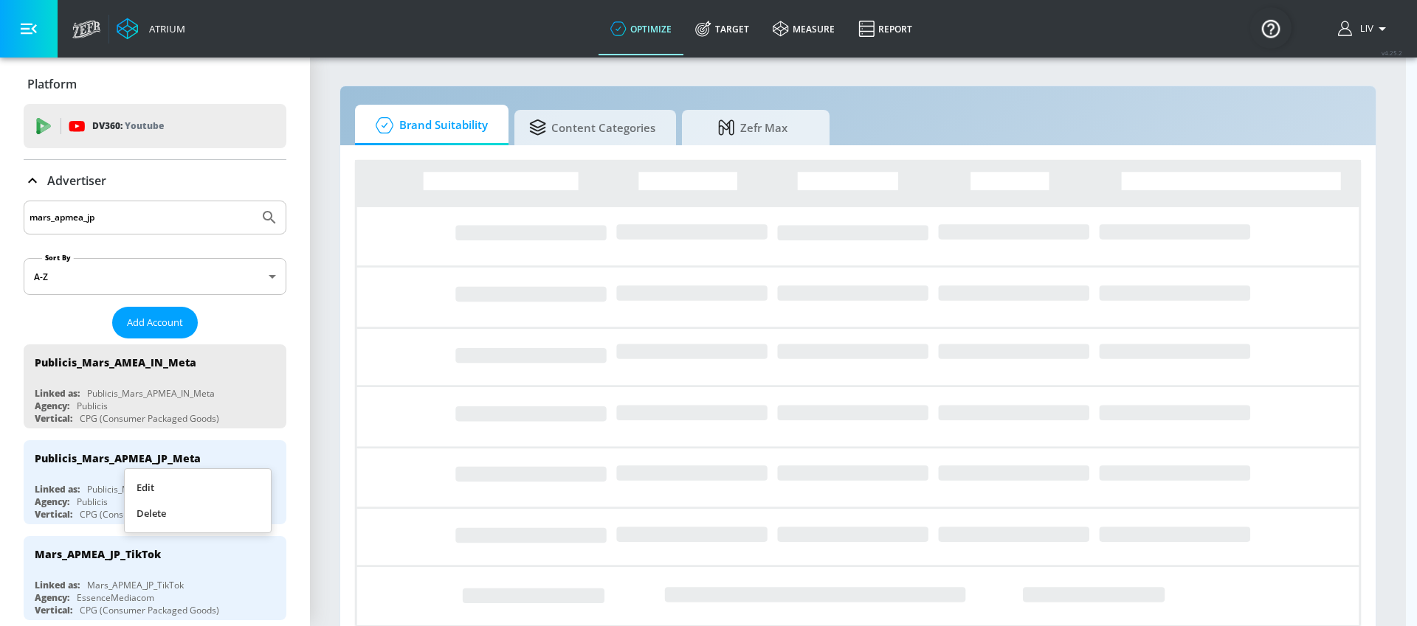
click at [227, 488] on li "Edit" at bounding box center [198, 488] width 146 height 26
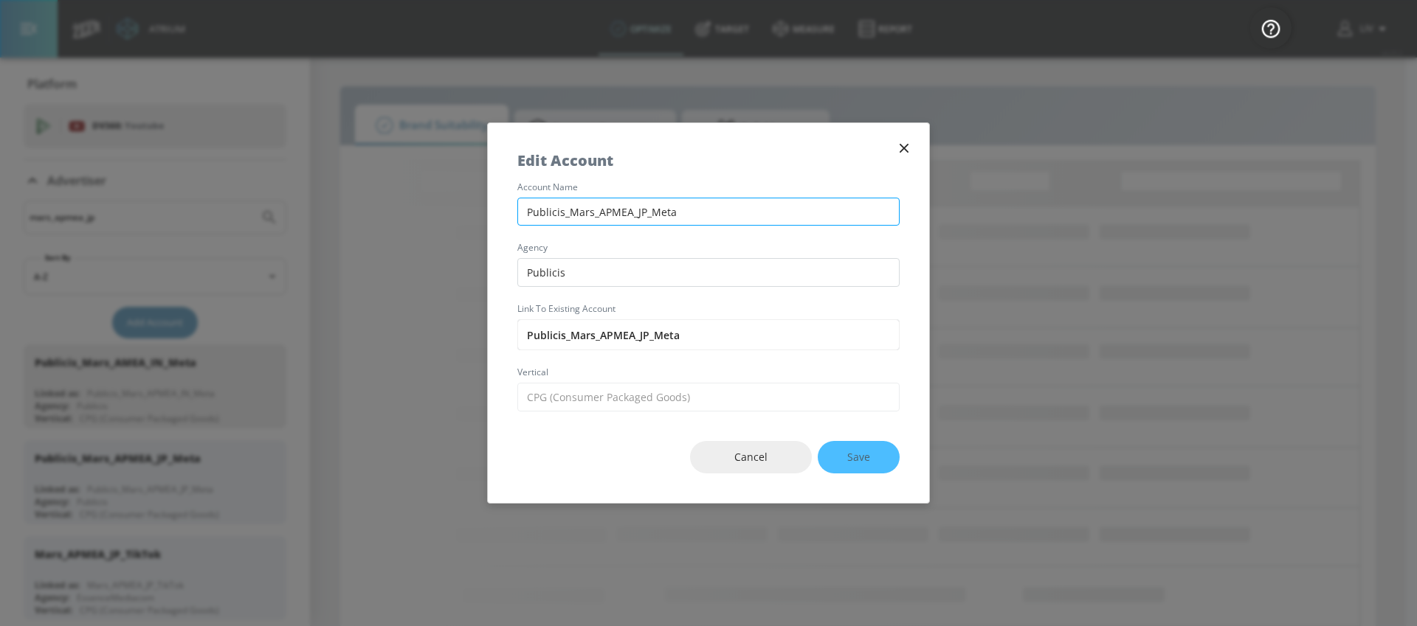
click at [610, 205] on input "Publicis_Mars_APMEA_JP_Meta" at bounding box center [708, 212] width 382 height 29
type input "Publicis_Mars_AMEA_JP_Meta"
click at [830, 456] on button "Save" at bounding box center [859, 457] width 82 height 33
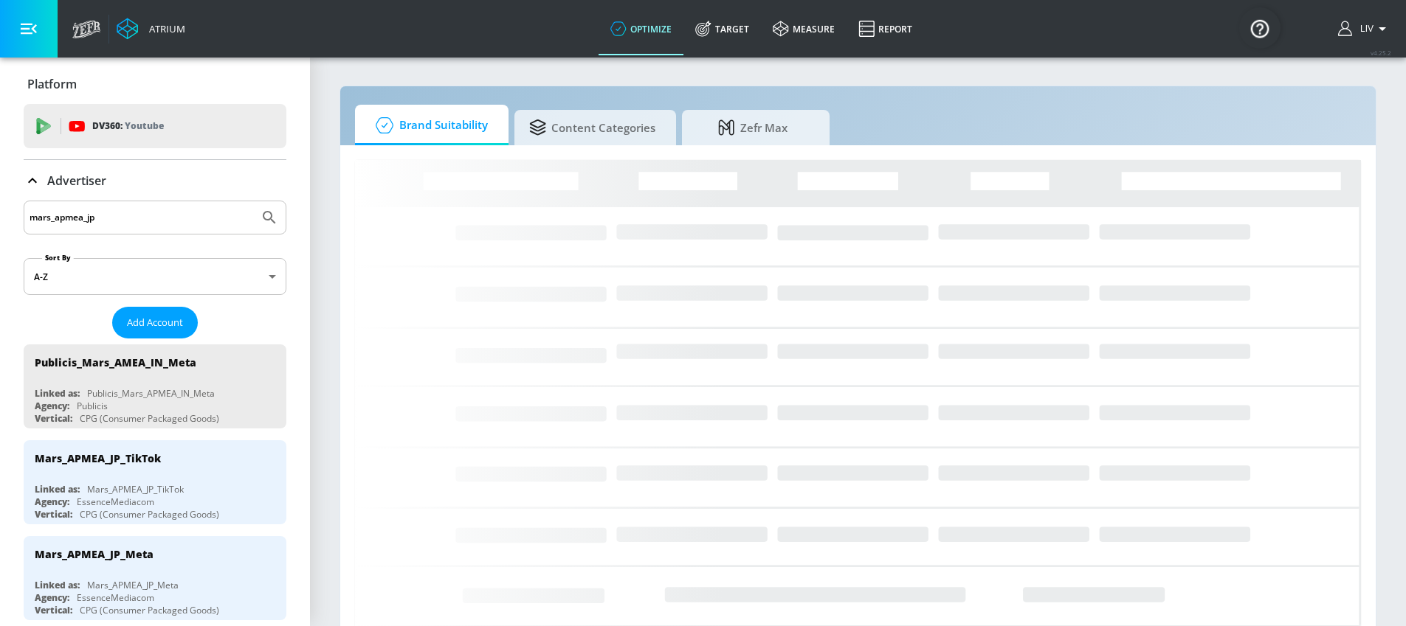
click at [269, 215] on button "Submit Search" at bounding box center [269, 217] width 32 height 32
click at [198, 213] on input "mars_apmea_jp" at bounding box center [142, 217] width 224 height 19
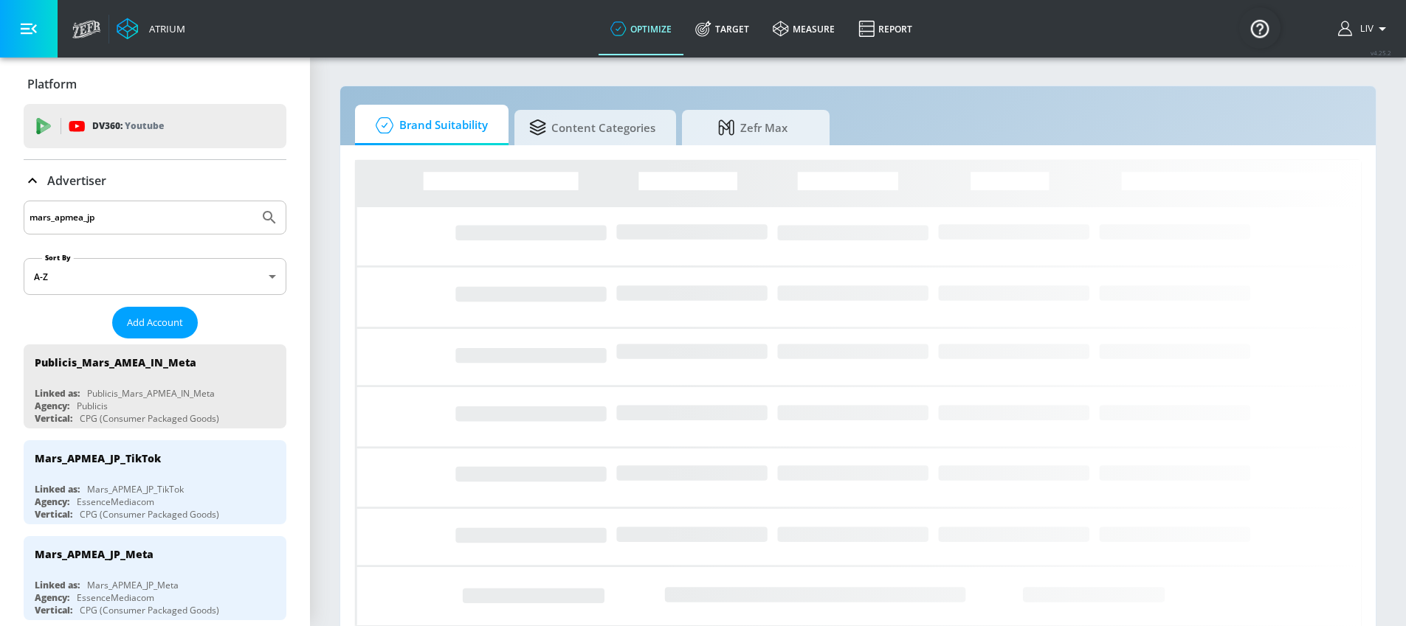
click at [253, 201] on button "Submit Search" at bounding box center [269, 217] width 32 height 32
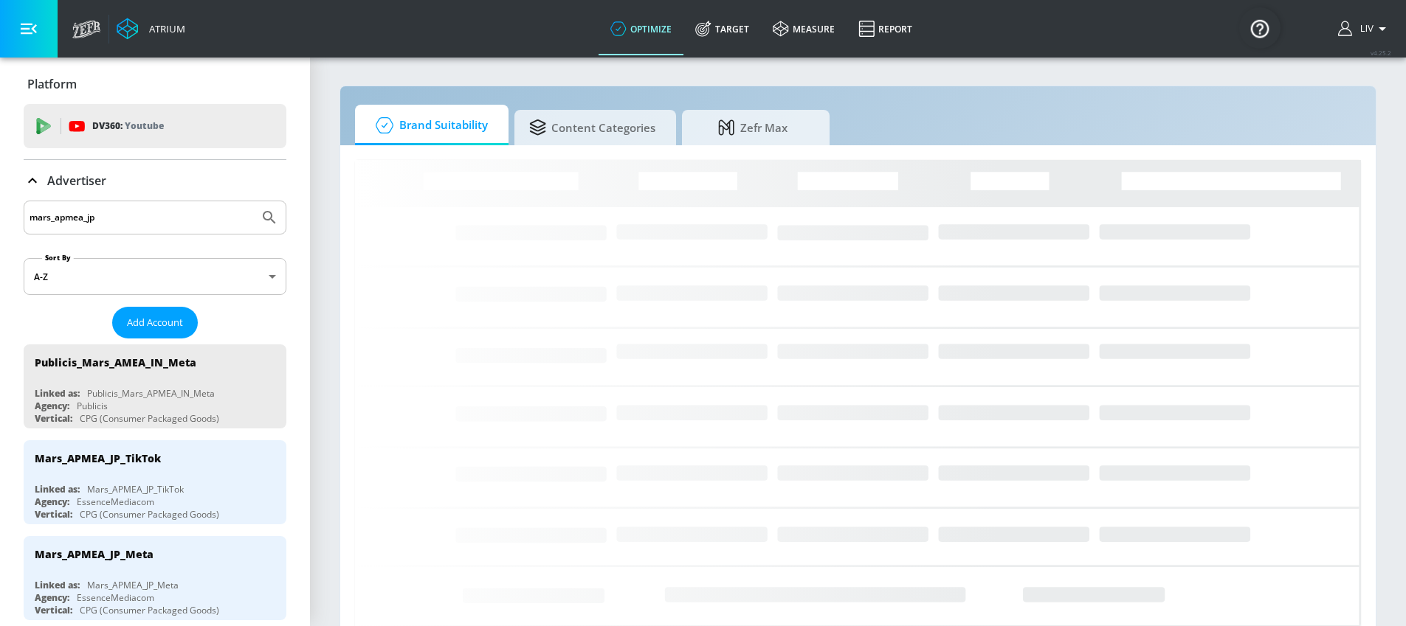
click at [120, 221] on input "mars_apmea_jp" at bounding box center [142, 217] width 224 height 19
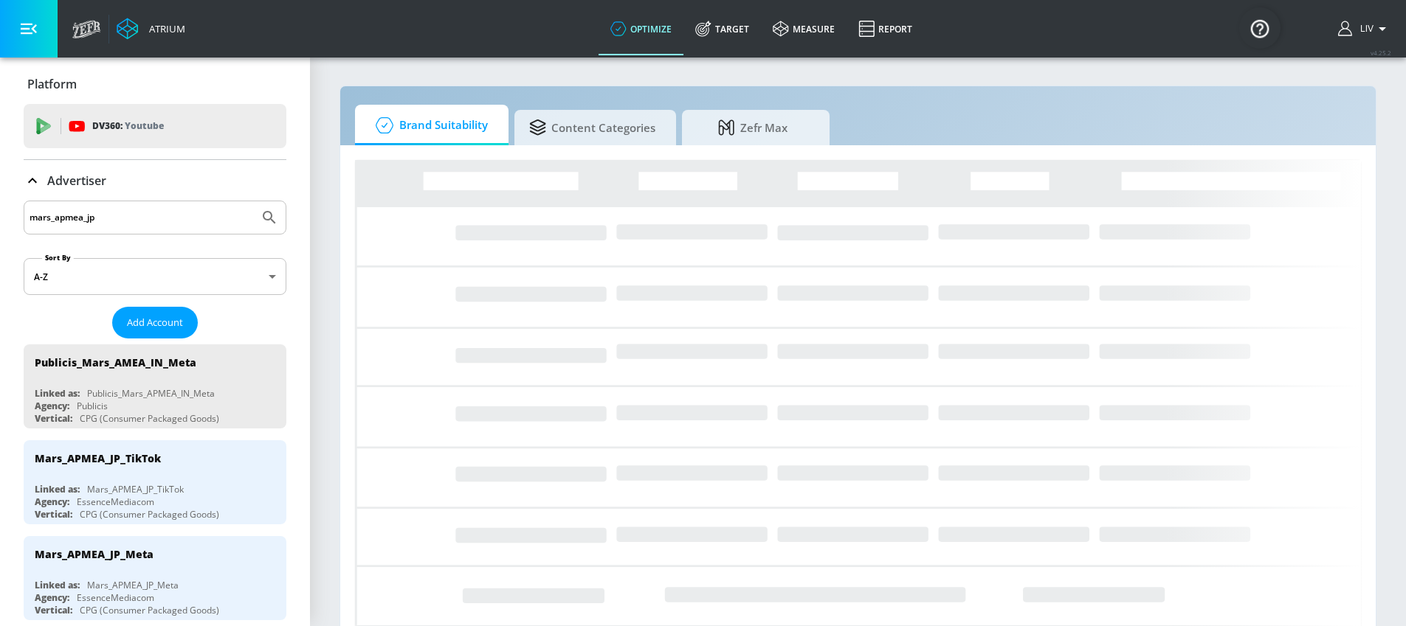
click at [120, 221] on input "mars_apmea_jp" at bounding box center [142, 217] width 224 height 19
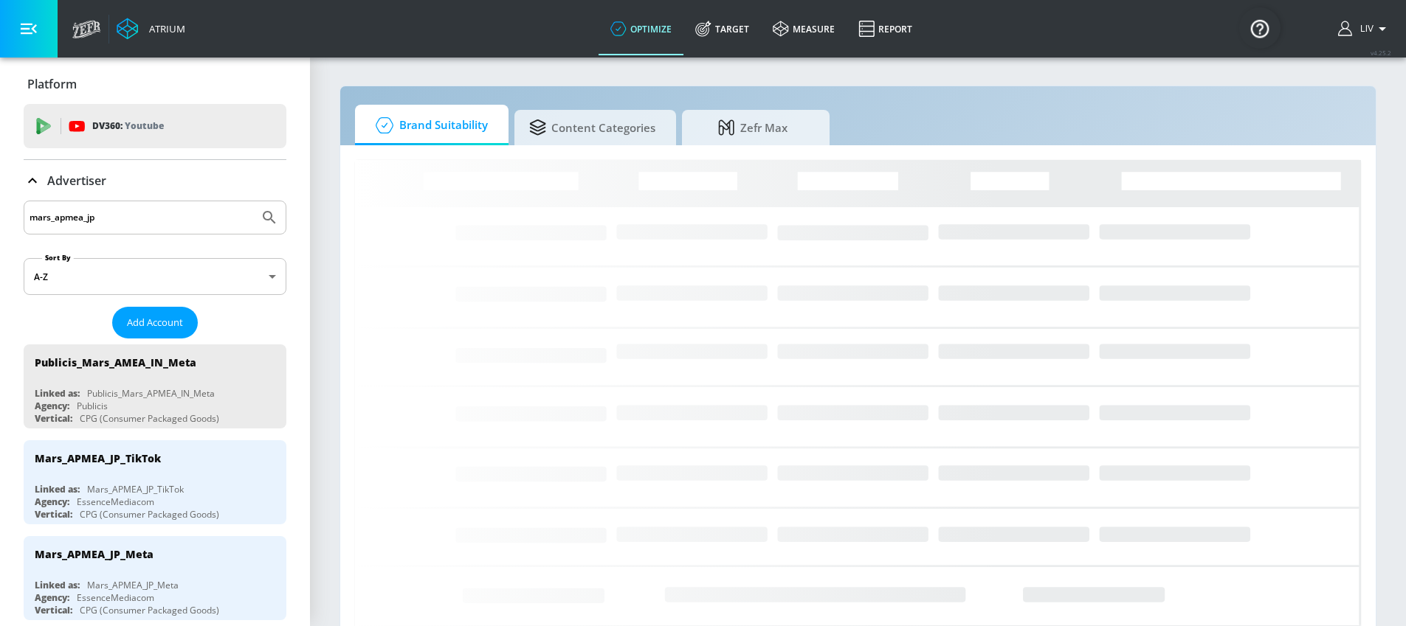
click at [120, 221] on input "mars_apmea_jp" at bounding box center [142, 217] width 224 height 19
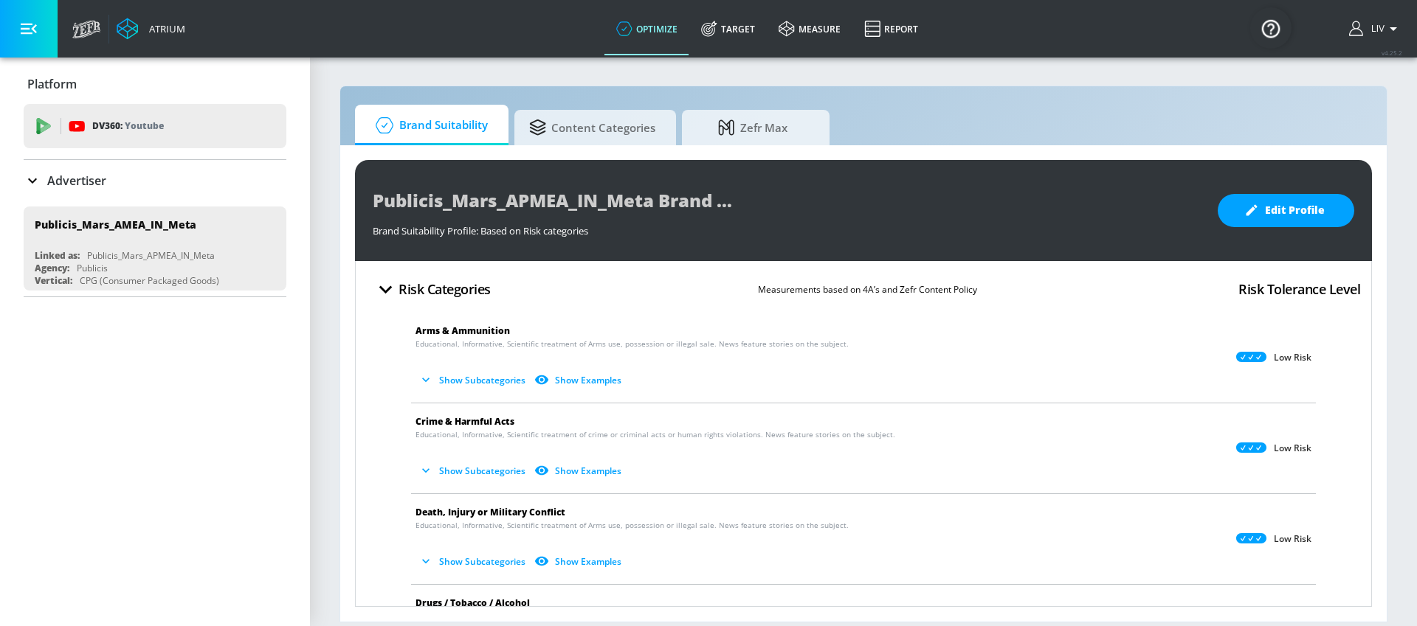
click at [156, 166] on div "Advertiser" at bounding box center [155, 180] width 263 height 41
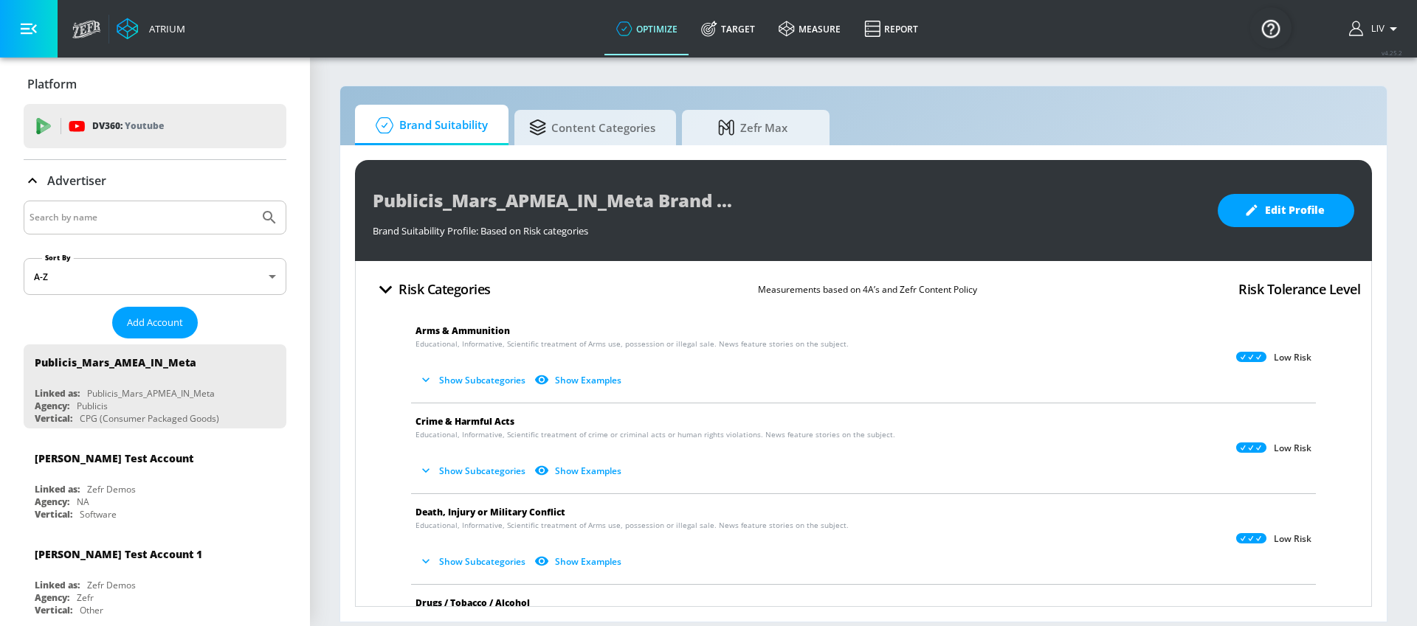
click at [166, 221] on input "Search by name" at bounding box center [142, 217] width 224 height 19
paste input "mars_apmea_jp"
click at [260, 217] on icon "Submit Search" at bounding box center [269, 218] width 18 height 18
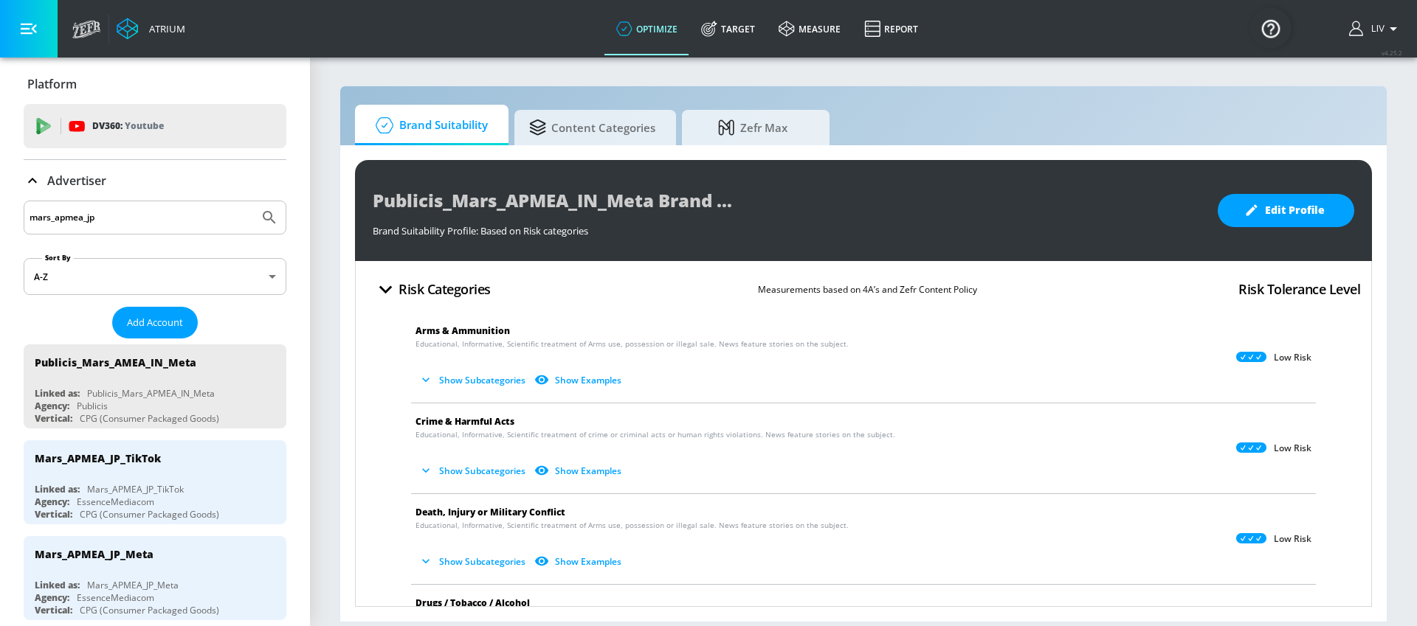
click at [69, 216] on input "mars_apmea_jp" at bounding box center [142, 217] width 224 height 19
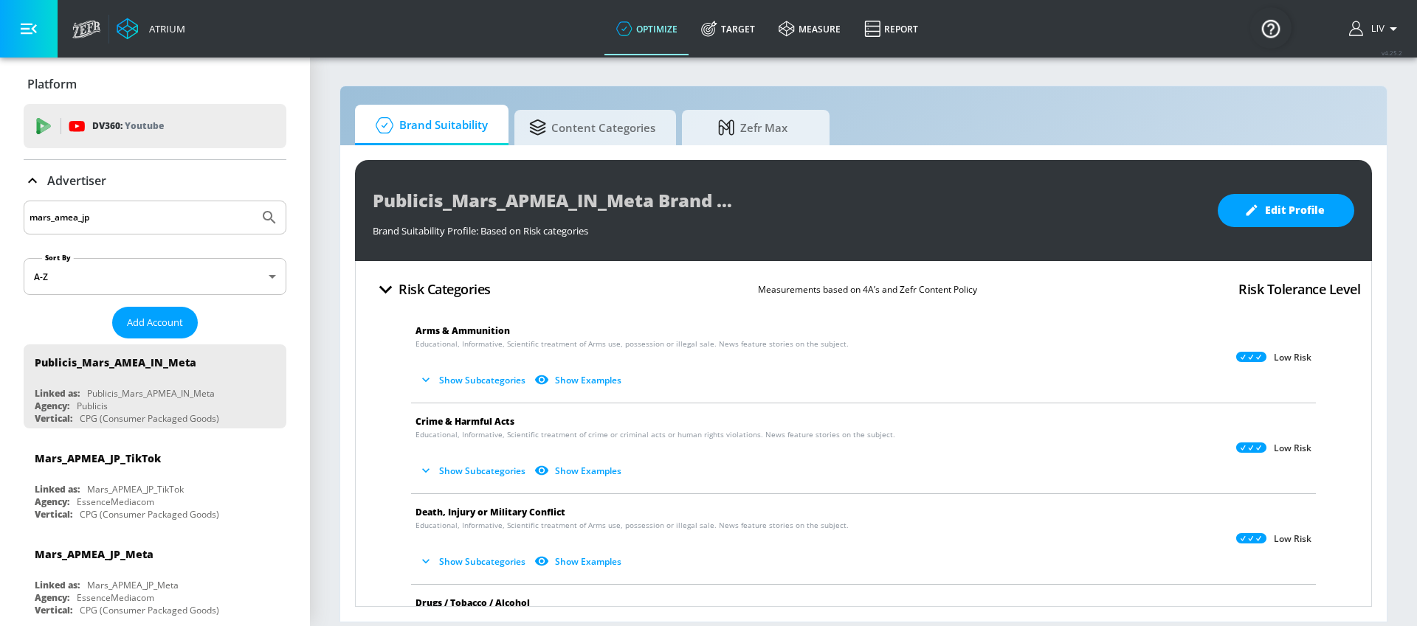
click at [253, 201] on button "Submit Search" at bounding box center [269, 217] width 32 height 32
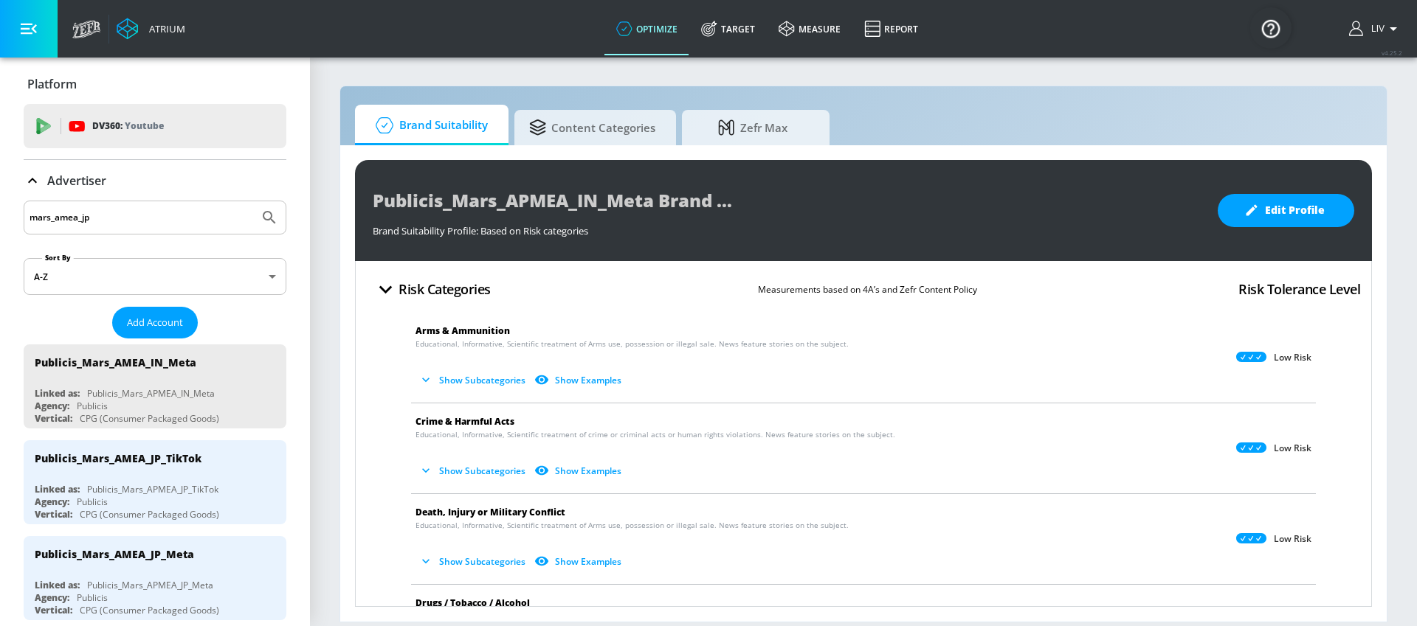
click at [125, 221] on input "mars_amea_jp" at bounding box center [142, 217] width 224 height 19
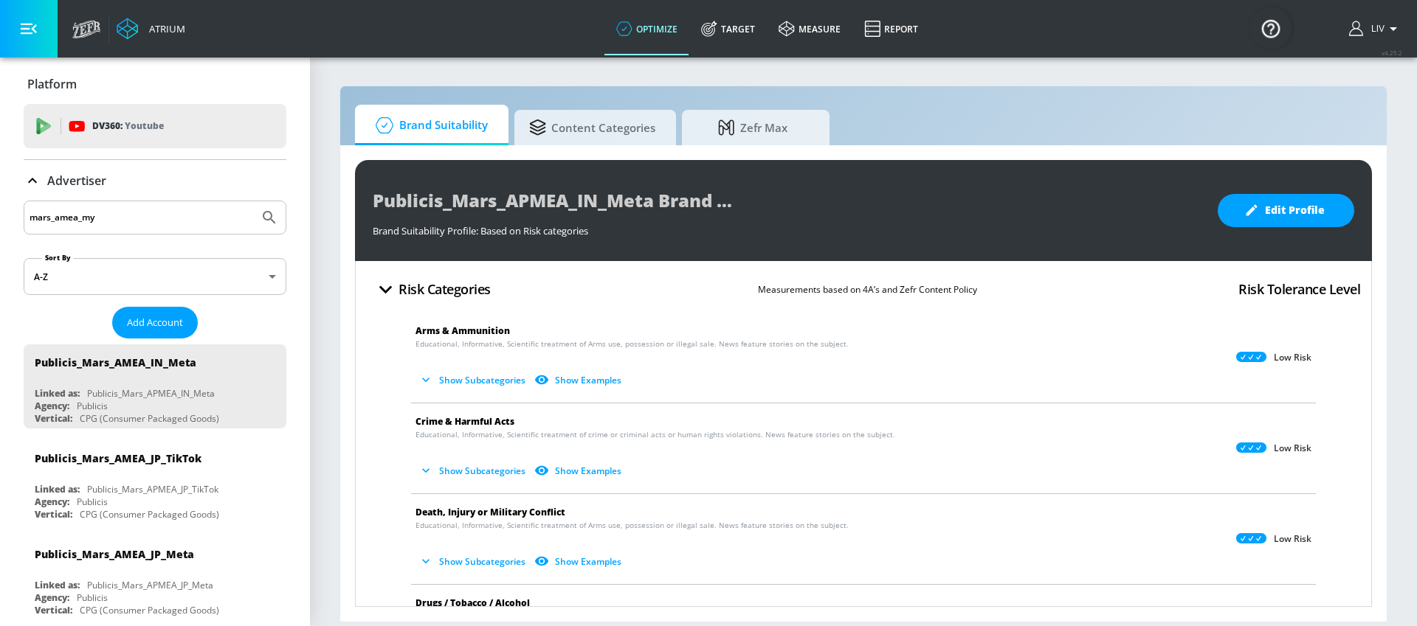
click at [253, 201] on button "Submit Search" at bounding box center [269, 217] width 32 height 32
click at [125, 221] on input "mars_amea_my" at bounding box center [142, 217] width 224 height 19
click at [253, 201] on button "Submit Search" at bounding box center [269, 217] width 32 height 32
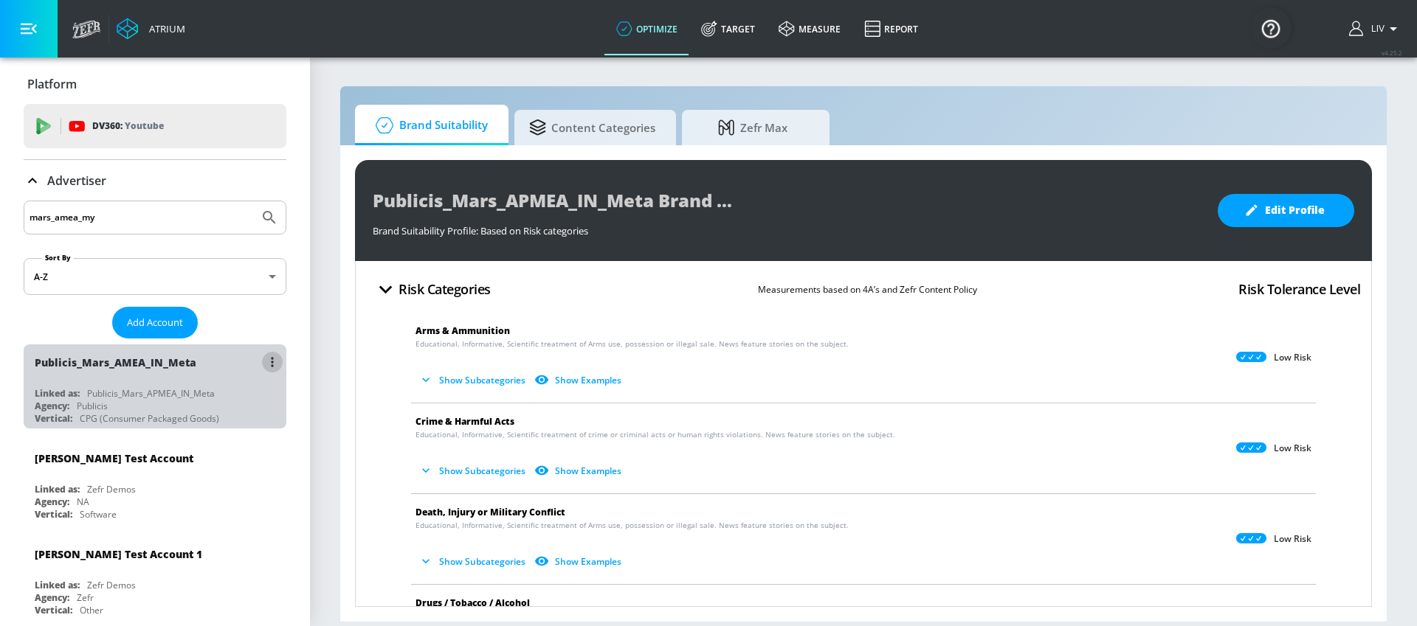
click at [269, 359] on button "list of Advertiser" at bounding box center [272, 362] width 21 height 21
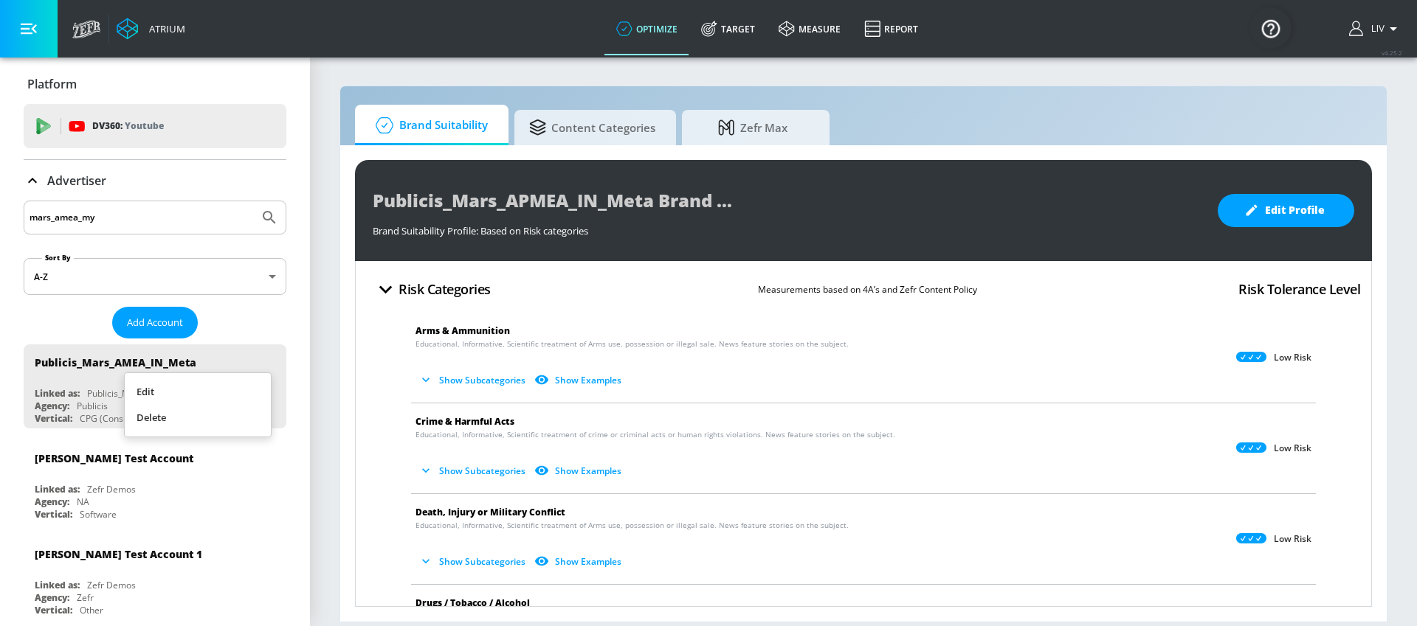
click at [277, 325] on div at bounding box center [708, 313] width 1417 height 626
click at [111, 210] on input "mars_amea_my" at bounding box center [142, 217] width 224 height 19
type input "mars_apmea_my"
click at [253, 201] on button "Submit Search" at bounding box center [269, 217] width 32 height 32
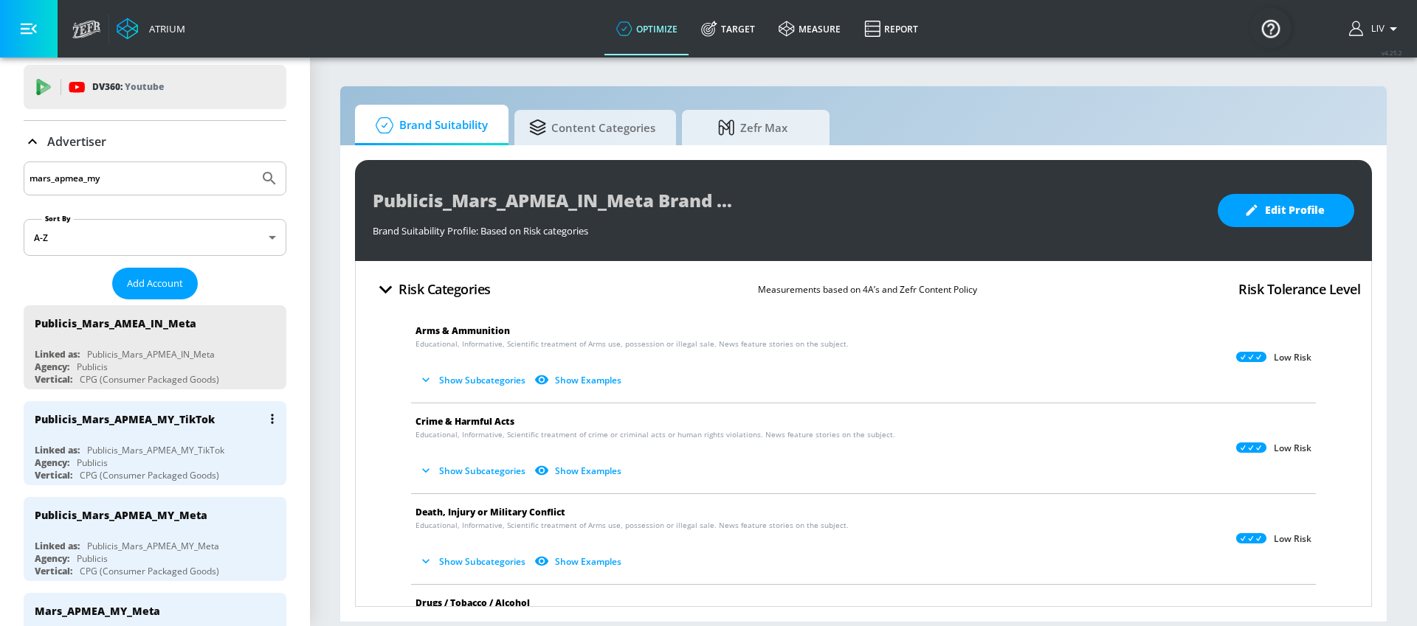
scroll to position [140, 0]
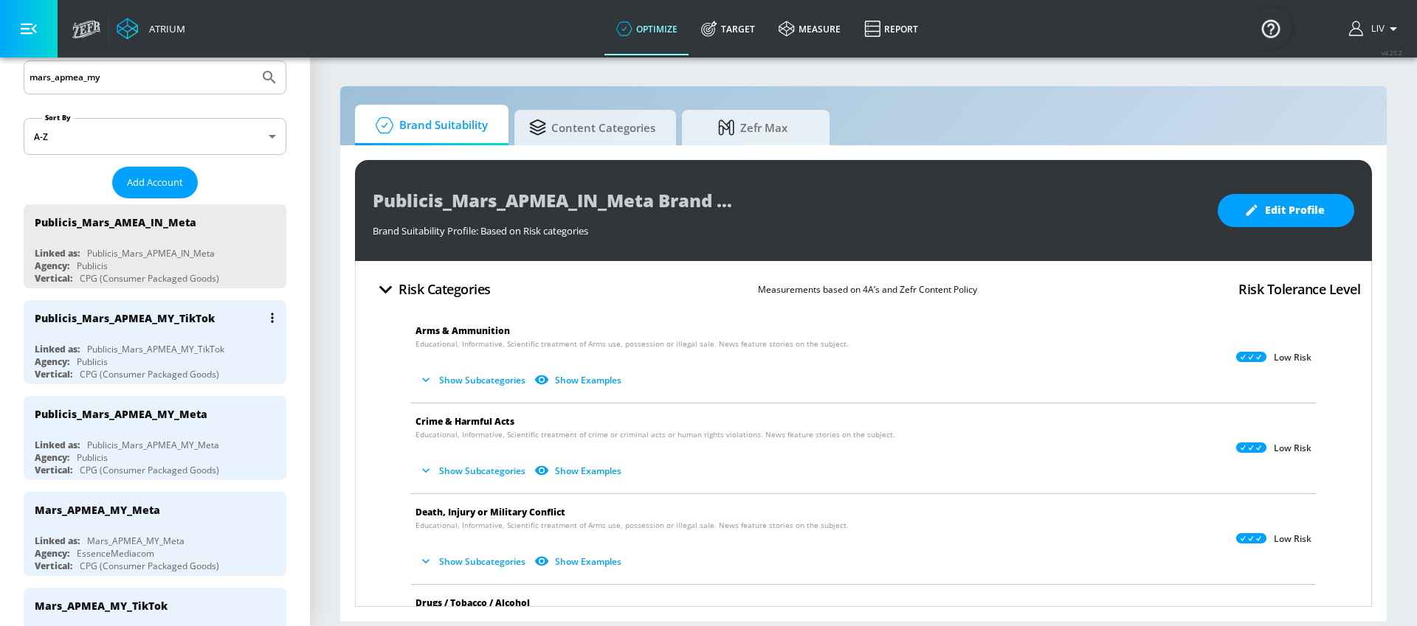
click at [271, 319] on icon "list of Advertiser" at bounding box center [272, 318] width 3 height 10
click at [258, 337] on li "Edit" at bounding box center [198, 348] width 146 height 26
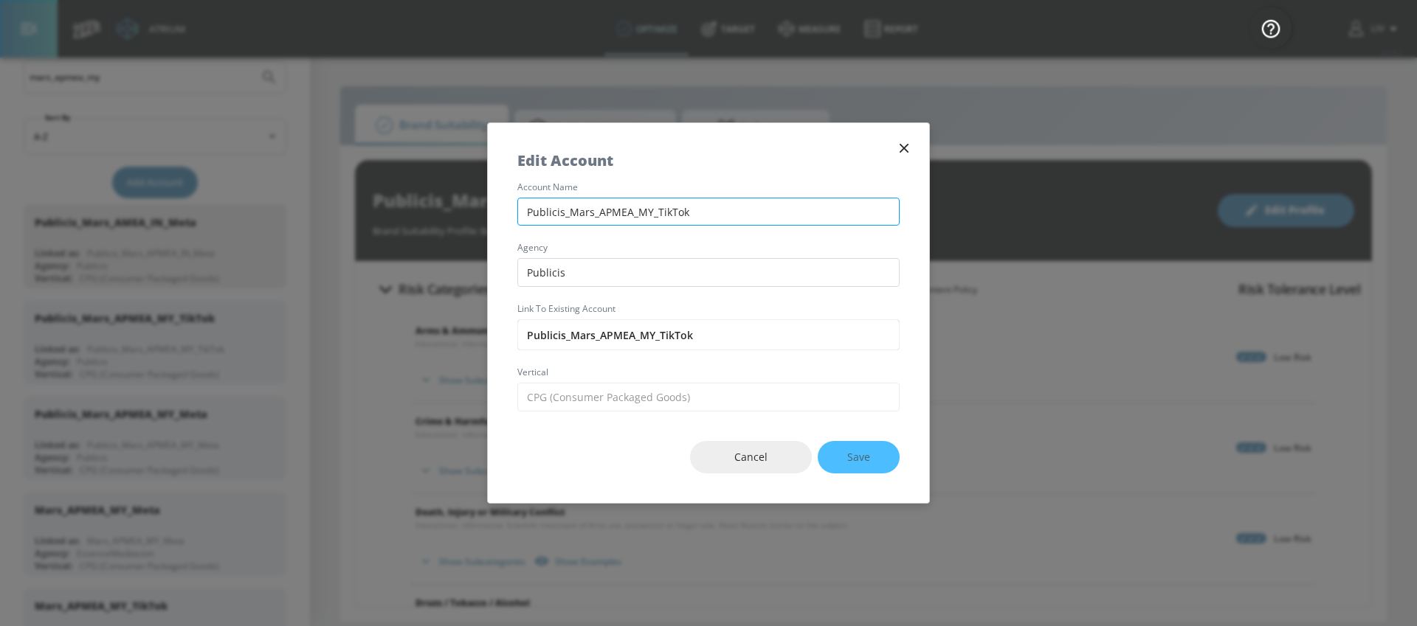
click at [613, 208] on input "Publicis_Mars_APMEA_MY_TikTok" at bounding box center [708, 212] width 382 height 29
type input "Publicis_Mars_AMEA_MY_TikTok"
click at [864, 466] on span "Save" at bounding box center [858, 458] width 23 height 18
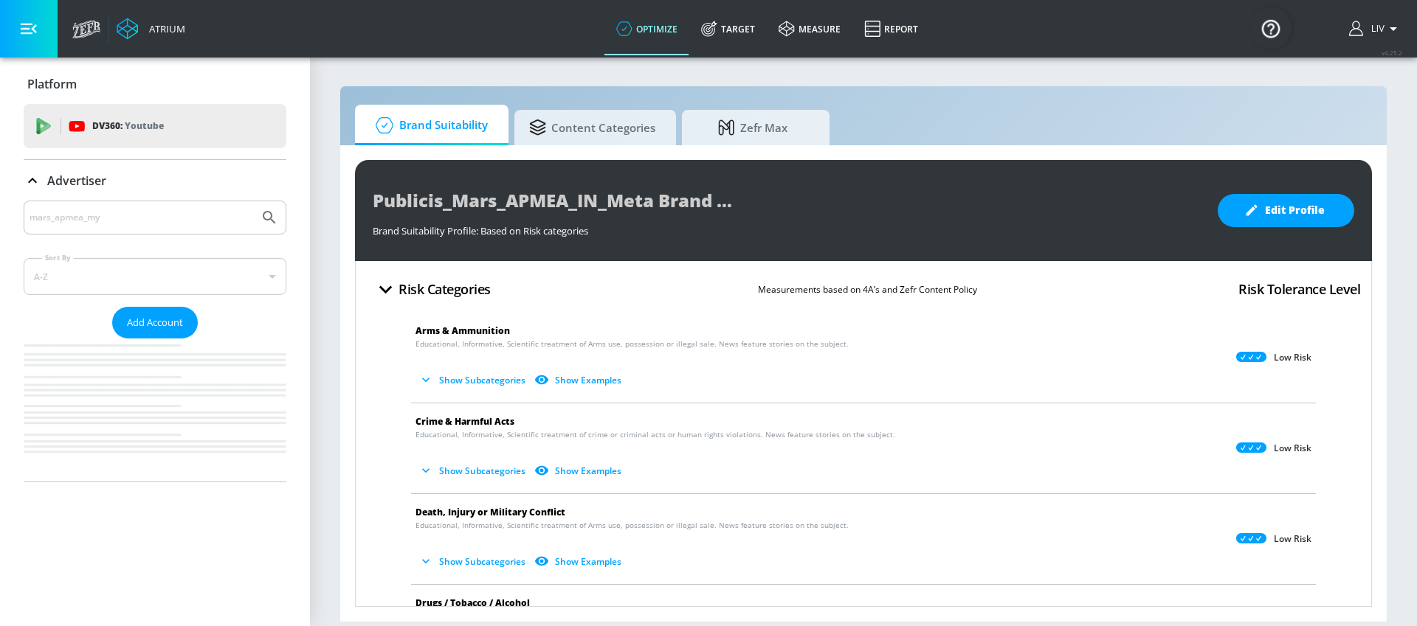
scroll to position [0, 0]
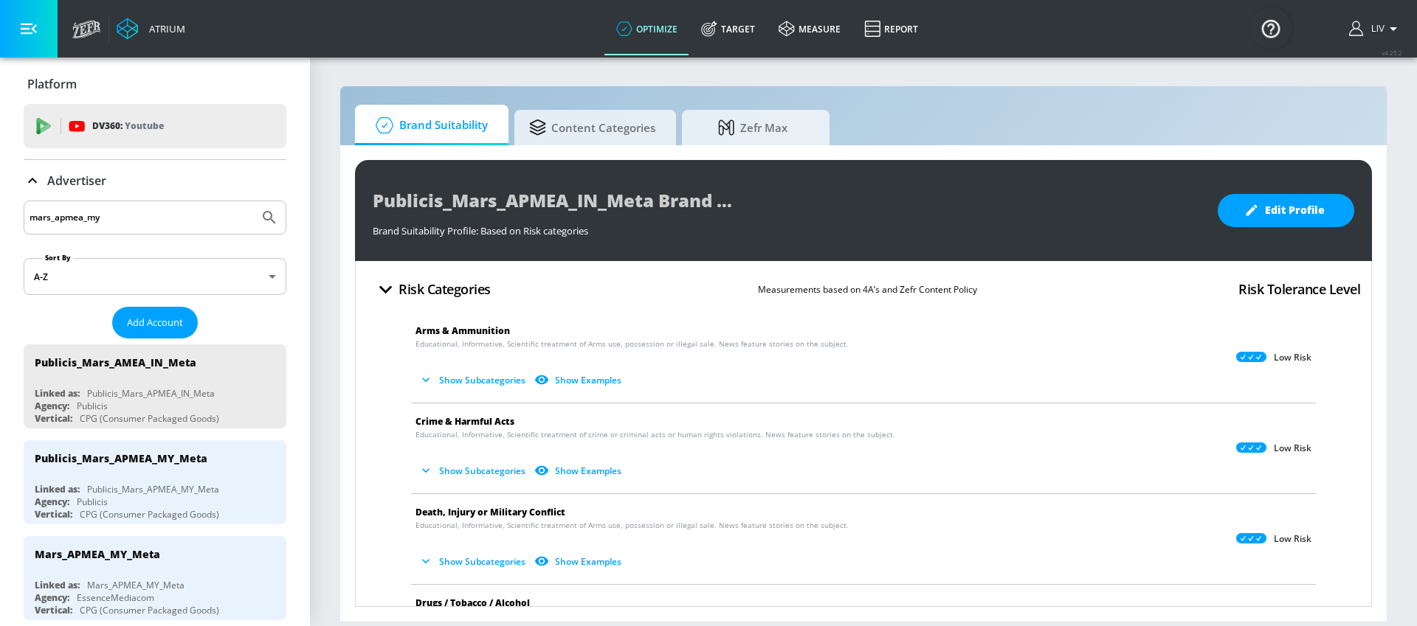
click at [107, 218] on input "mars_apmea_my" at bounding box center [142, 217] width 224 height 19
click at [262, 455] on button "list of Advertiser" at bounding box center [272, 458] width 21 height 21
click at [252, 477] on li "Edit" at bounding box center [198, 488] width 146 height 26
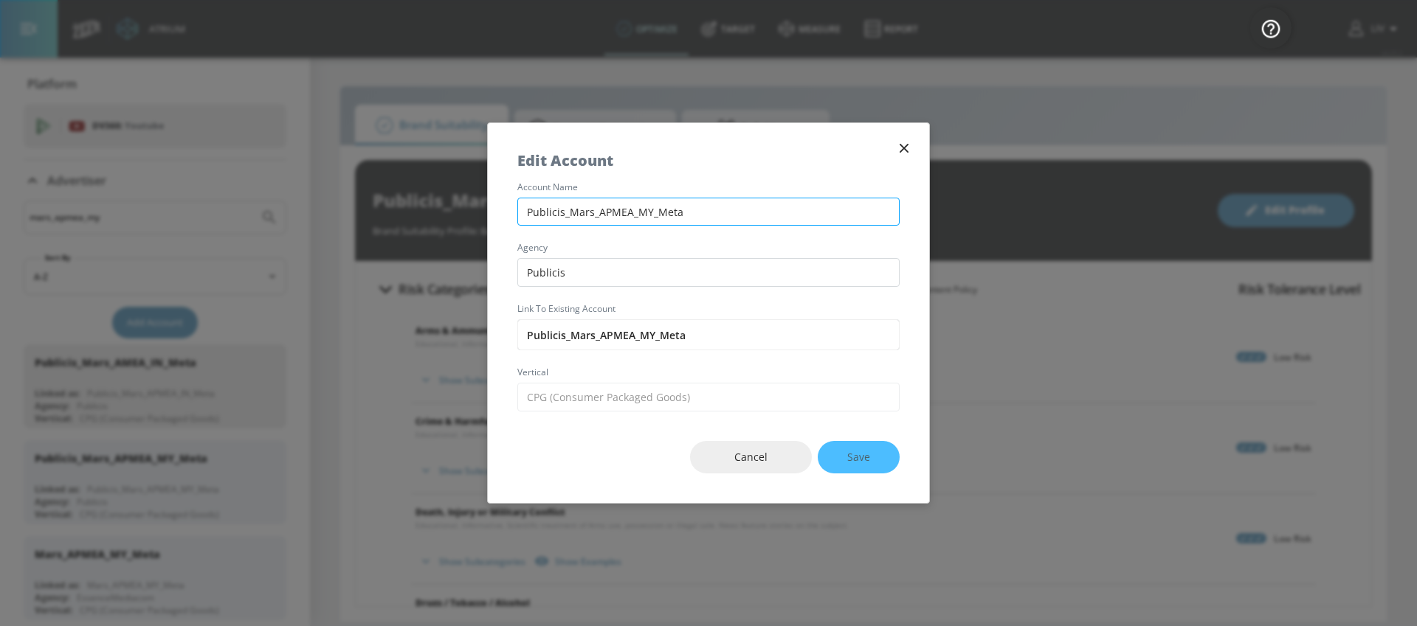
click at [612, 210] on input "Publicis_Mars_APMEA_MY_Meta" at bounding box center [708, 212] width 382 height 29
type input "Publicis_Mars_AMEA_MY_Meta"
click at [854, 464] on span "Save" at bounding box center [858, 458] width 23 height 18
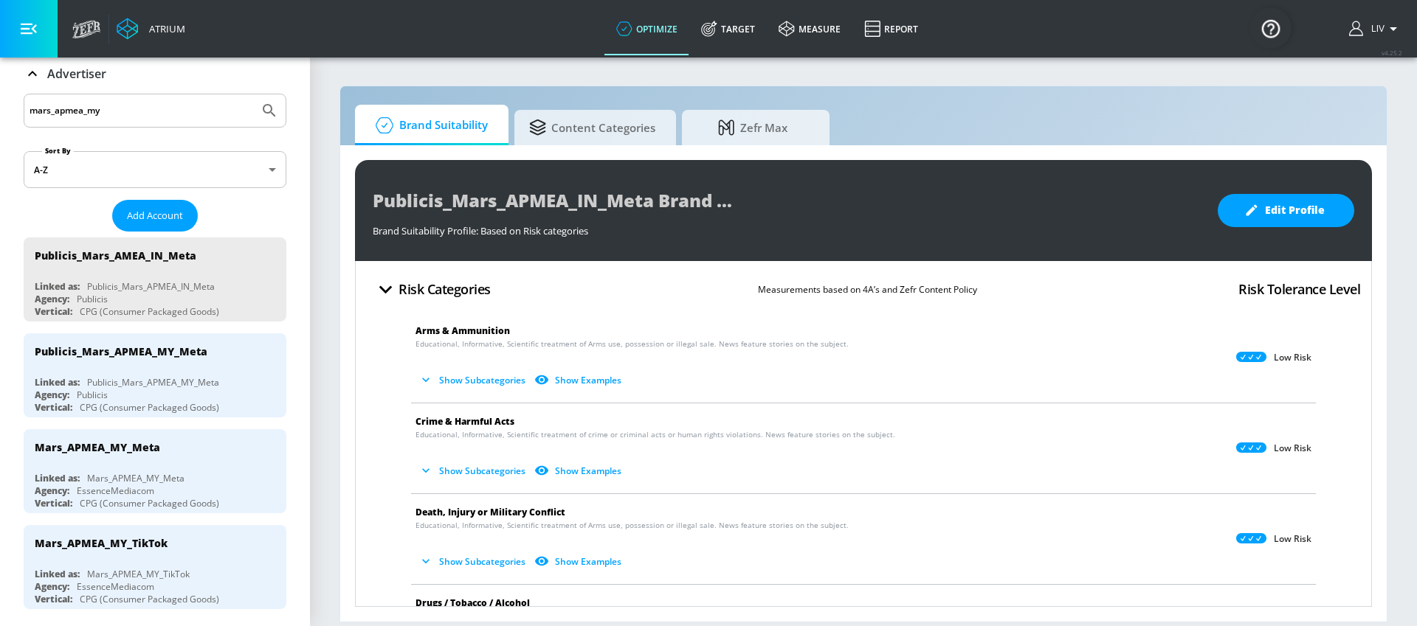
scroll to position [111, 0]
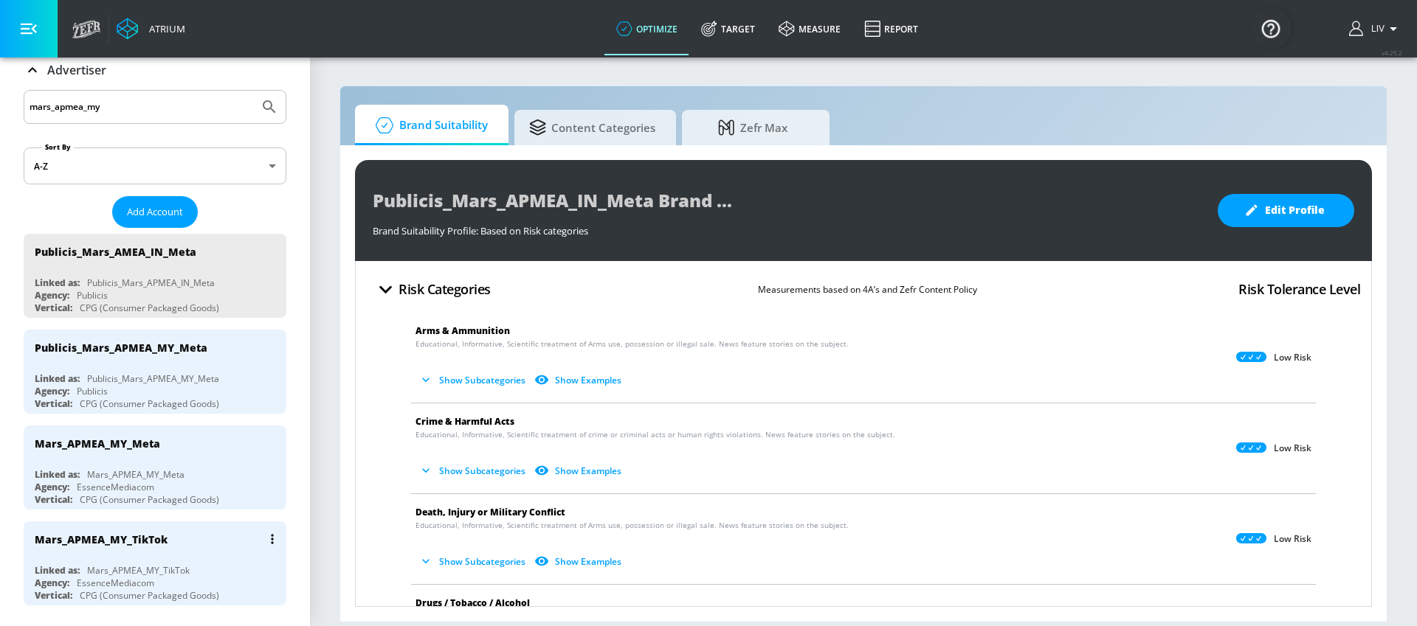
click at [271, 542] on icon "list of Advertiser" at bounding box center [272, 539] width 3 height 10
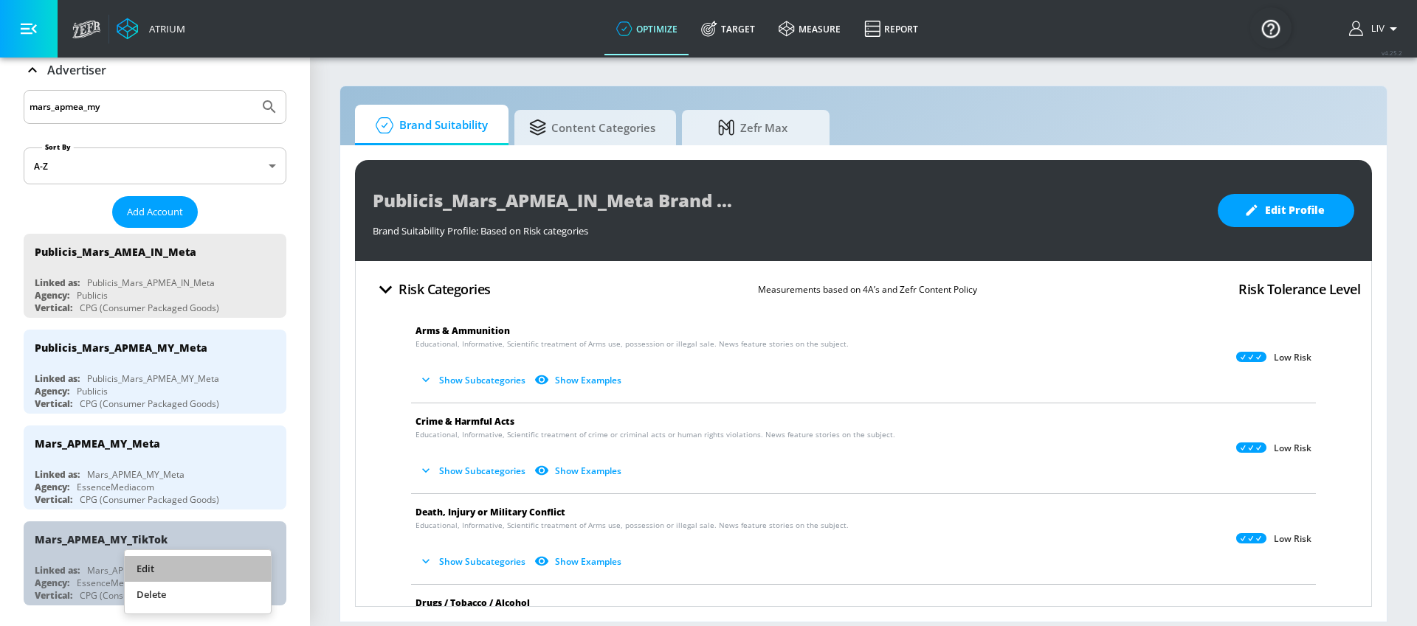
click at [235, 561] on li "Edit" at bounding box center [198, 569] width 146 height 26
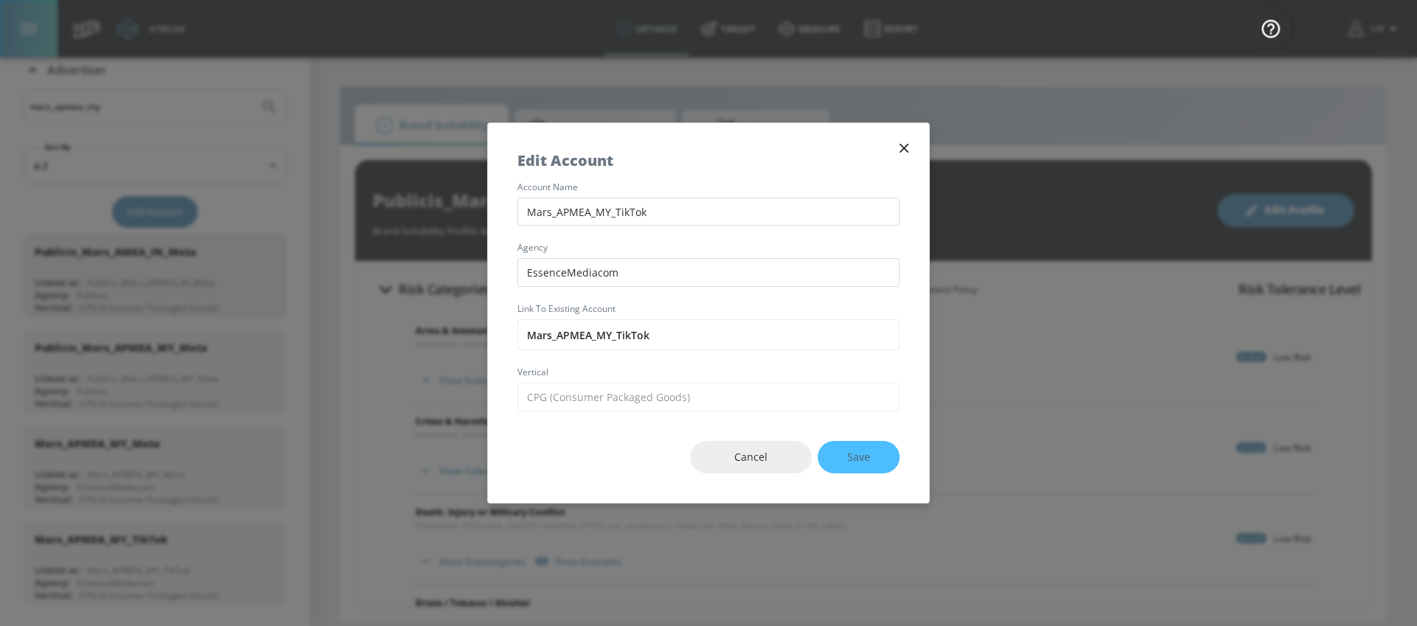
click at [906, 149] on icon "button" at bounding box center [904, 148] width 16 height 16
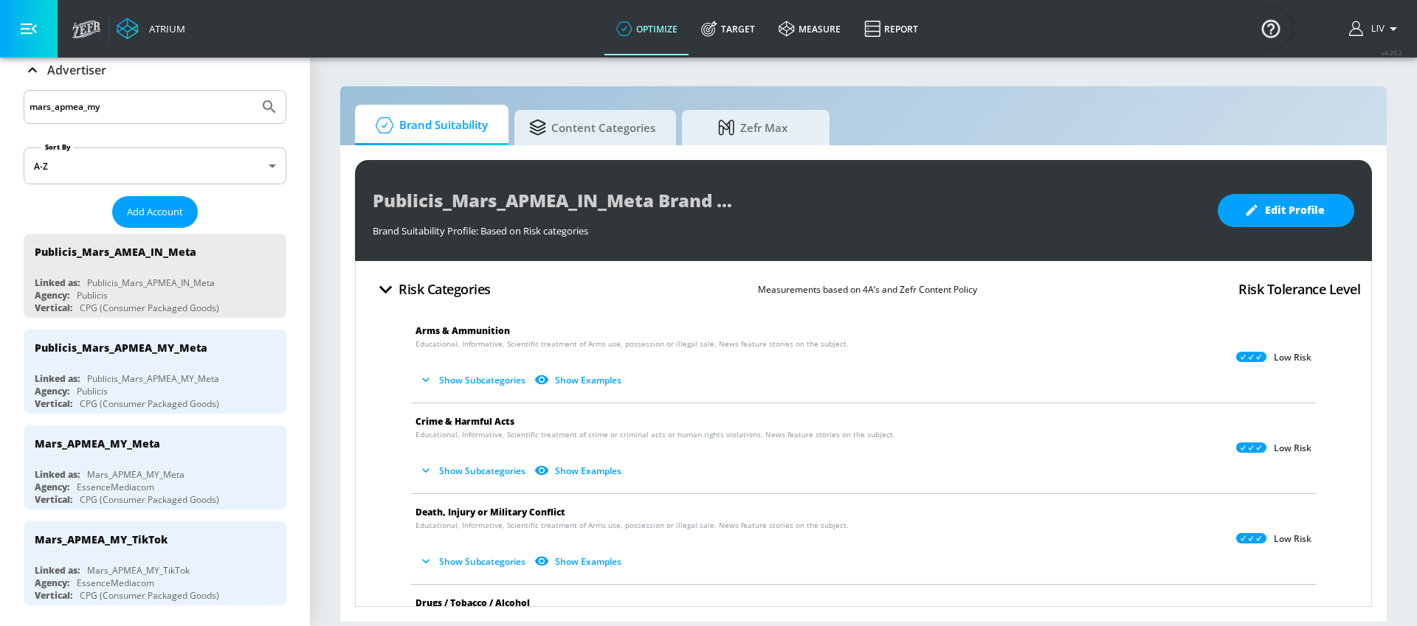
click at [111, 111] on input "mars_apmea_my" at bounding box center [142, 106] width 224 height 19
click at [260, 103] on icon "Submit Search" at bounding box center [269, 107] width 18 height 18
click at [91, 100] on input "mars_apmea_my" at bounding box center [142, 106] width 224 height 19
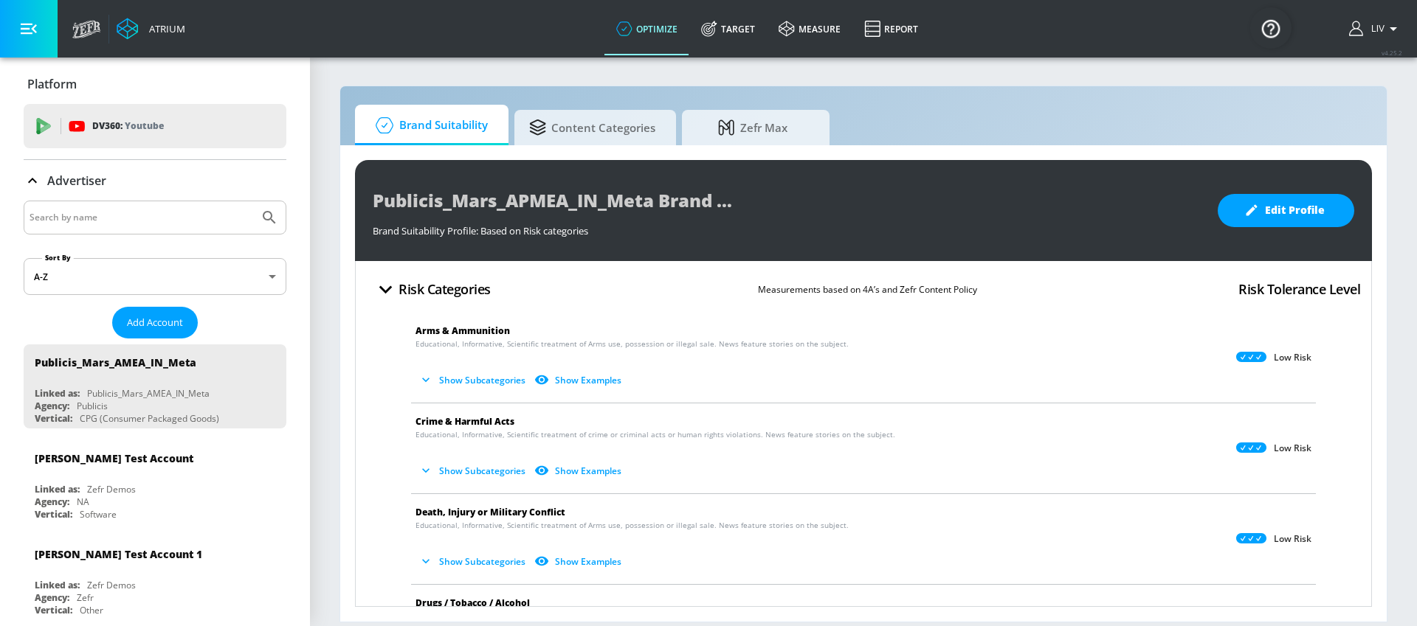
click at [171, 221] on input "Search by name" at bounding box center [142, 217] width 224 height 19
paste input "mars_apmea_my"
click at [266, 221] on icon "Submit Search" at bounding box center [269, 218] width 18 height 18
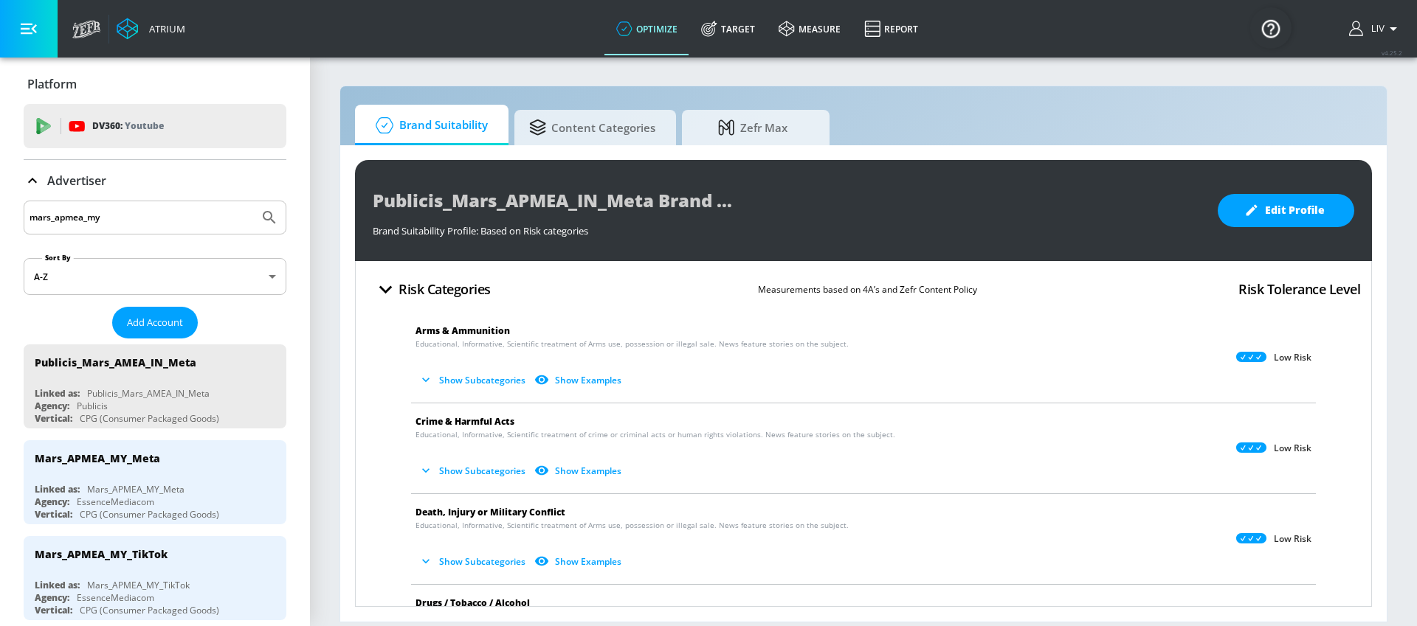
click at [62, 221] on input "mars_apmea_my" at bounding box center [142, 217] width 224 height 19
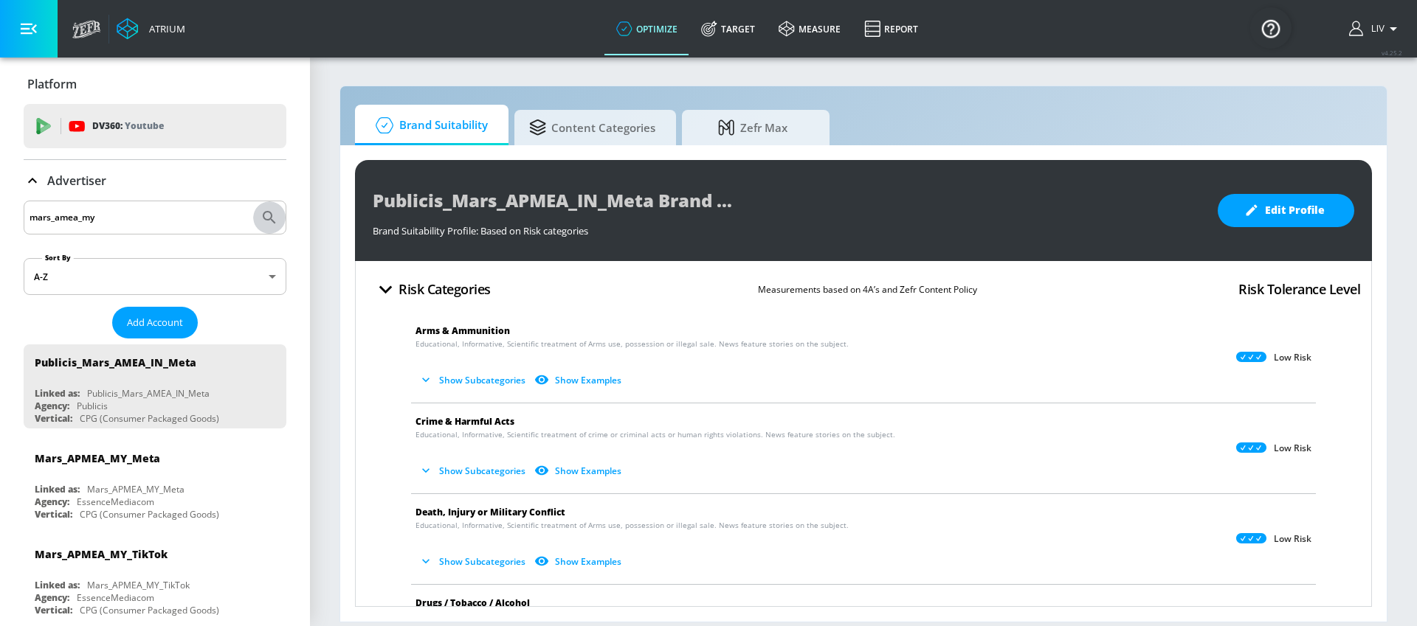
click at [260, 214] on icon "Submit Search" at bounding box center [269, 218] width 18 height 18
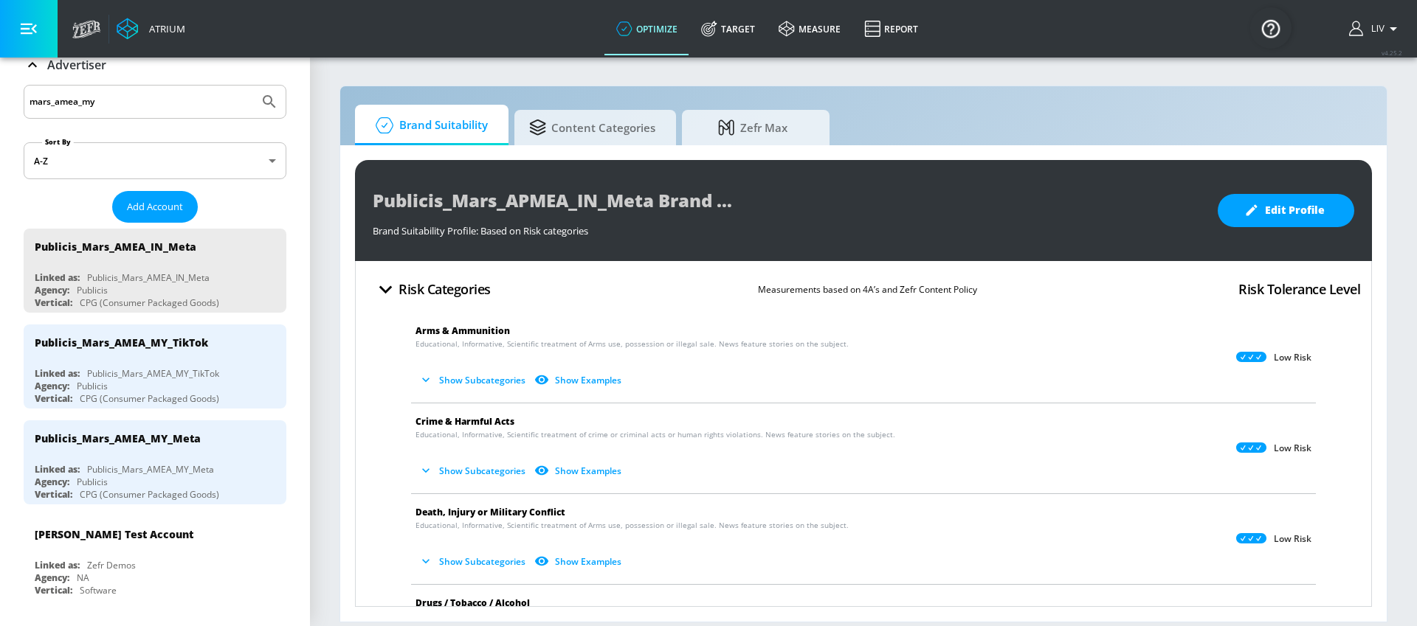
scroll to position [108, 0]
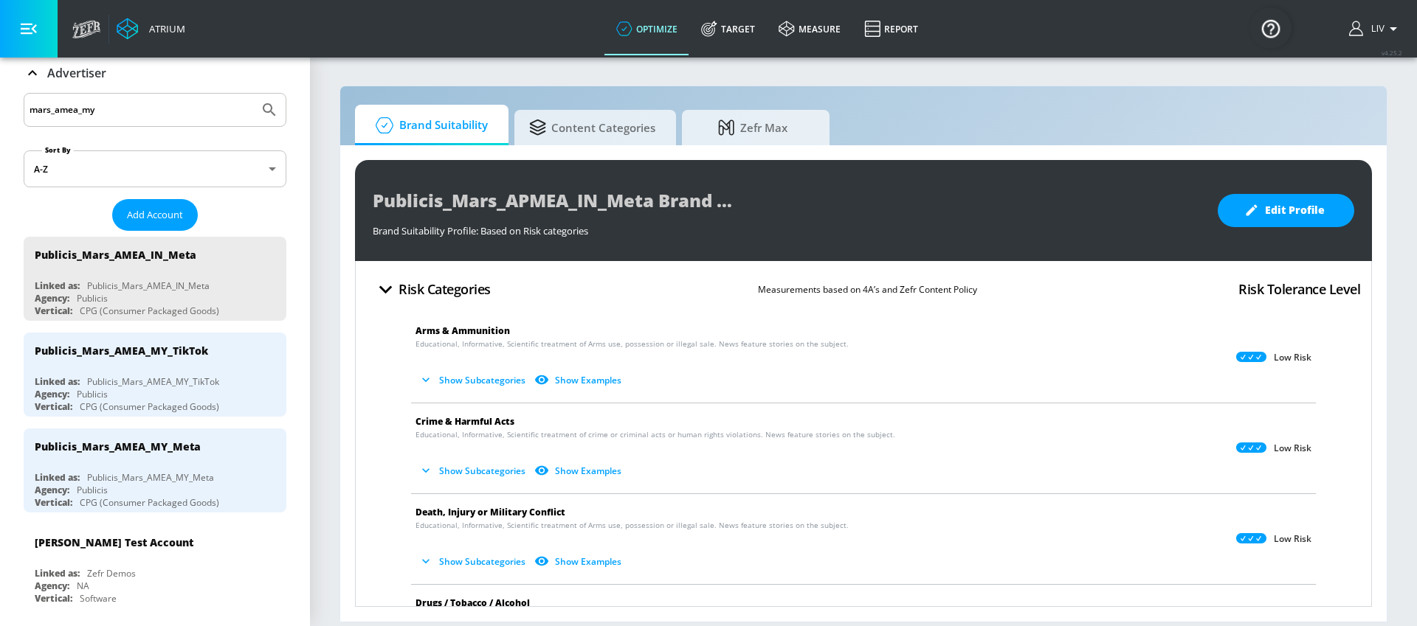
click at [58, 112] on input "mars_amea_my" at bounding box center [142, 109] width 224 height 19
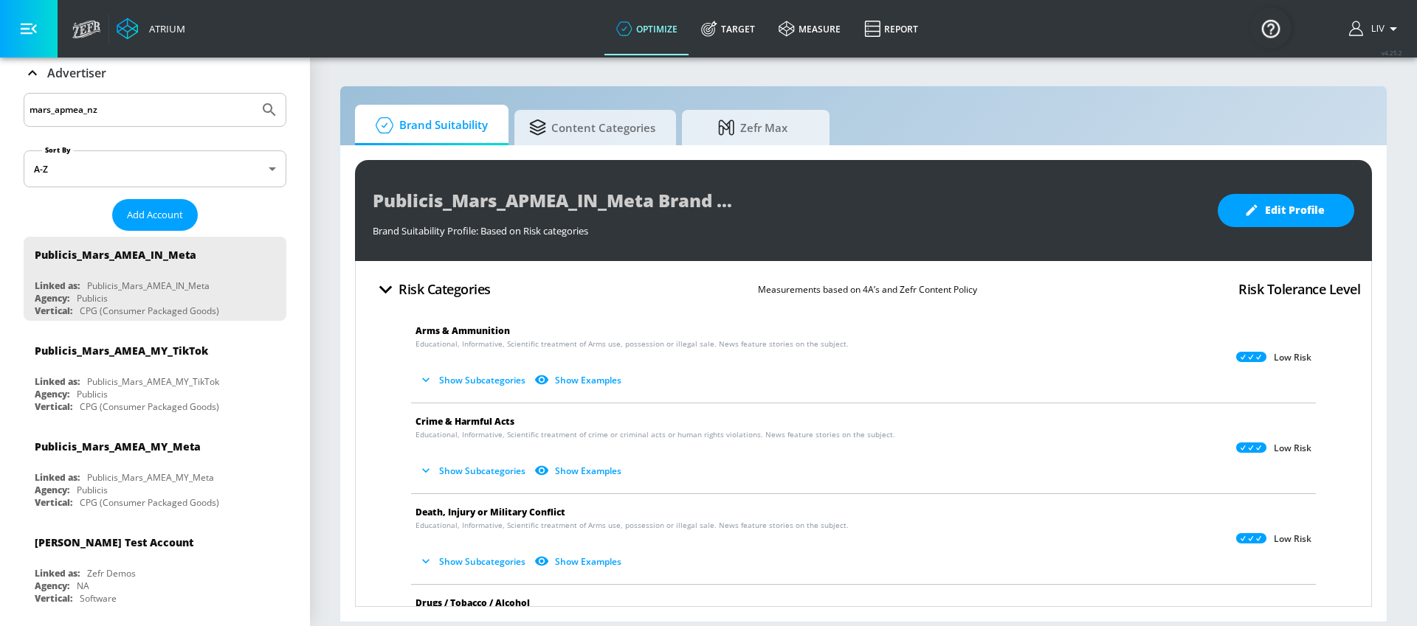
type input "mars_apmea_nz"
click at [253, 94] on button "Submit Search" at bounding box center [269, 110] width 32 height 32
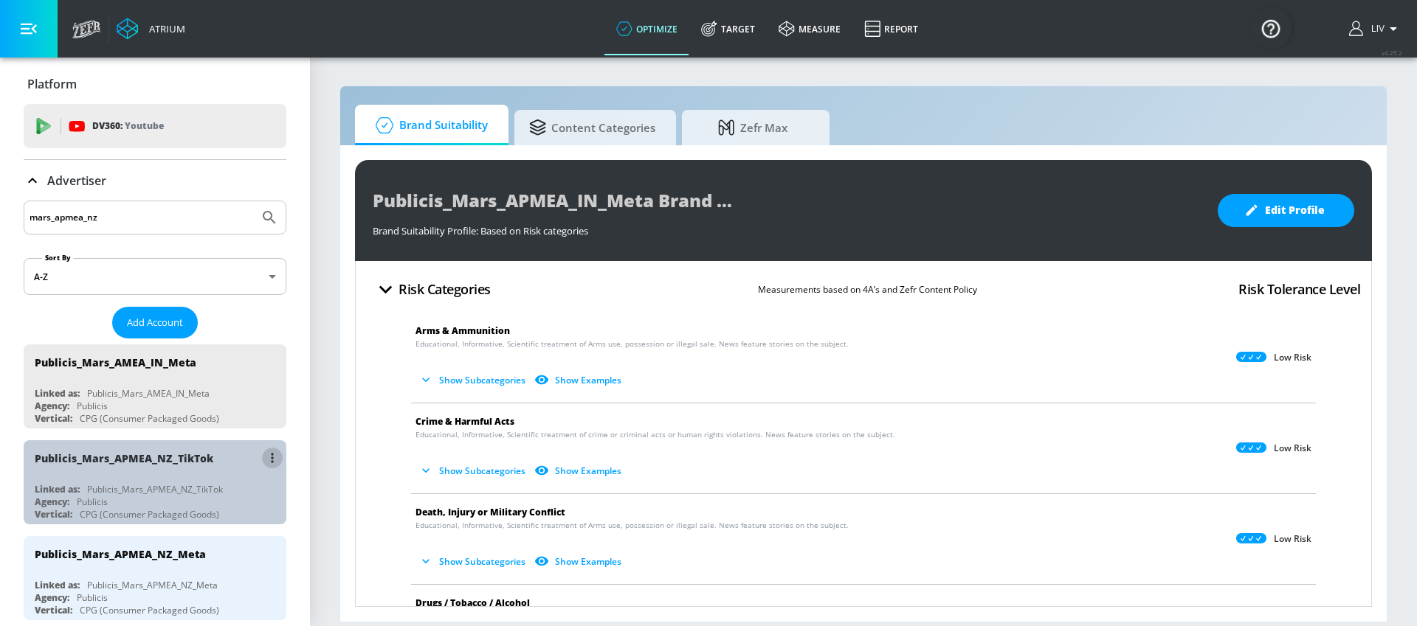
click at [262, 455] on button "list of Advertiser" at bounding box center [272, 458] width 21 height 21
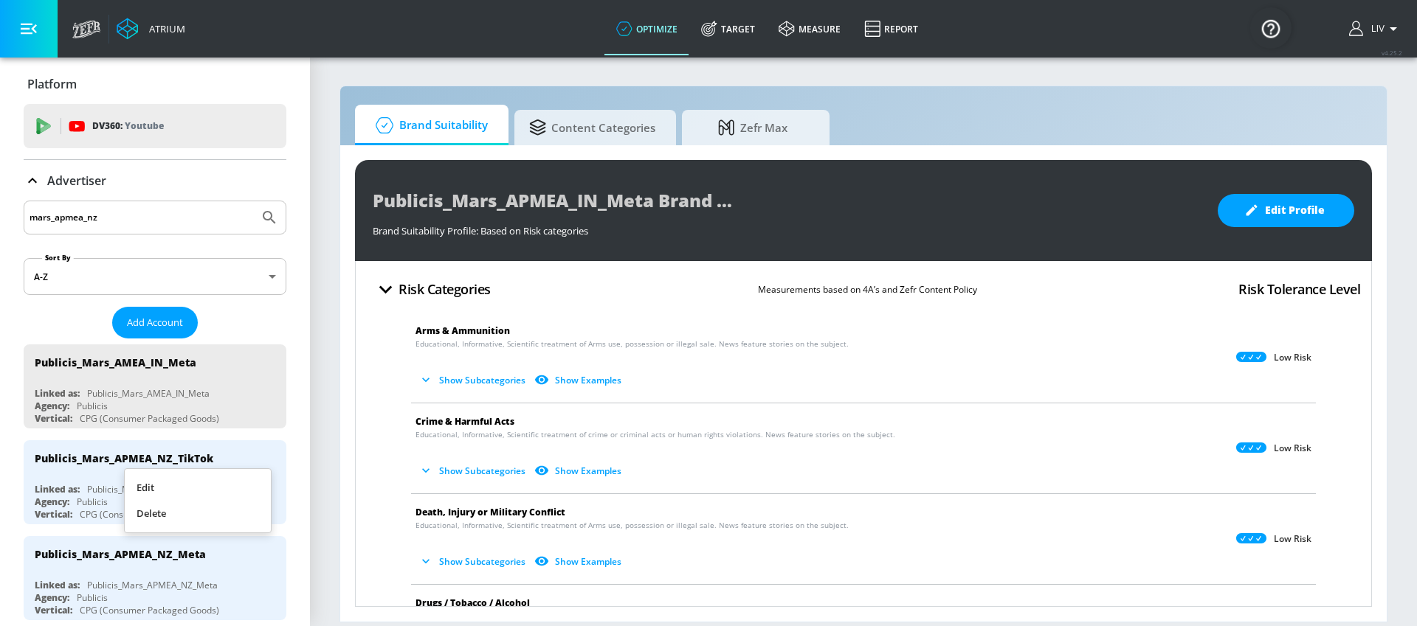
click at [263, 483] on li "Edit" at bounding box center [198, 488] width 146 height 26
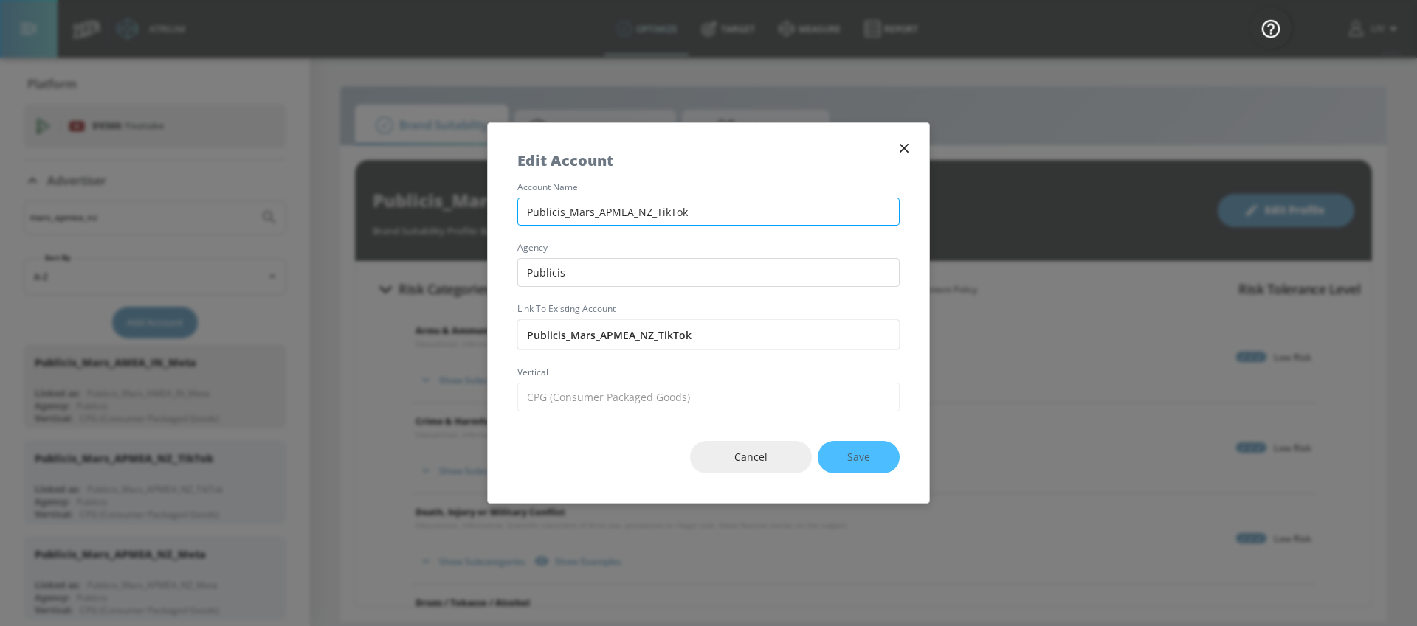
click at [613, 209] on input "Publicis_Mars_APMEA_NZ_TikTok" at bounding box center [708, 212] width 382 height 29
type input "Publicis_Mars_AMEA_NZ_TikTok"
click at [889, 442] on button "Save" at bounding box center [859, 457] width 82 height 33
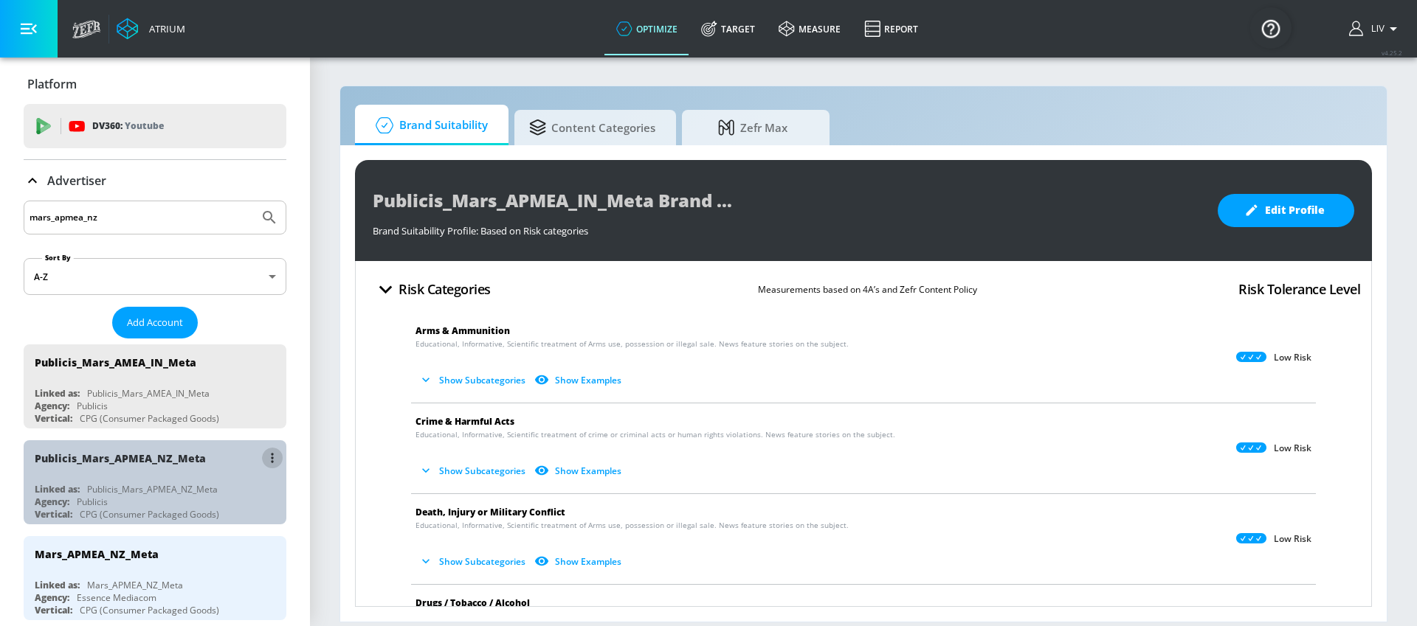
click at [262, 460] on button "list of Advertiser" at bounding box center [272, 458] width 21 height 21
click at [251, 492] on li "Edit" at bounding box center [198, 488] width 146 height 26
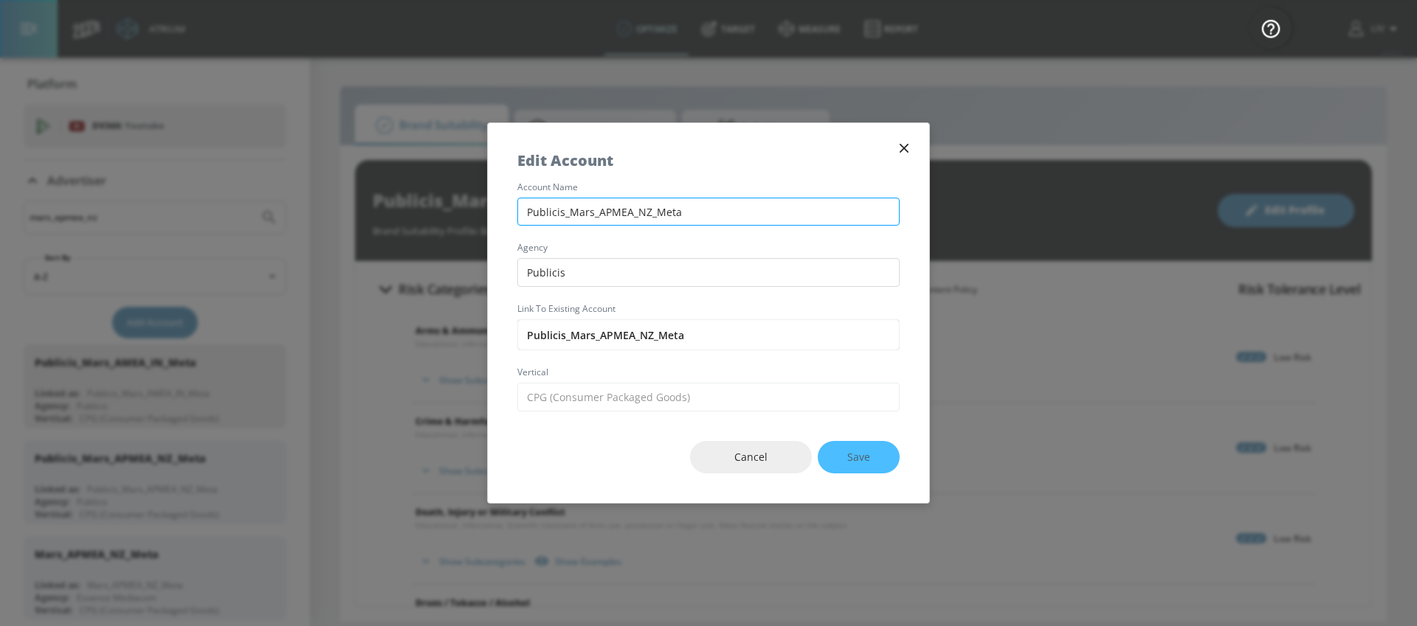
click at [608, 211] on input "Publicis_Mars_APMEA_NZ_Meta" at bounding box center [708, 212] width 382 height 29
type input "Publicis_Mars_AMEA_NZ_Meta"
click at [884, 450] on button "Save" at bounding box center [859, 457] width 82 height 33
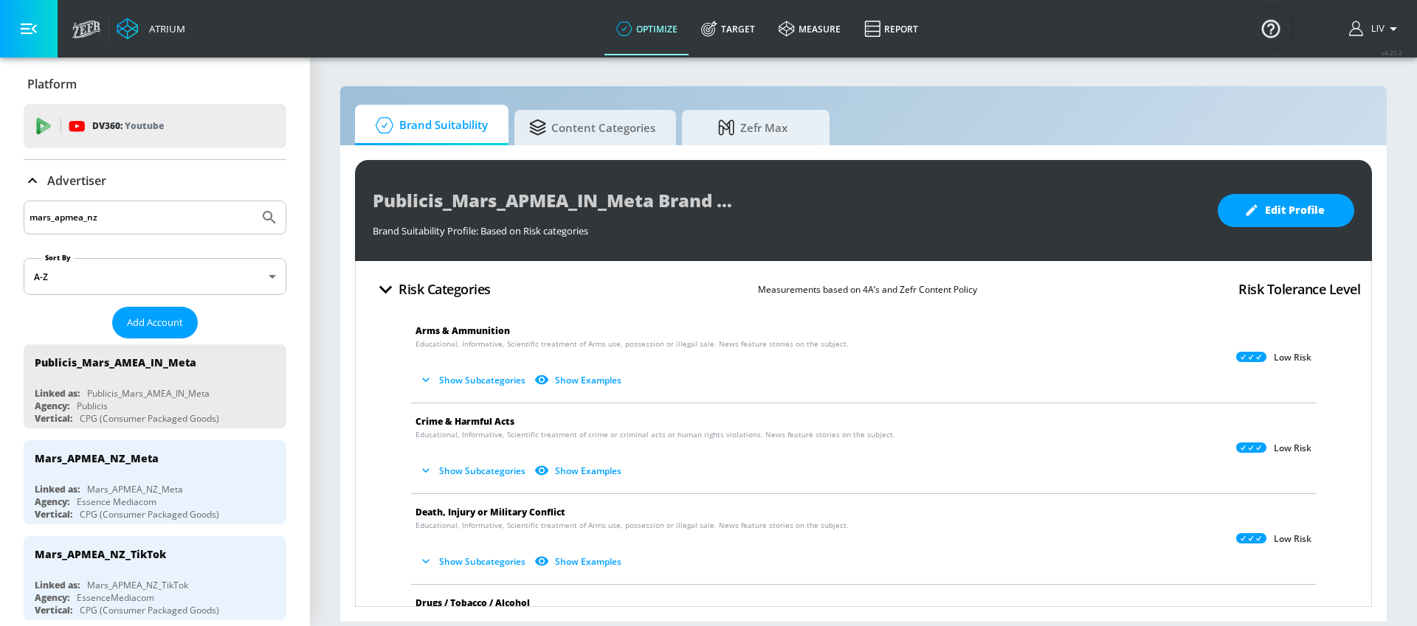
click at [106, 218] on input "mars_apmea_nz" at bounding box center [142, 217] width 224 height 19
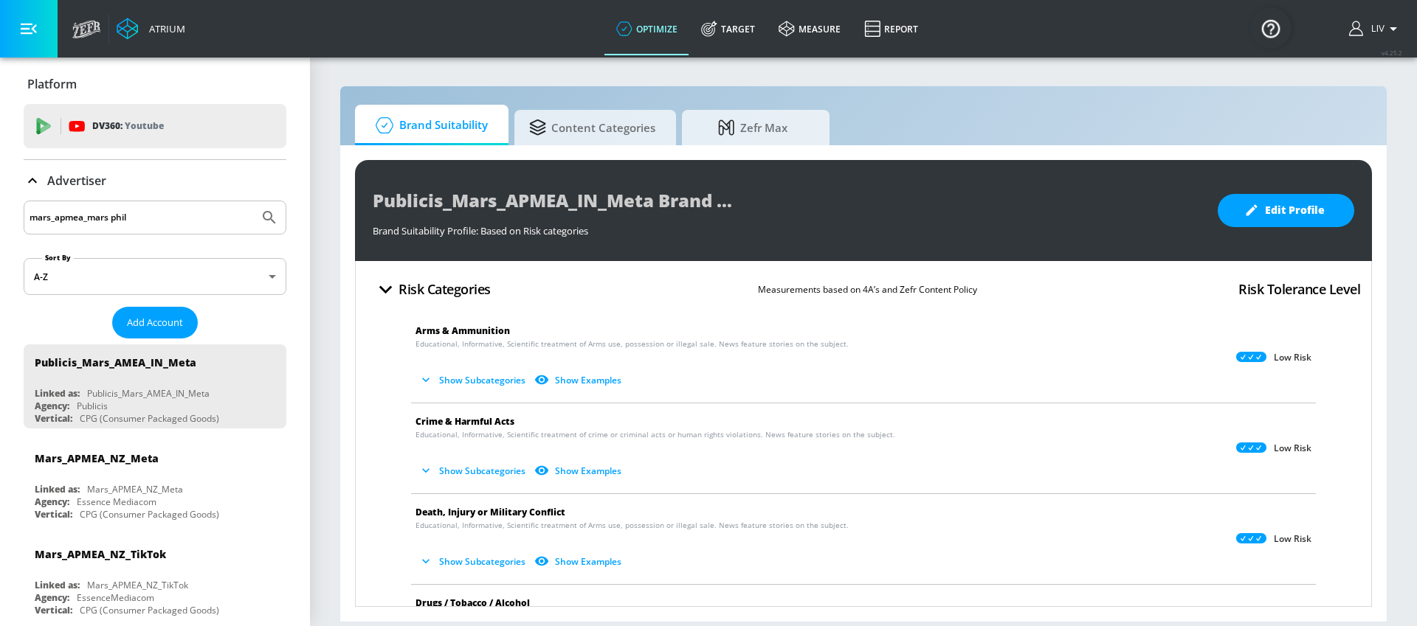
type input "mars_apmea_mars phil"
click at [253, 201] on button "Submit Search" at bounding box center [269, 217] width 32 height 32
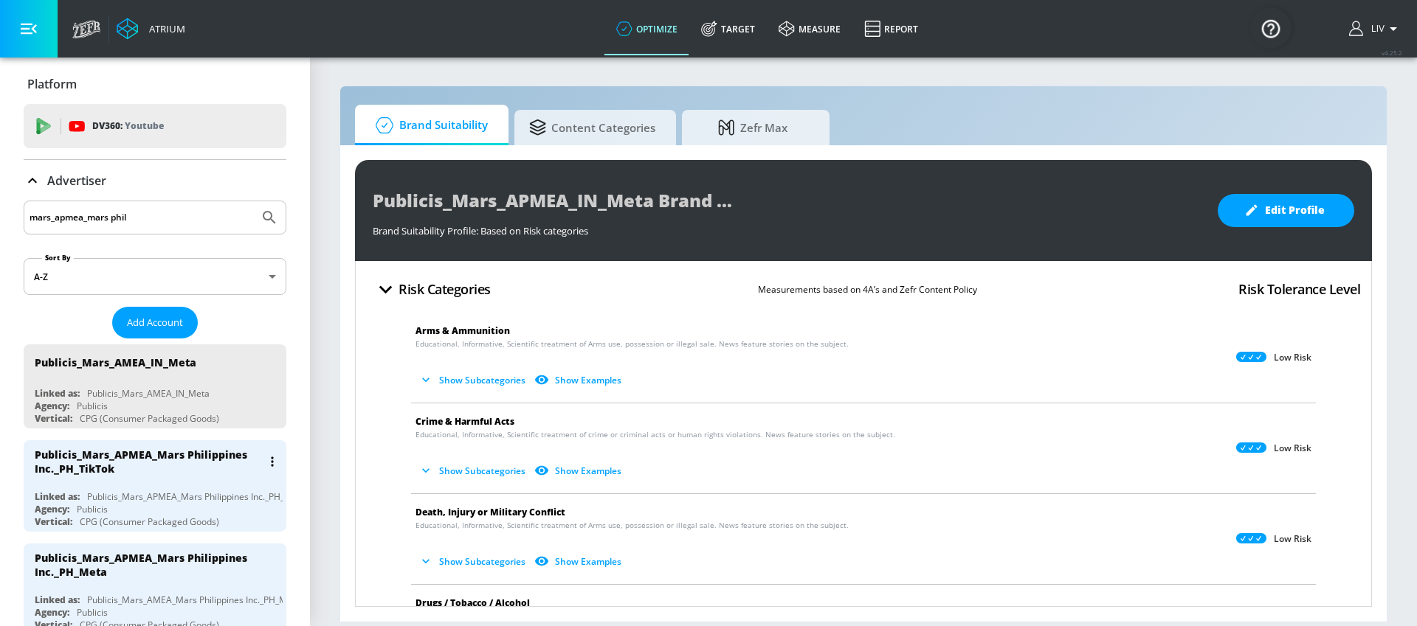
click at [269, 462] on button "list of Advertiser" at bounding box center [272, 462] width 21 height 21
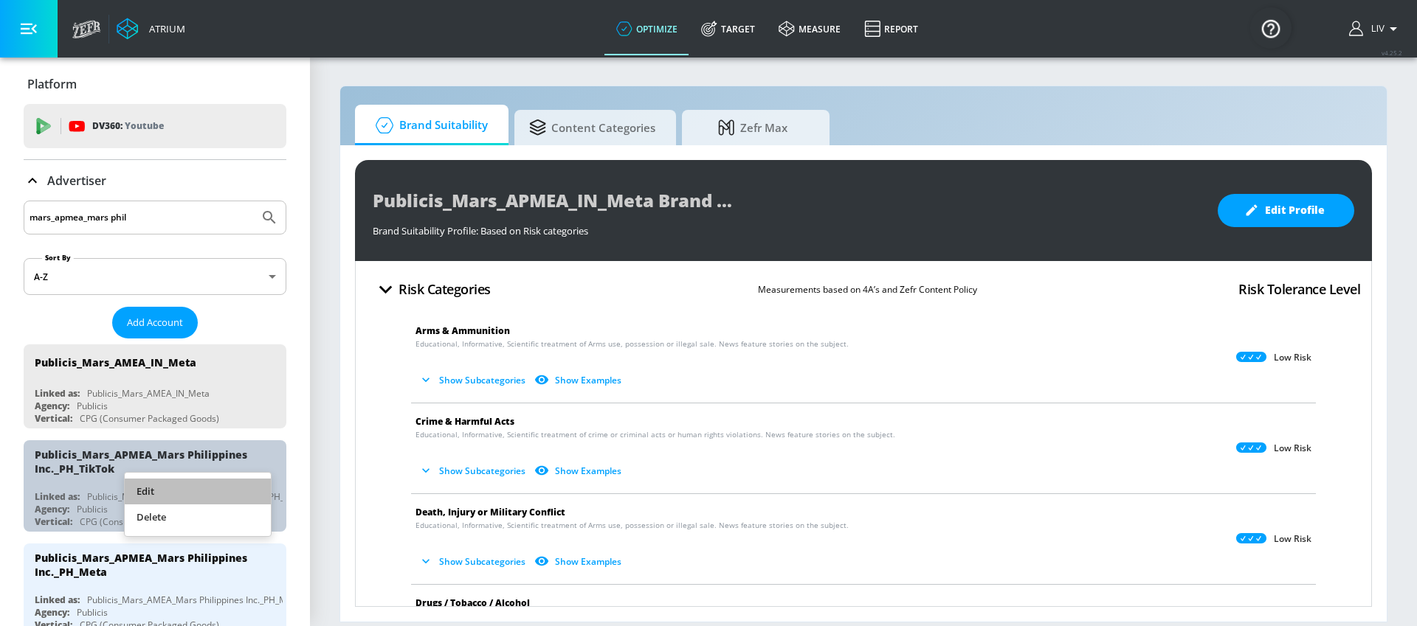
click at [227, 497] on li "Edit" at bounding box center [198, 492] width 146 height 26
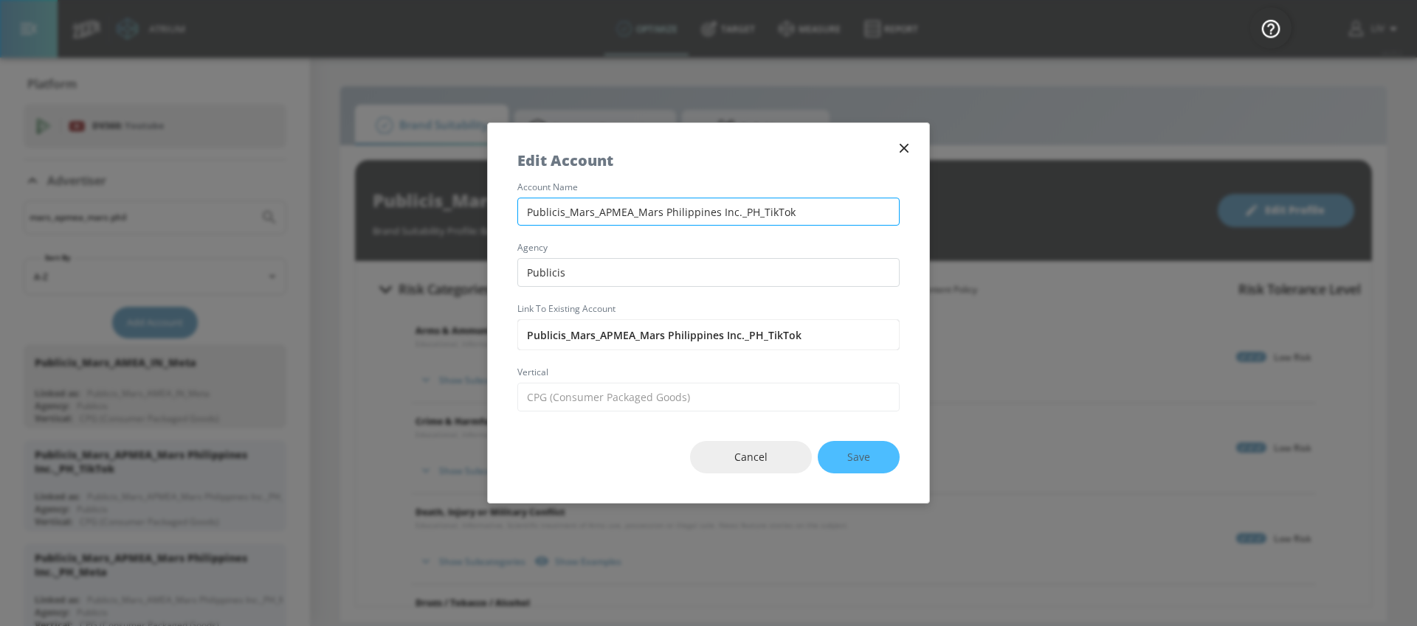
click at [602, 211] on input "Publicis_Mars_APMEA_Mars Philippines Inc._PH_TikTok" at bounding box center [708, 212] width 382 height 29
type input "Publicis_Mars_AMEA_Mars Philippines Inc._PH_TikTok"
click at [869, 452] on span "Save" at bounding box center [858, 458] width 23 height 18
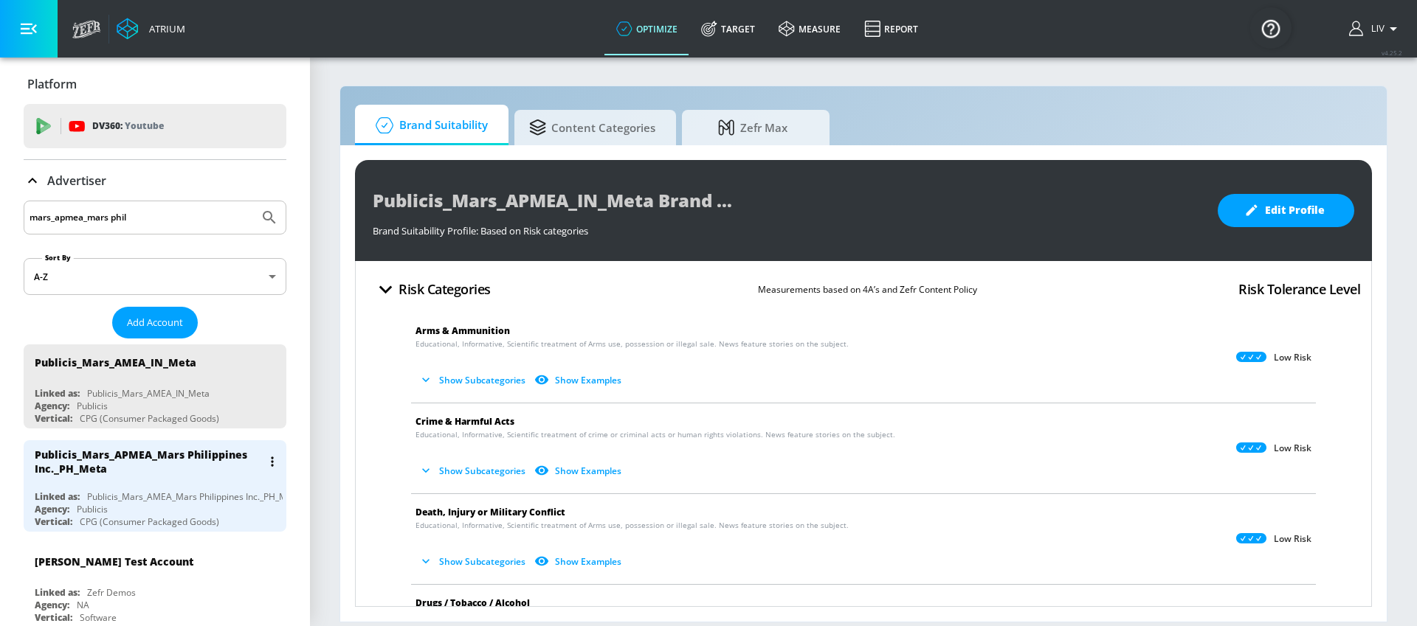
click at [271, 457] on icon "list of Advertiser" at bounding box center [272, 462] width 3 height 10
click at [249, 483] on li "Edit" at bounding box center [198, 492] width 146 height 26
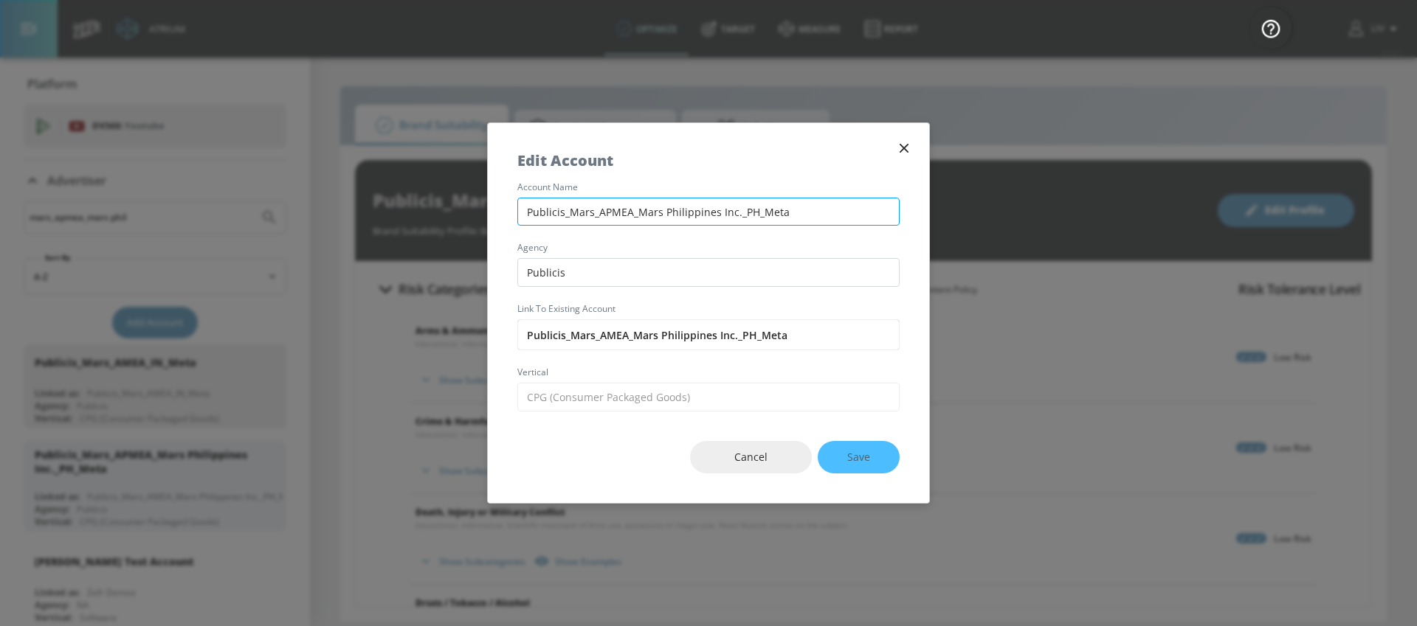
click at [608, 212] on input "Publicis_Mars_APMEA_Mars Philippines Inc._PH_Meta" at bounding box center [708, 212] width 382 height 29
type input "Publicis_Mars_AMEA_Mars Philippines Inc._PH_Meta"
click at [860, 447] on button "Save" at bounding box center [859, 457] width 82 height 33
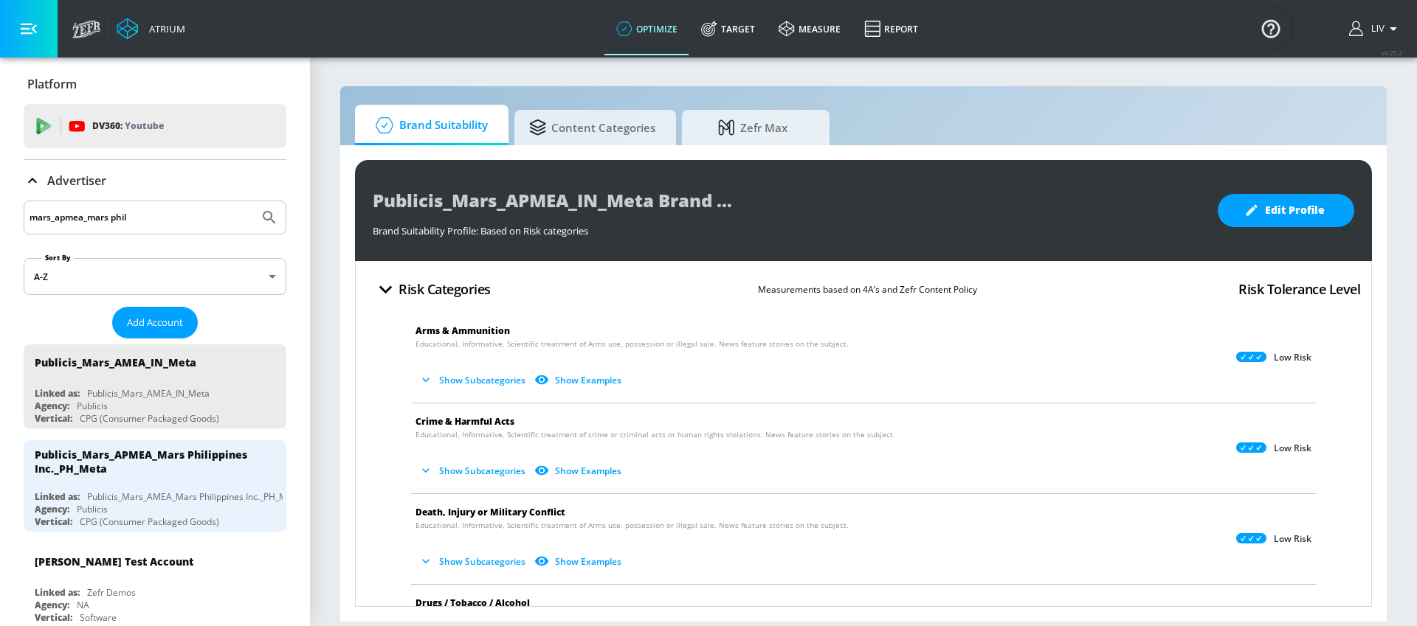
drag, startPoint x: 171, startPoint y: 227, endPoint x: 92, endPoint y: 215, distance: 79.9
click at [92, 215] on div "mars_apmea_mars phil" at bounding box center [155, 218] width 263 height 34
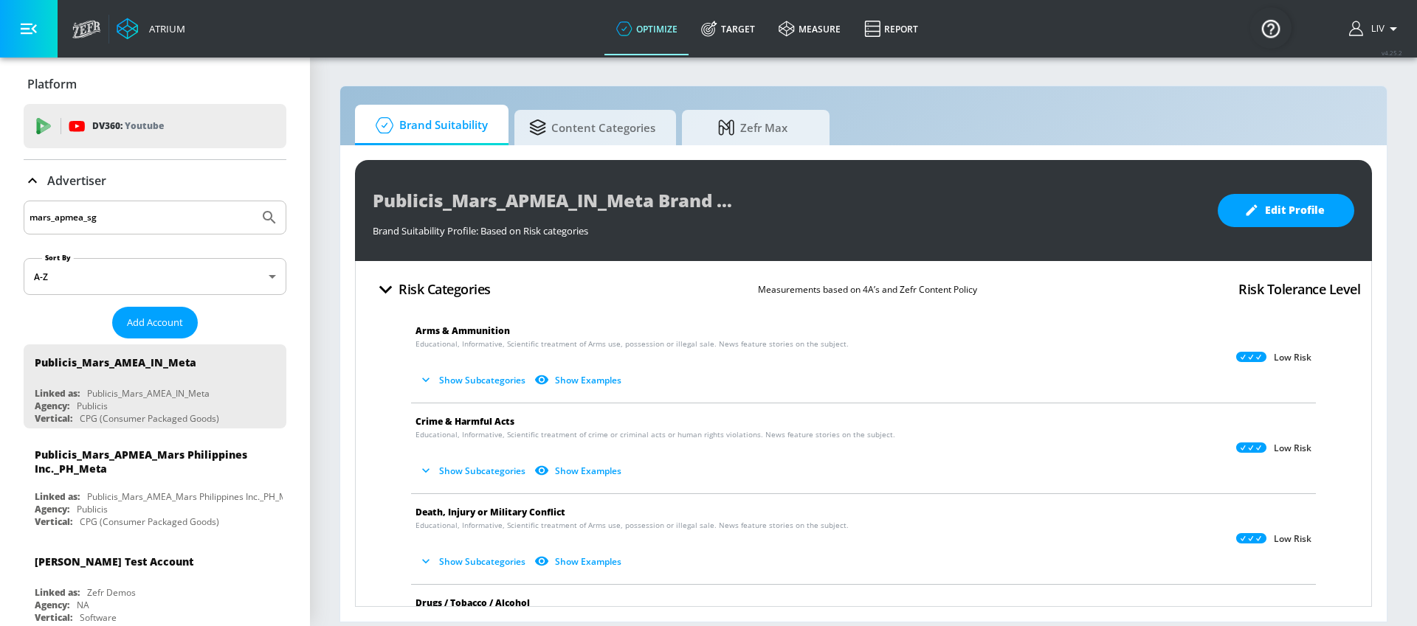
type input "mars_apmea_sg"
click at [253, 201] on button "Submit Search" at bounding box center [269, 217] width 32 height 32
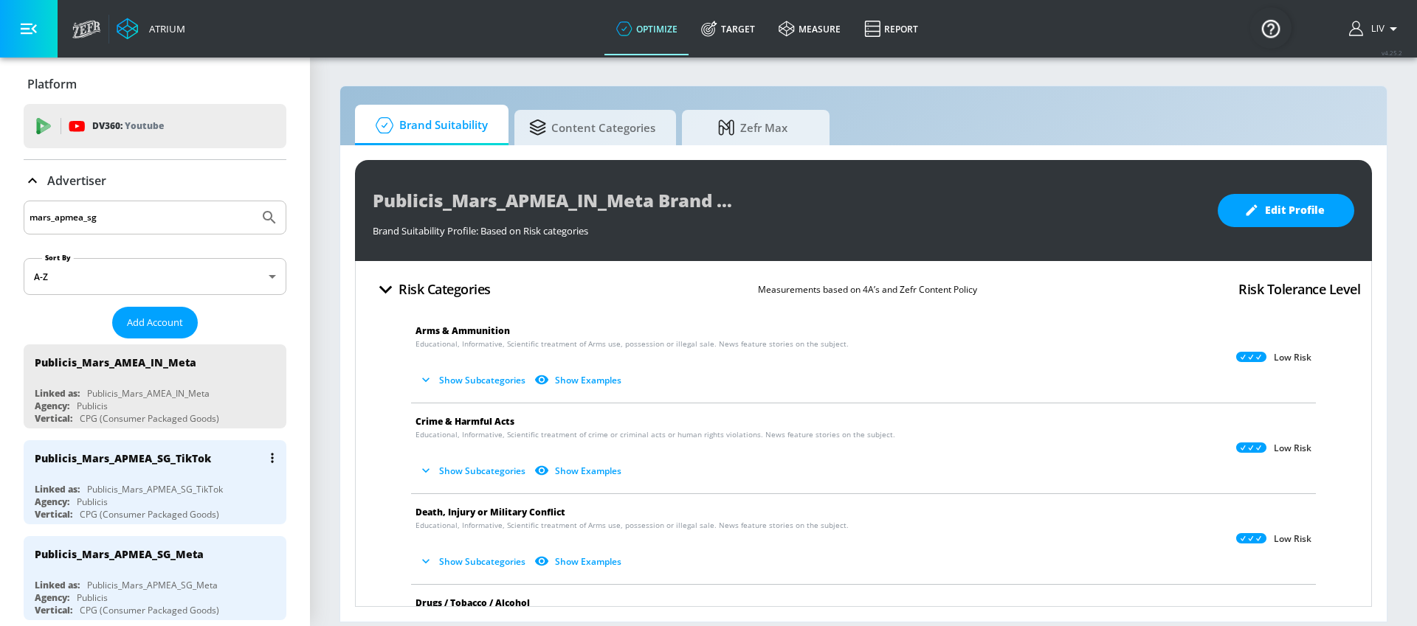
click at [263, 460] on button "list of Advertiser" at bounding box center [272, 458] width 21 height 21
click at [246, 480] on li "Edit" at bounding box center [198, 488] width 146 height 26
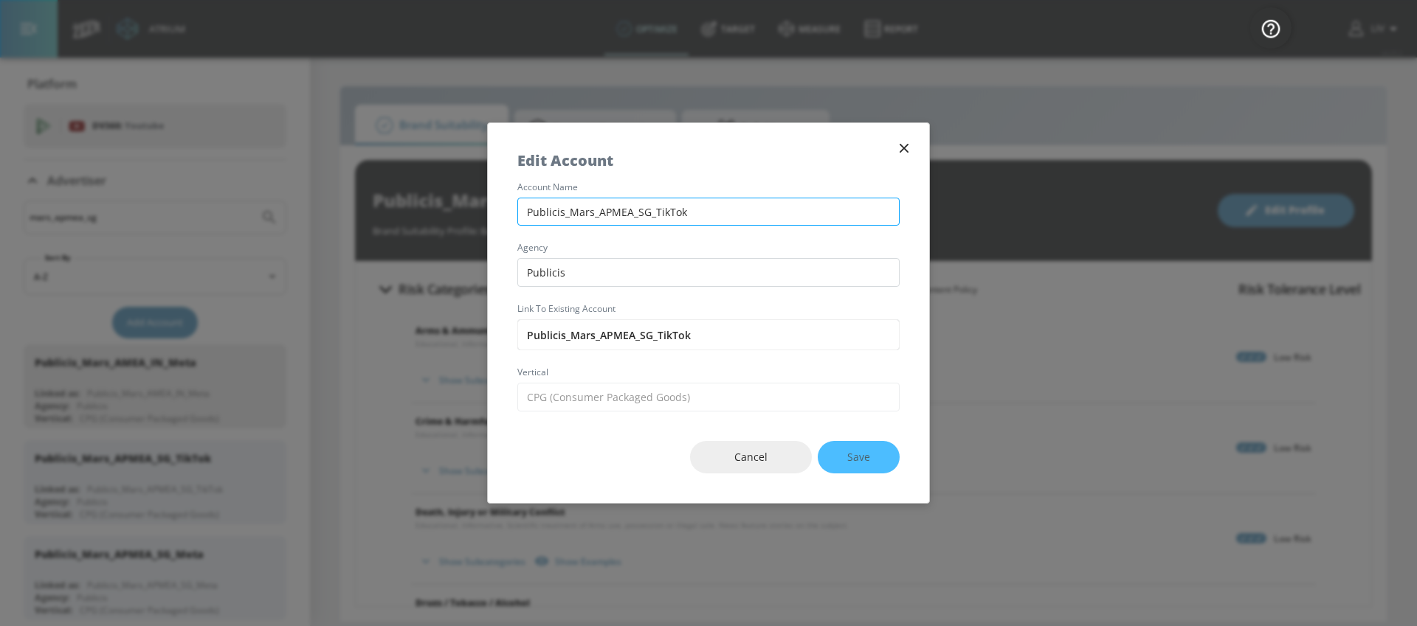
click at [611, 215] on input "Publicis_Mars_APMEA_SG_TikTok" at bounding box center [708, 212] width 382 height 29
type input "Publicis_Mars_AMEA_SG_TikTok"
click at [837, 468] on button "Save" at bounding box center [859, 457] width 82 height 33
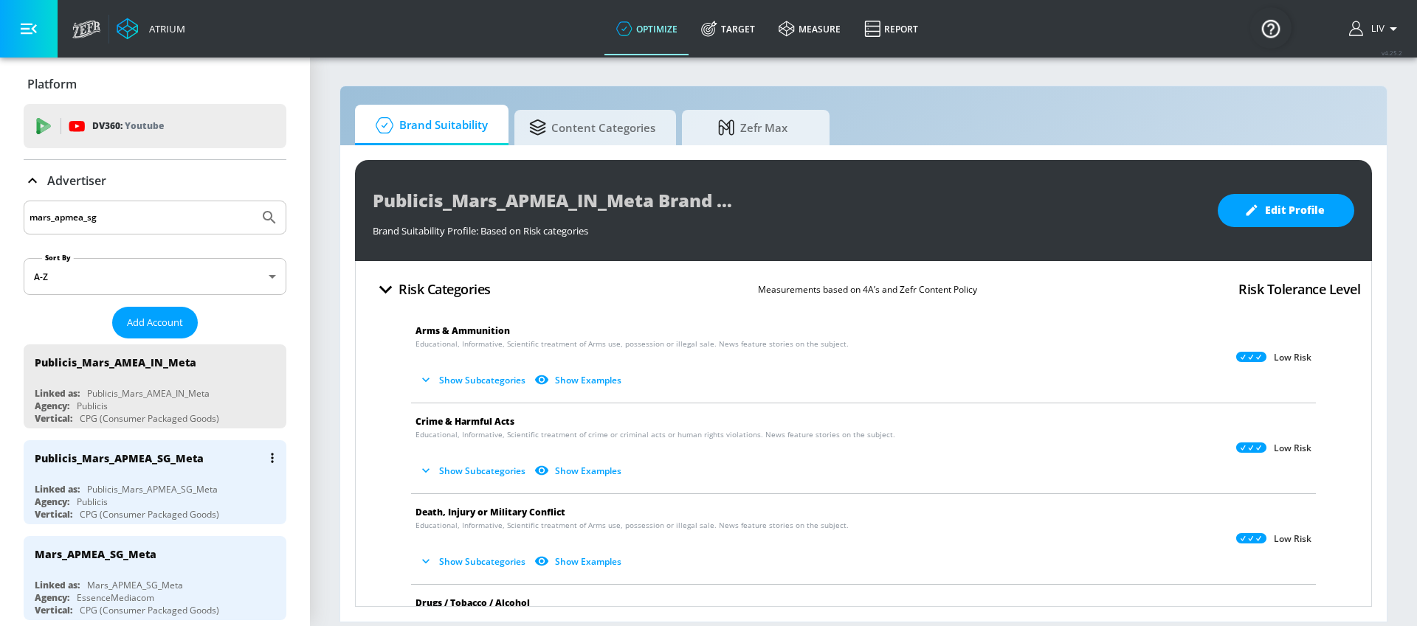
click at [262, 461] on button "list of Advertiser" at bounding box center [272, 458] width 21 height 21
click at [243, 481] on li "Edit" at bounding box center [198, 488] width 146 height 26
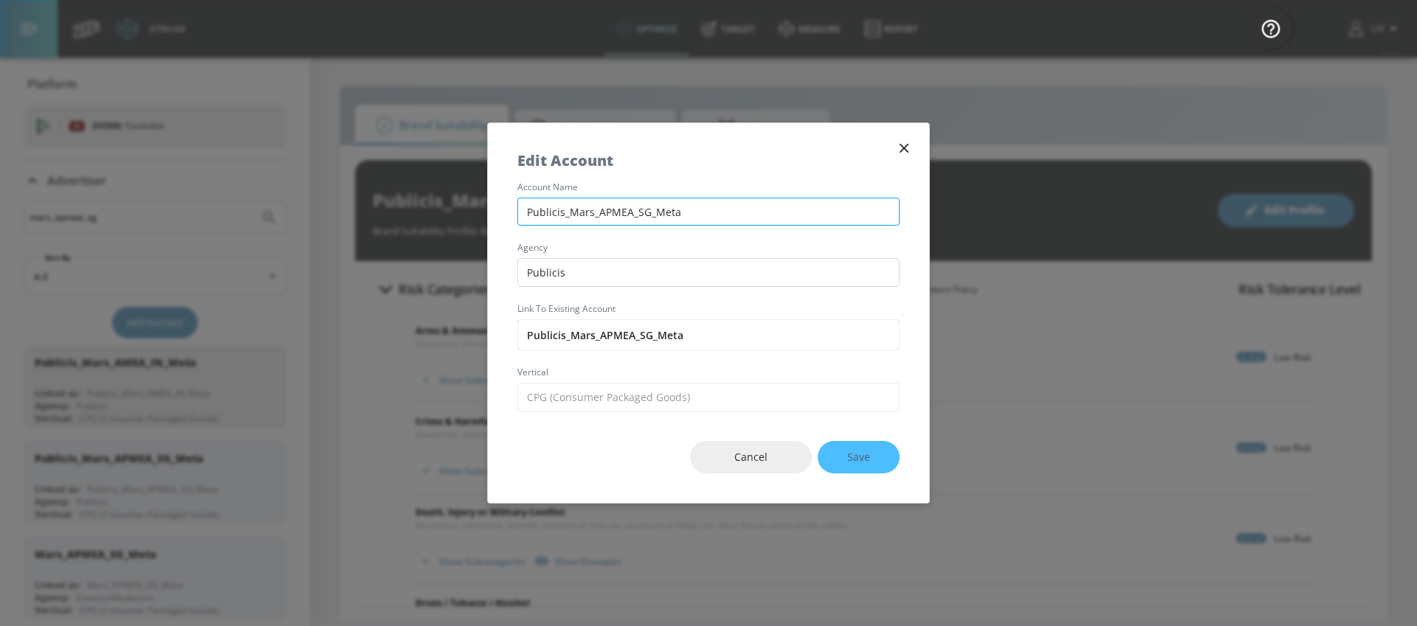
click at [604, 212] on input "Publicis_Mars_APMEA_SG_Meta" at bounding box center [708, 212] width 382 height 29
type input "Publicis_Mars_AMEA_SG_Meta"
click at [871, 442] on button "Save" at bounding box center [859, 457] width 82 height 33
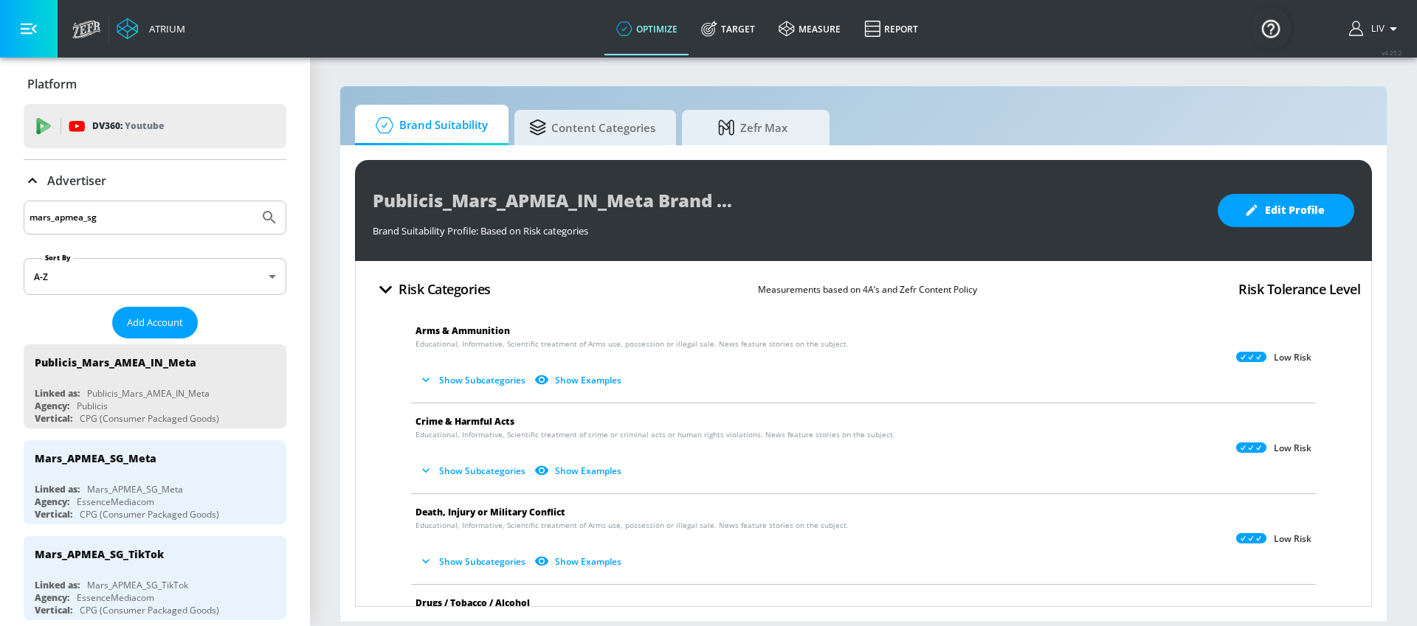
click at [135, 224] on input "mars_apmea_sg" at bounding box center [142, 217] width 224 height 19
click at [139, 217] on input "mars_apmea_sg" at bounding box center [142, 217] width 224 height 19
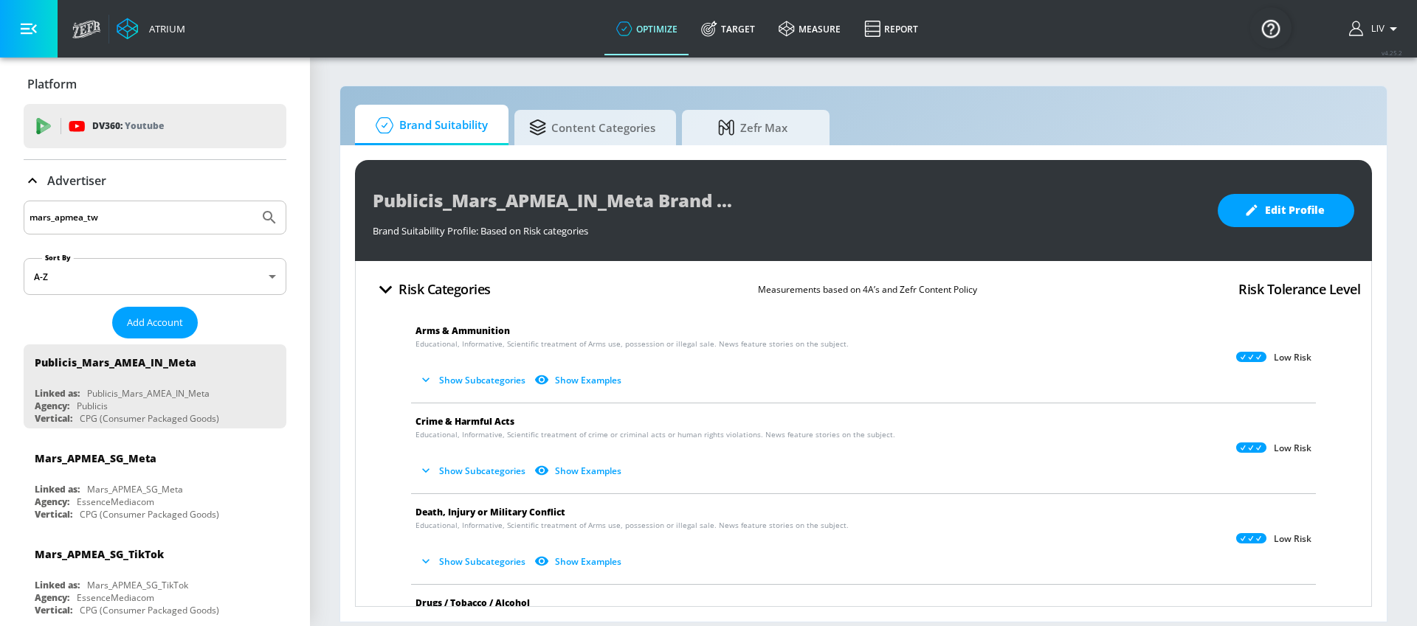
type input "mars_apmea_tw"
click at [253, 201] on button "Submit Search" at bounding box center [269, 217] width 32 height 32
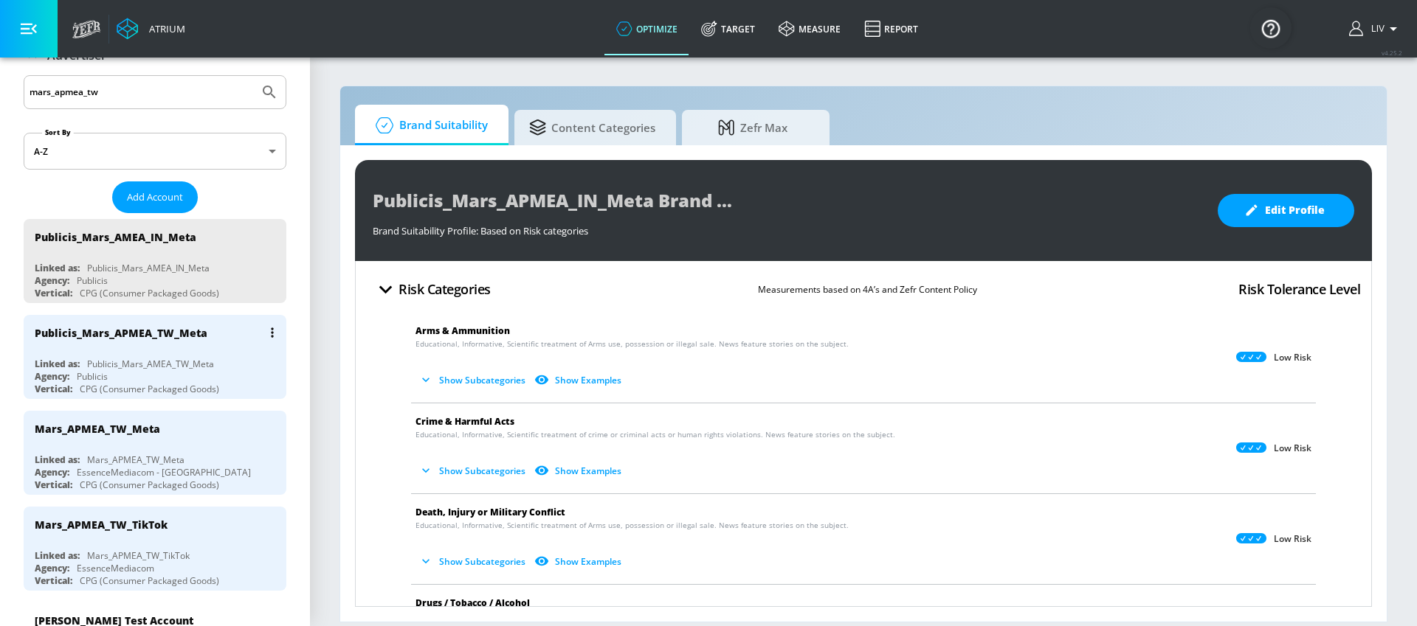
scroll to position [119, 0]
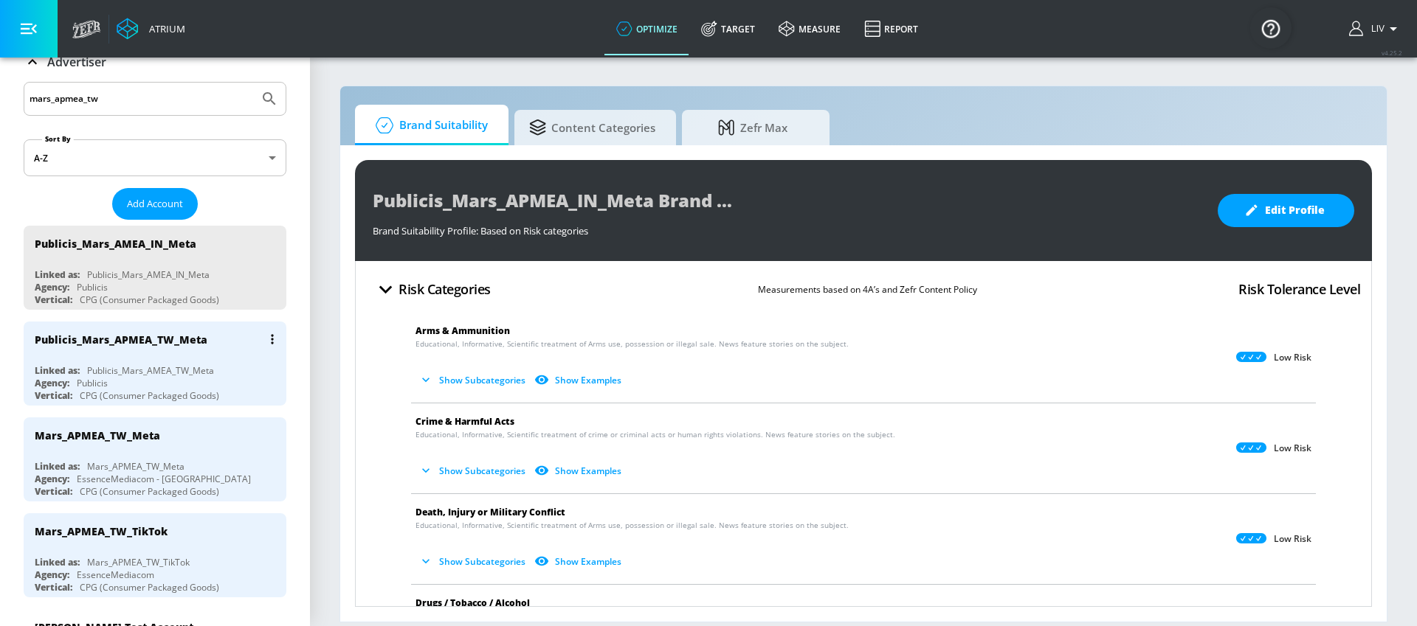
click at [263, 346] on button "list of Advertiser" at bounding box center [272, 339] width 21 height 21
click at [253, 362] on li "Edit" at bounding box center [198, 369] width 146 height 26
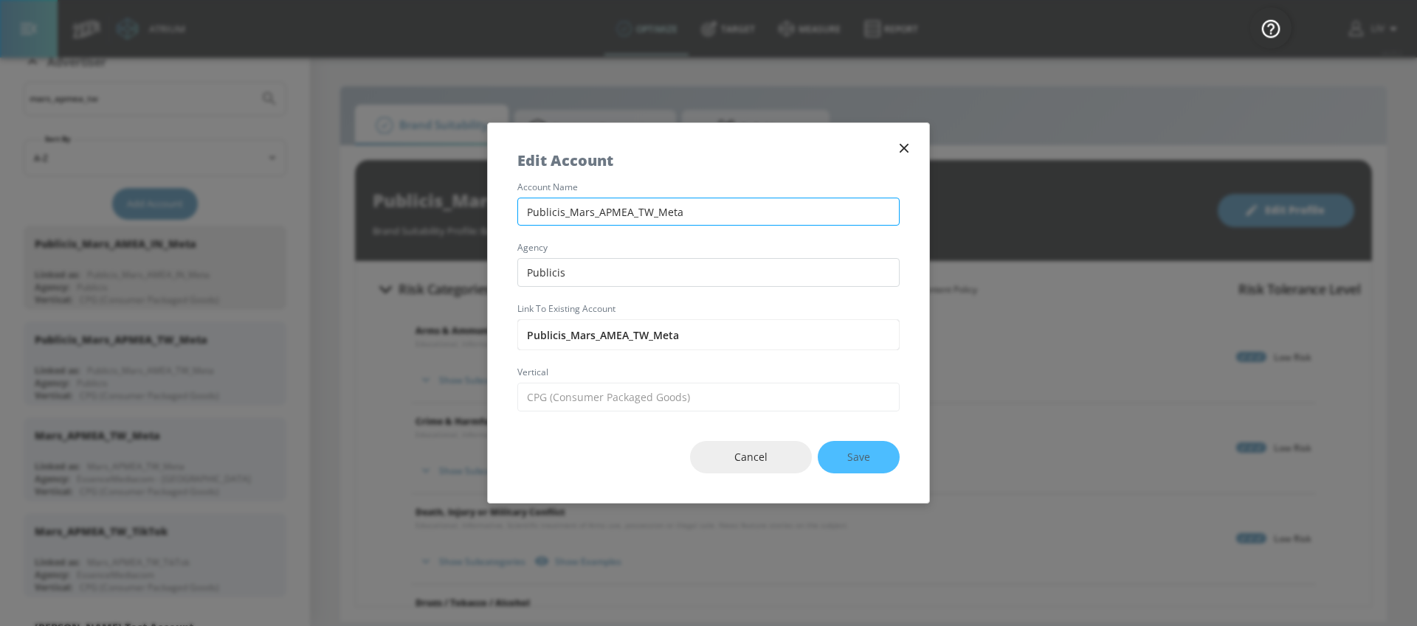
drag, startPoint x: 607, startPoint y: 210, endPoint x: 622, endPoint y: 202, distance: 17.5
click at [607, 210] on input "Publicis_Mars_APMEA_TW_Meta" at bounding box center [708, 212] width 382 height 29
type input "Publicis_Mars_AMEA_TW_Meta"
click at [867, 453] on span "Save" at bounding box center [858, 458] width 23 height 18
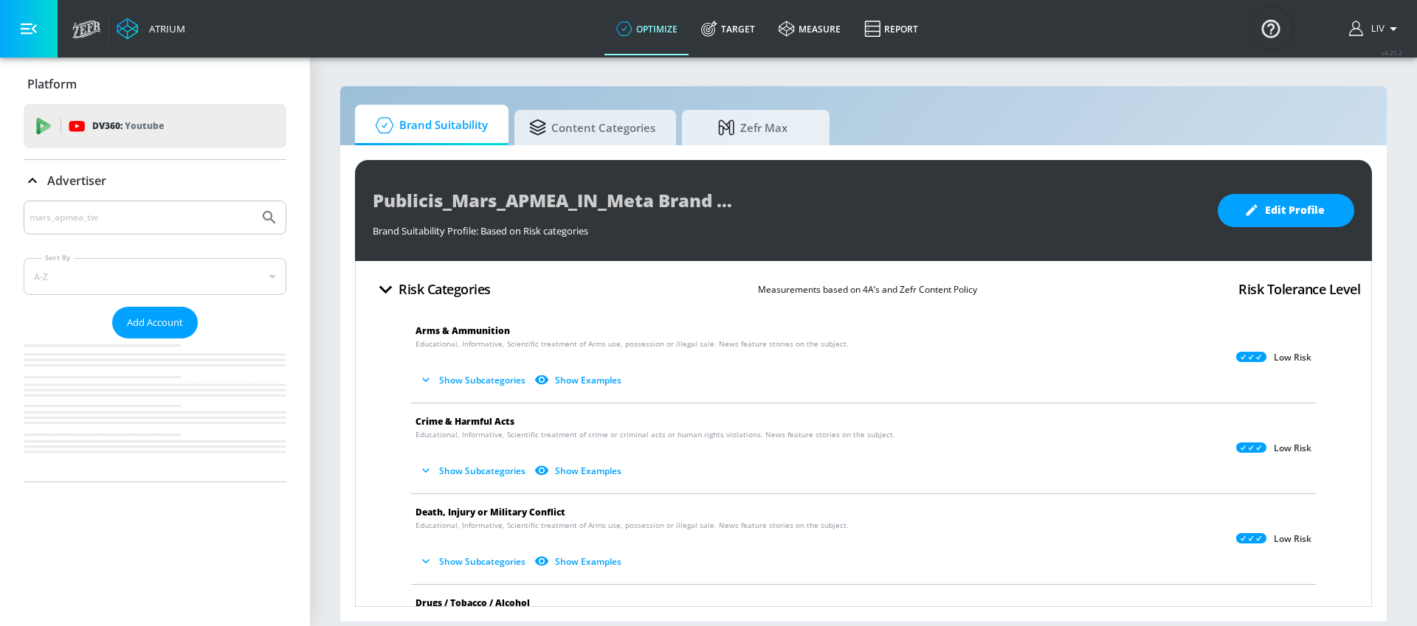
scroll to position [0, 0]
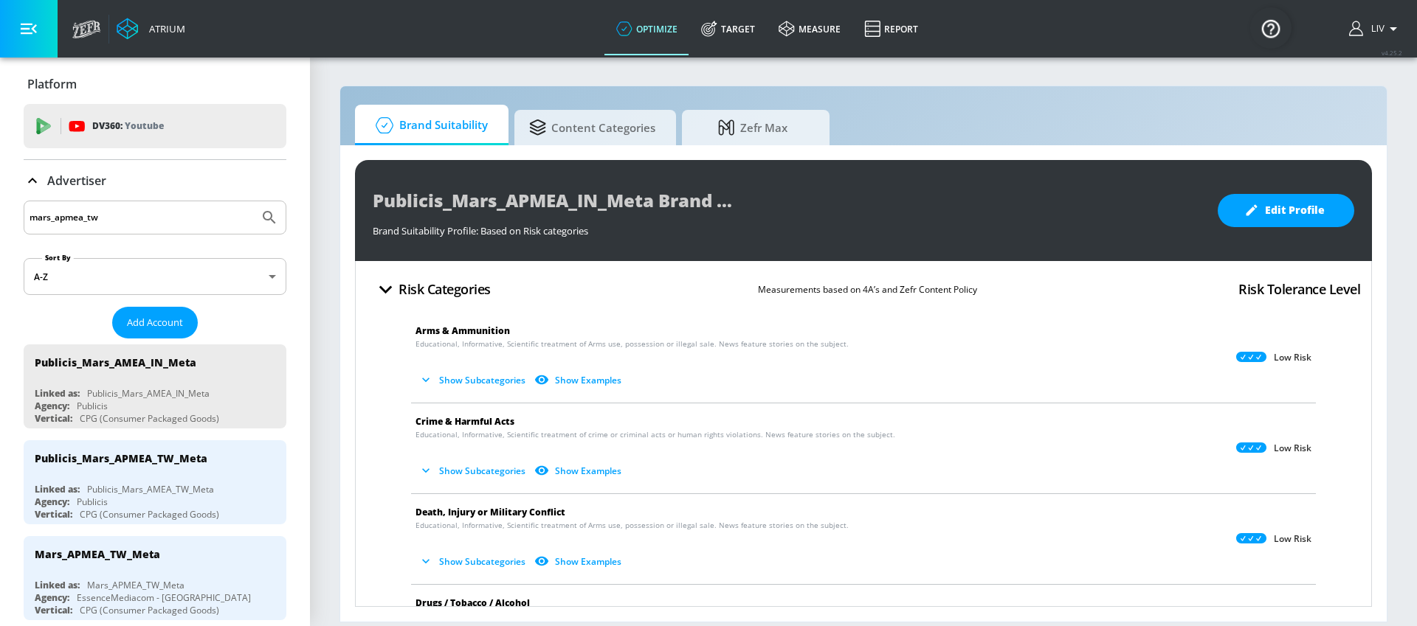
click at [139, 213] on input "mars_apmea_tw" at bounding box center [142, 217] width 224 height 19
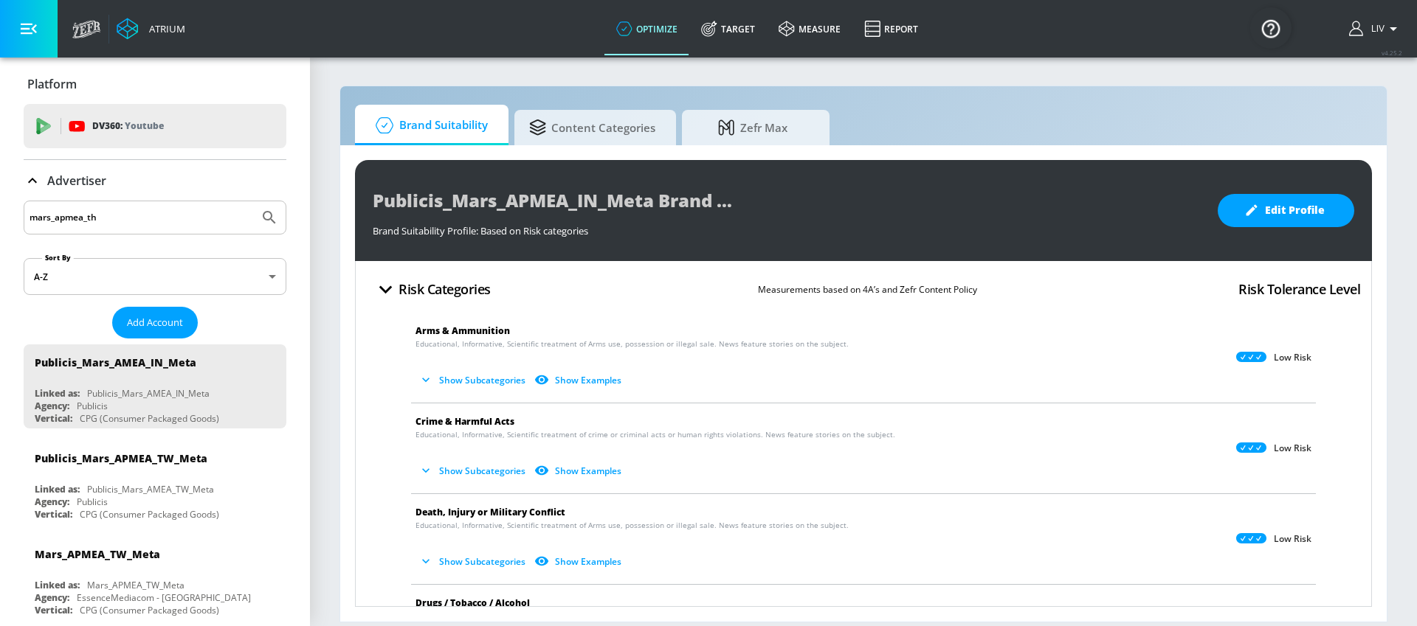
type input "mars_apmea_th"
click at [253, 201] on button "Submit Search" at bounding box center [269, 217] width 32 height 32
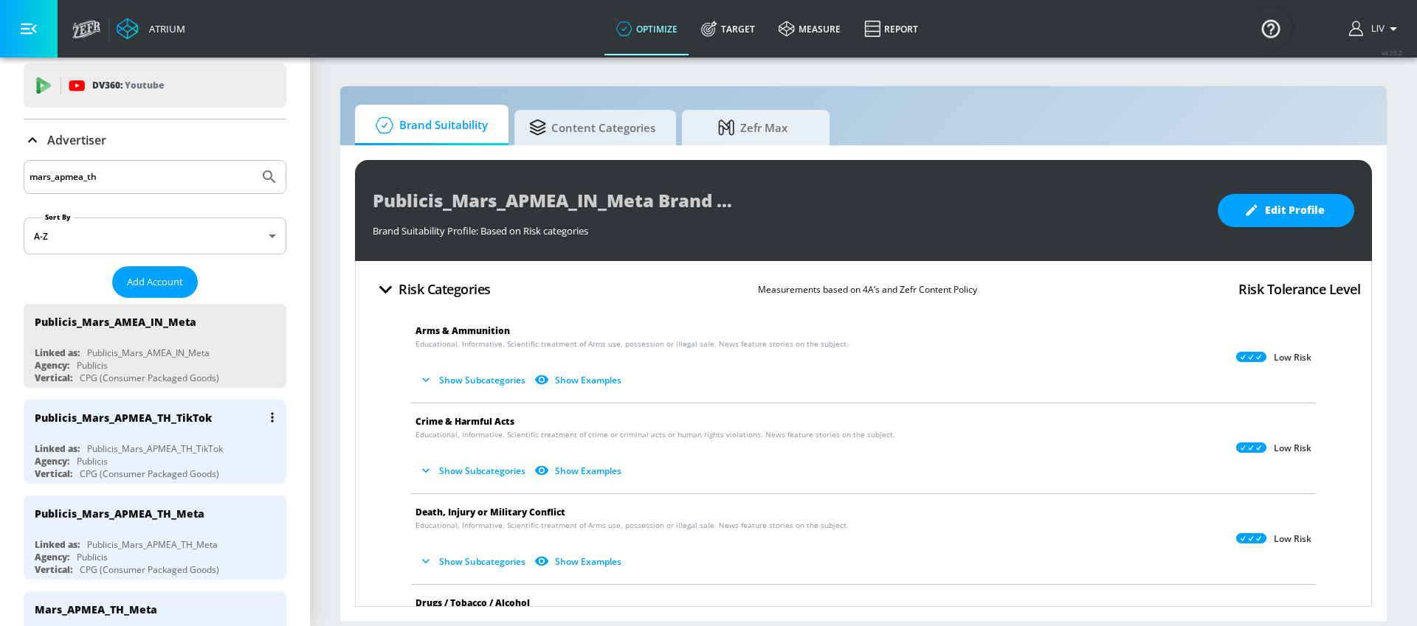
scroll to position [48, 0]
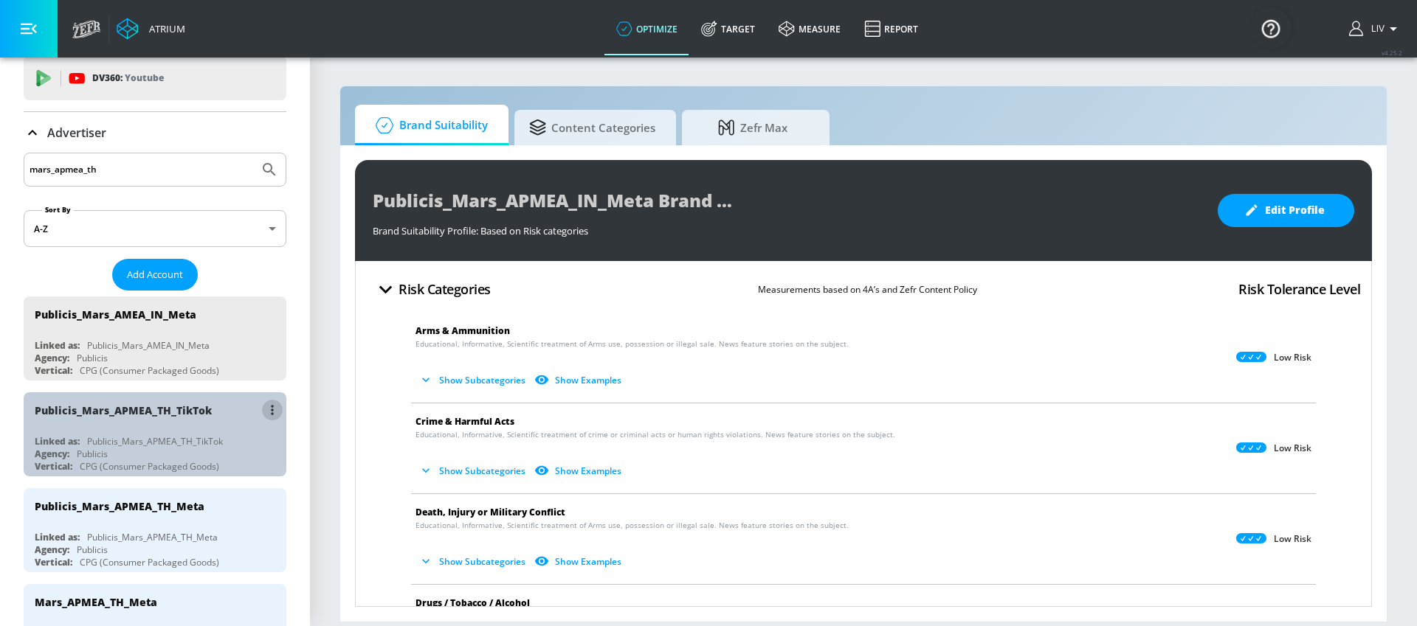
click at [262, 412] on button "list of Advertiser" at bounding box center [272, 410] width 21 height 21
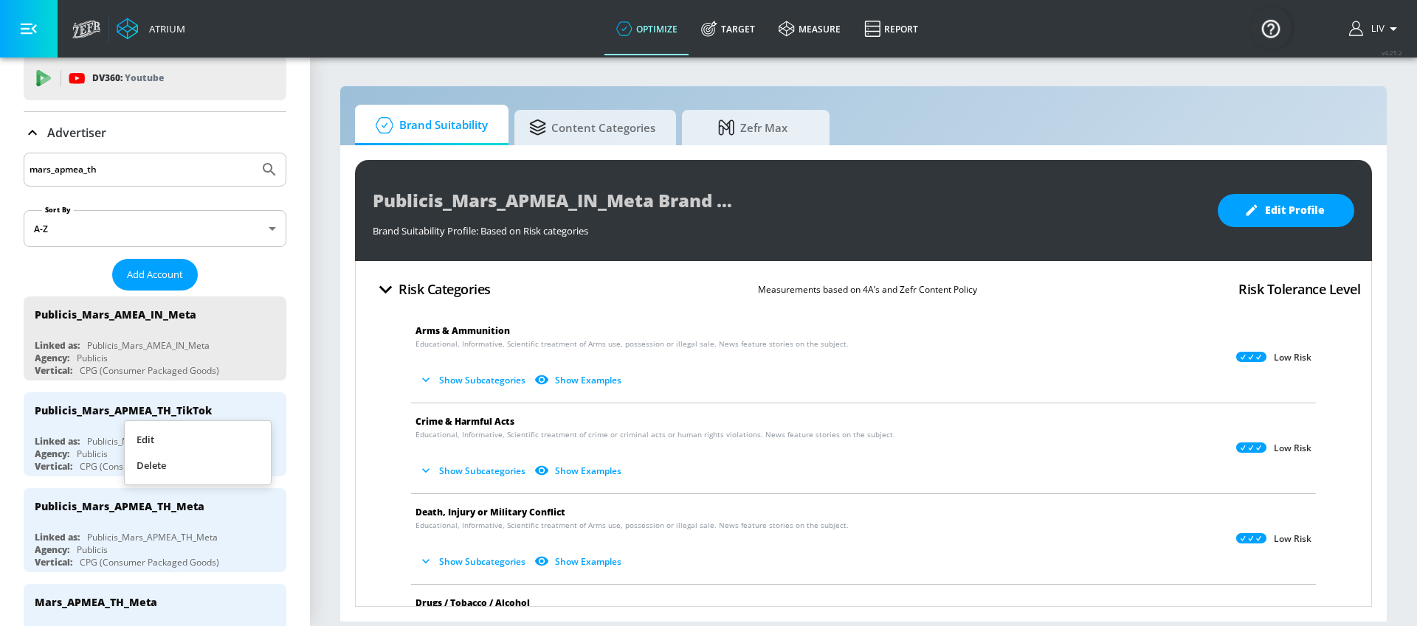
click at [245, 433] on li "Edit" at bounding box center [198, 440] width 146 height 26
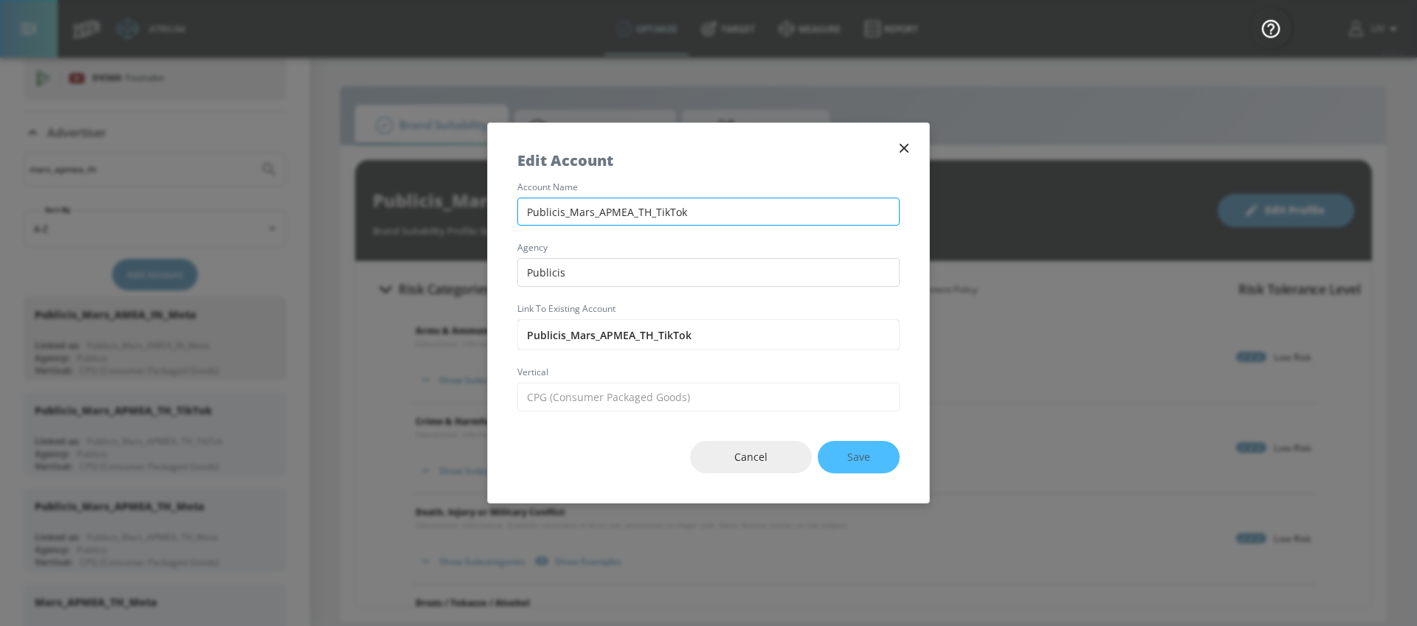
click at [607, 213] on input "Publicis_Mars_APMEA_TH_TikTok" at bounding box center [708, 212] width 382 height 29
type input "Publicis_Mars_AMEA_TH_TikTok"
click at [871, 463] on button "Save" at bounding box center [859, 457] width 82 height 33
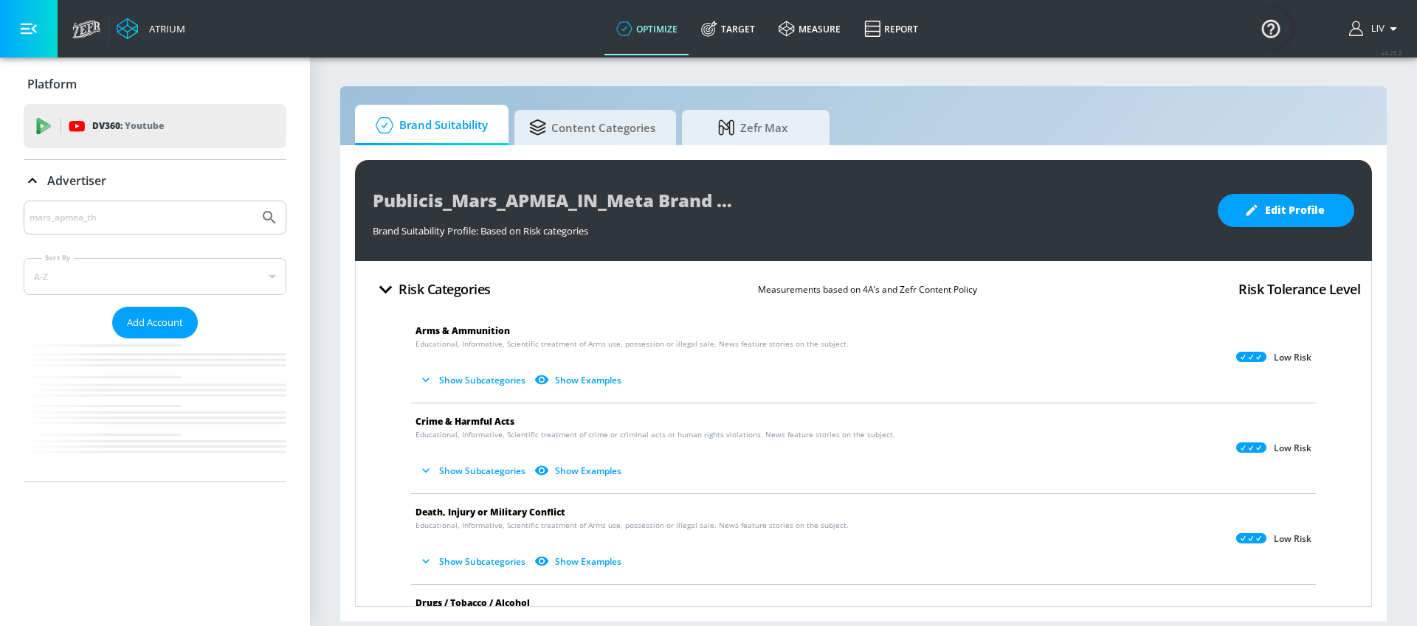
scroll to position [0, 0]
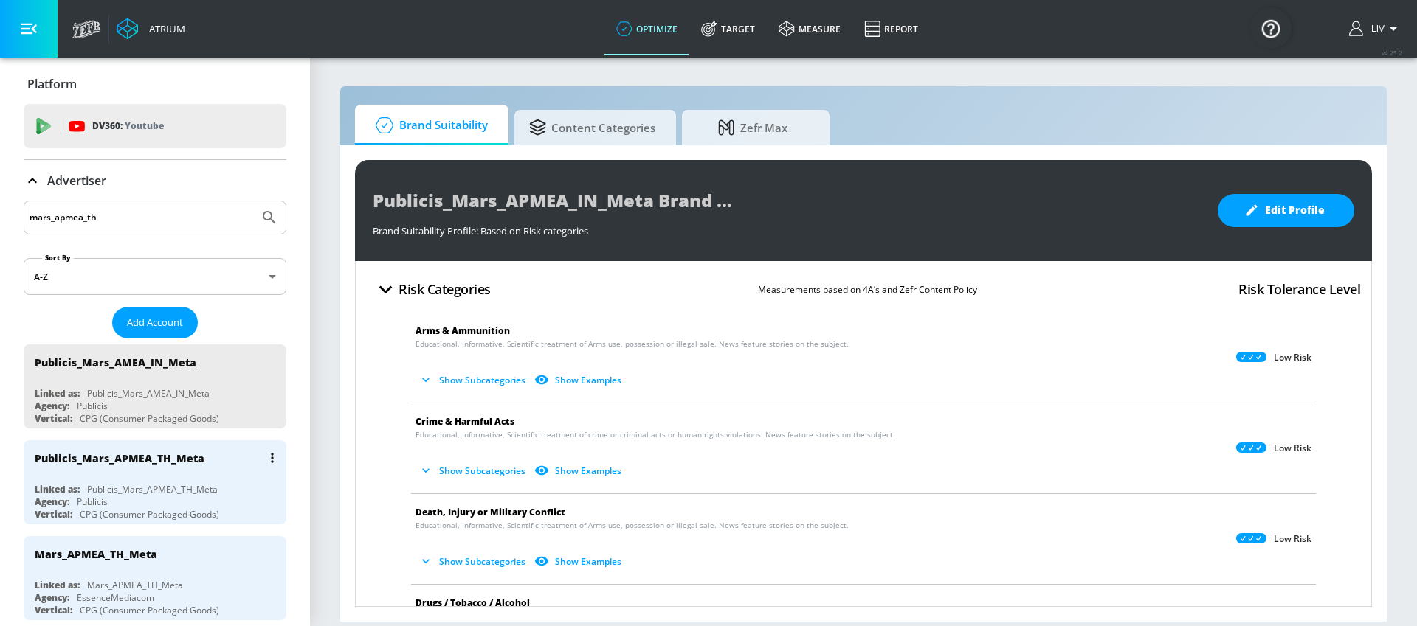
click at [262, 459] on button "list of Advertiser" at bounding box center [272, 458] width 21 height 21
click at [238, 475] on li "Edit" at bounding box center [198, 488] width 146 height 26
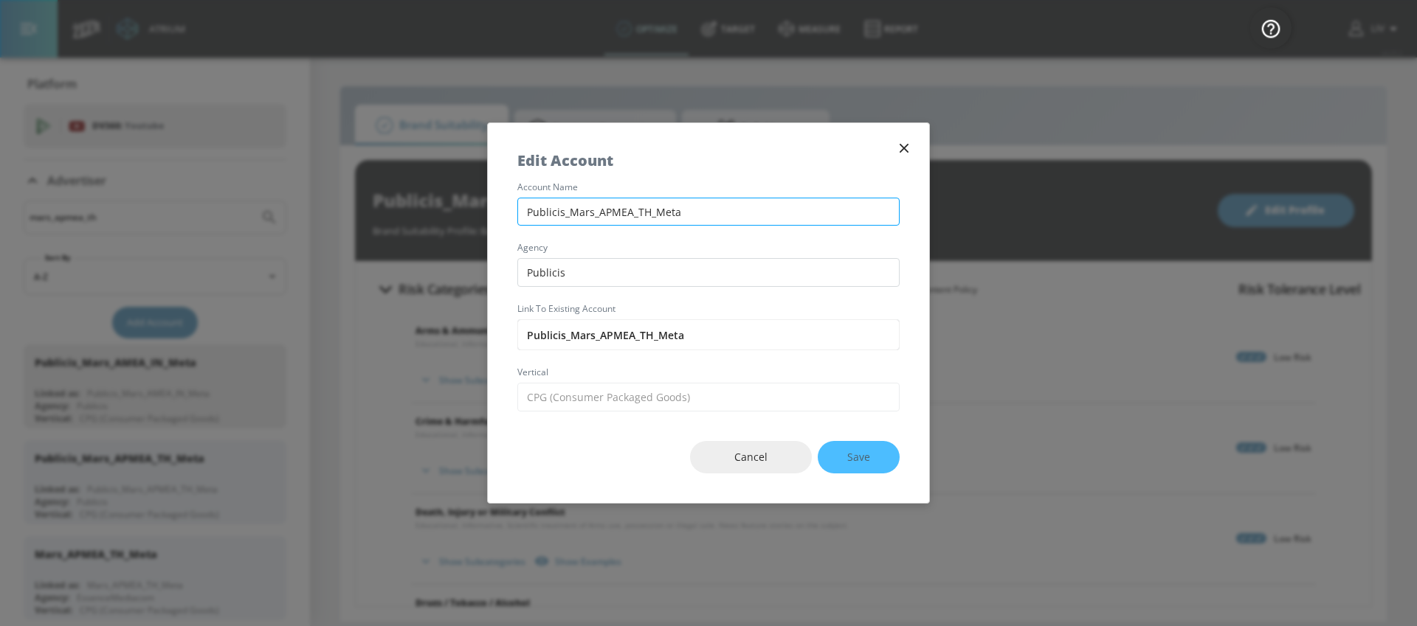
click at [610, 212] on input "Publicis_Mars_APMEA_TH_Meta" at bounding box center [708, 212] width 382 height 29
type input "Publicis_Mars_AMEA_TH_Meta"
click at [877, 441] on button "Save" at bounding box center [859, 457] width 82 height 33
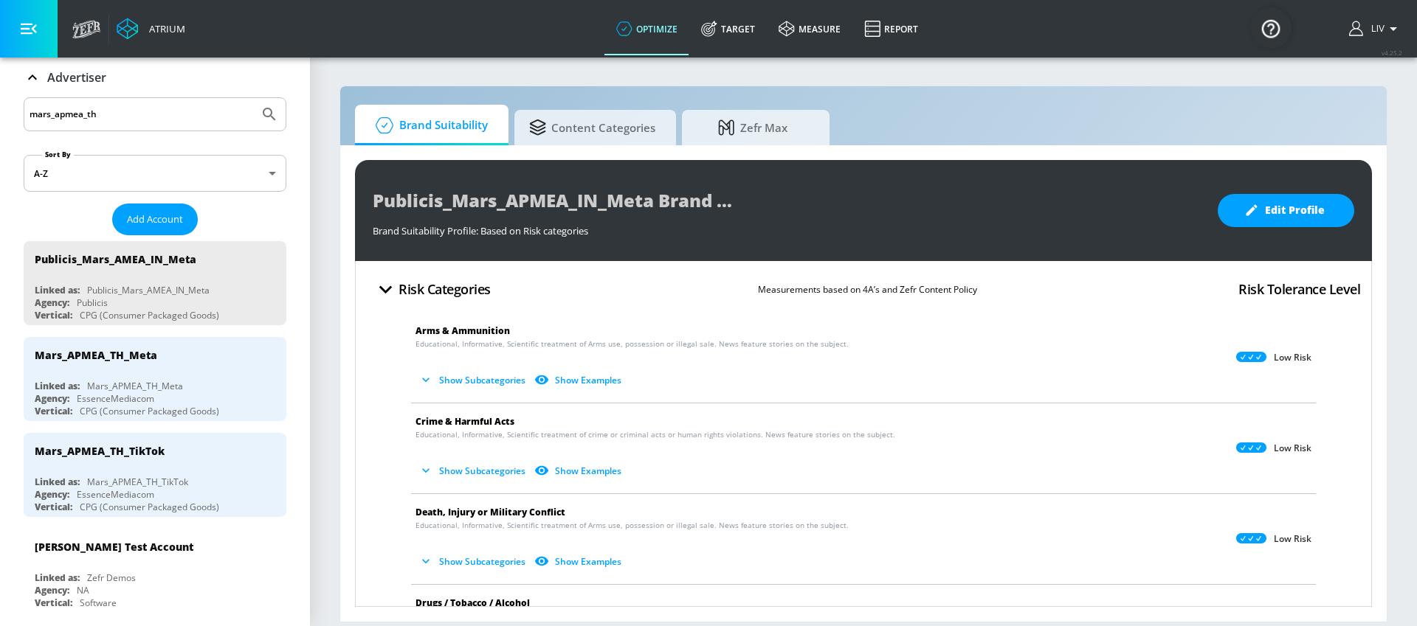
scroll to position [103, 0]
click at [159, 105] on div "mars_apmea_th" at bounding box center [155, 115] width 263 height 34
click at [164, 125] on div "mars_apmea_th" at bounding box center [155, 115] width 263 height 34
click at [176, 108] on input "mars_apmea_th" at bounding box center [142, 115] width 224 height 19
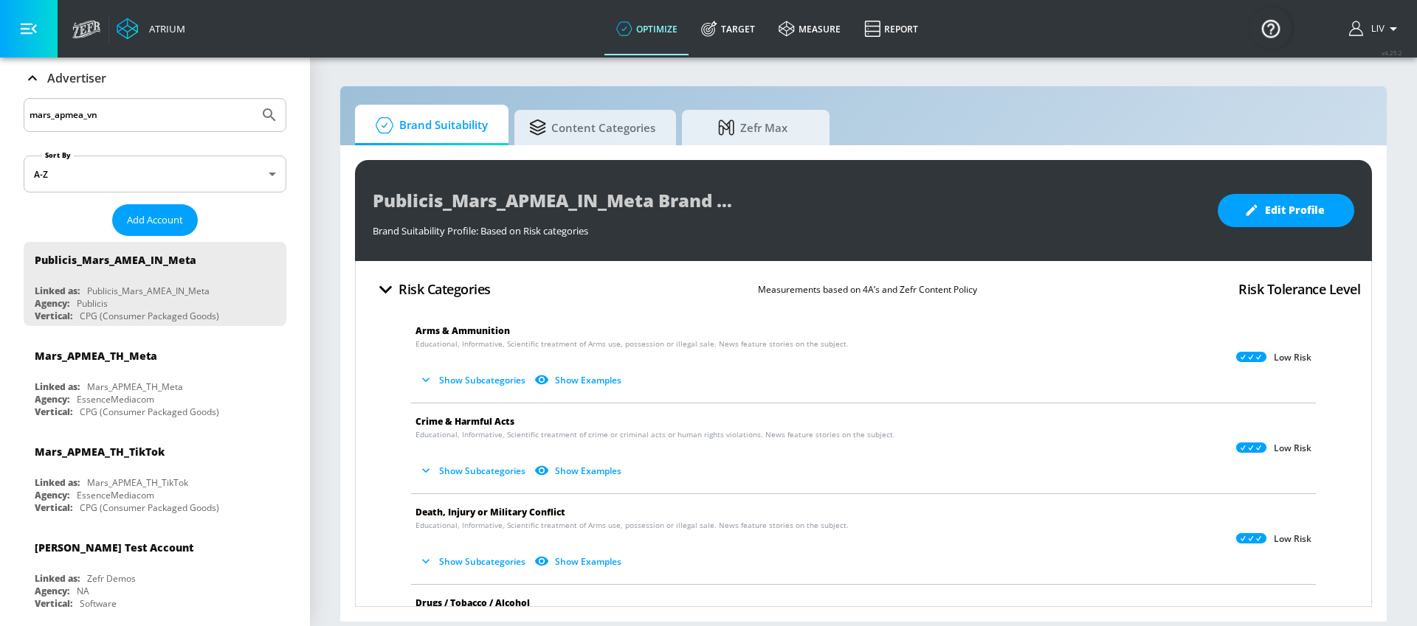
type input "mars_apmea_vn"
click at [253, 99] on button "Submit Search" at bounding box center [269, 115] width 32 height 32
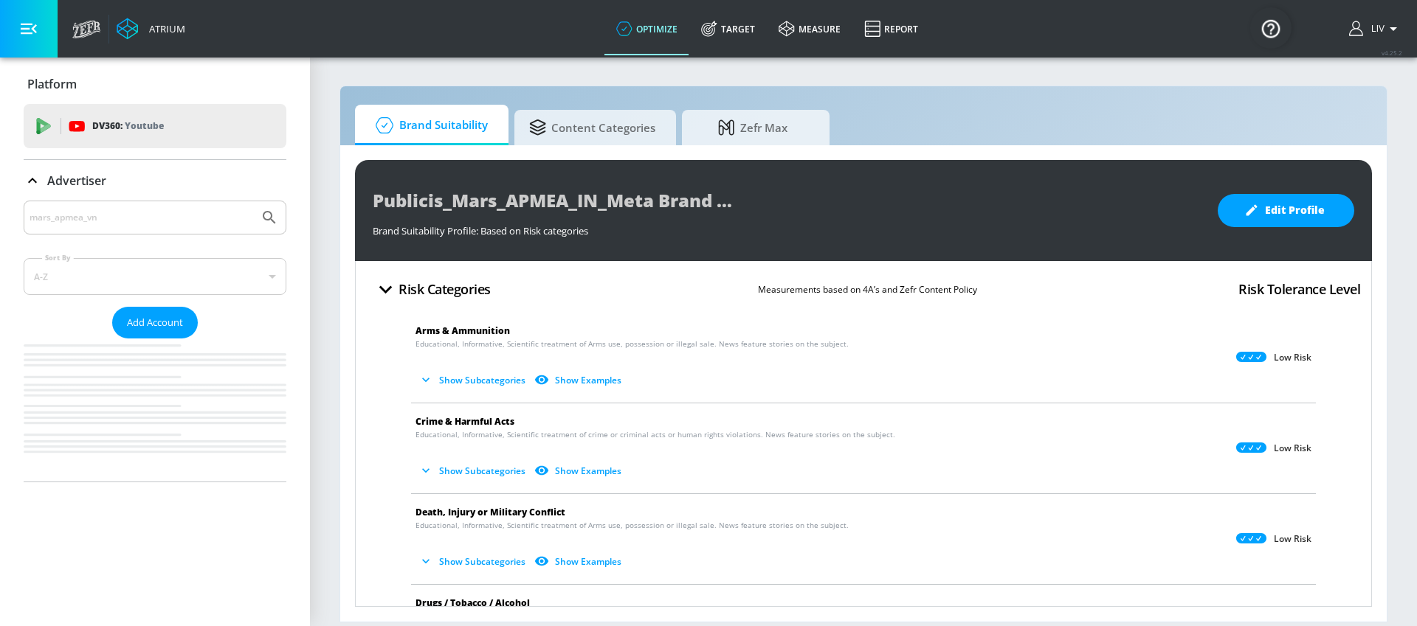
scroll to position [0, 0]
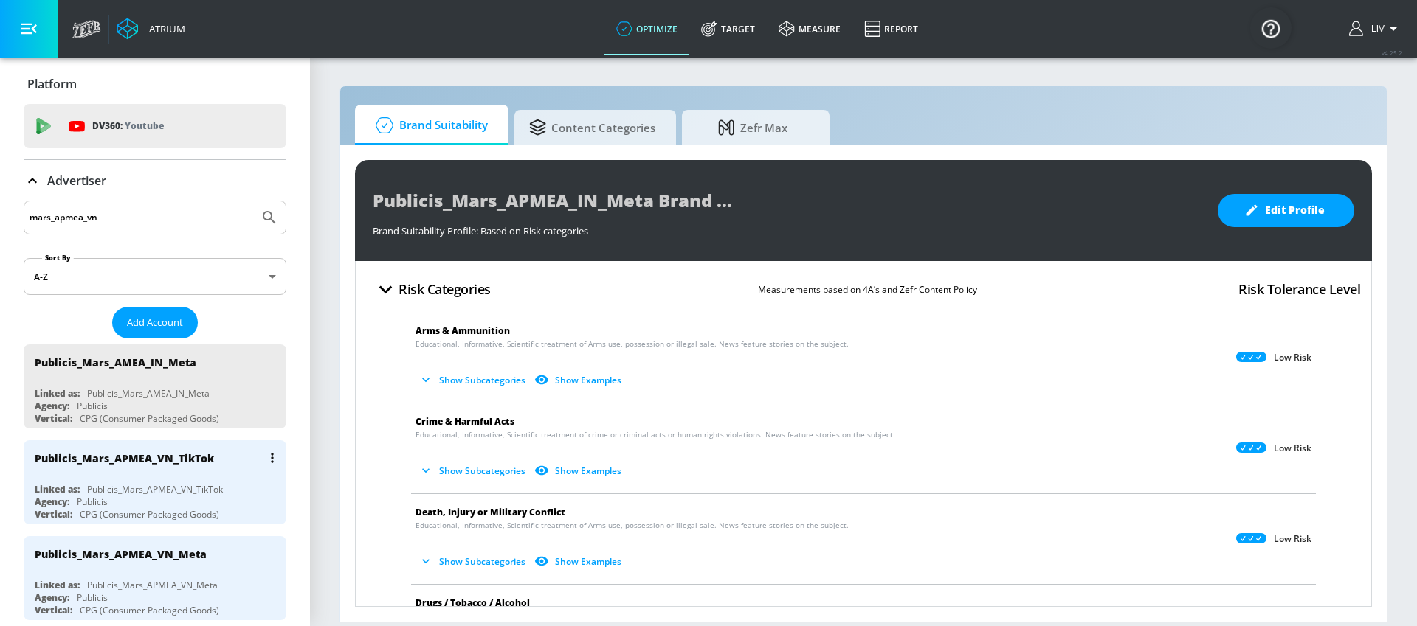
click at [269, 458] on button "list of Advertiser" at bounding box center [272, 458] width 21 height 21
click at [252, 486] on li "Edit" at bounding box center [198, 488] width 146 height 26
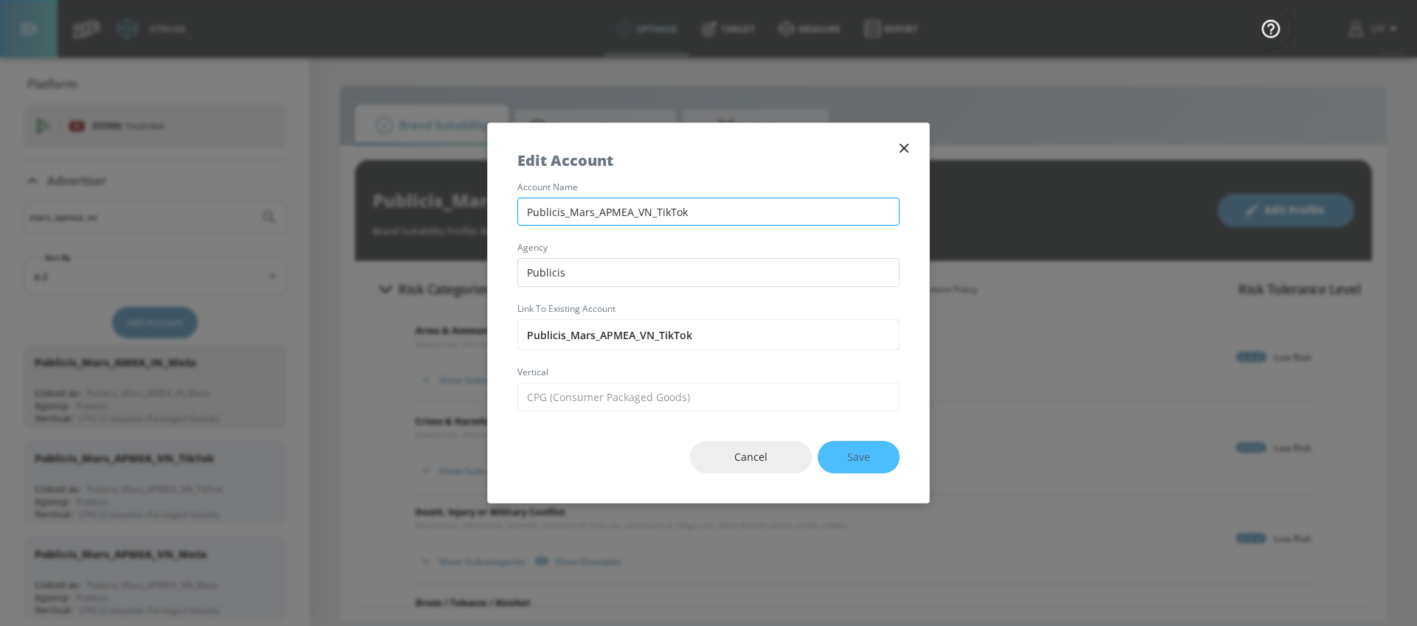
click at [611, 211] on input "Publicis_Mars_APMEA_VN_TikTok" at bounding box center [708, 212] width 382 height 29
type input "Publicis_Mars_AMEA_VN_TikTok"
click at [870, 460] on button "Save" at bounding box center [859, 457] width 82 height 33
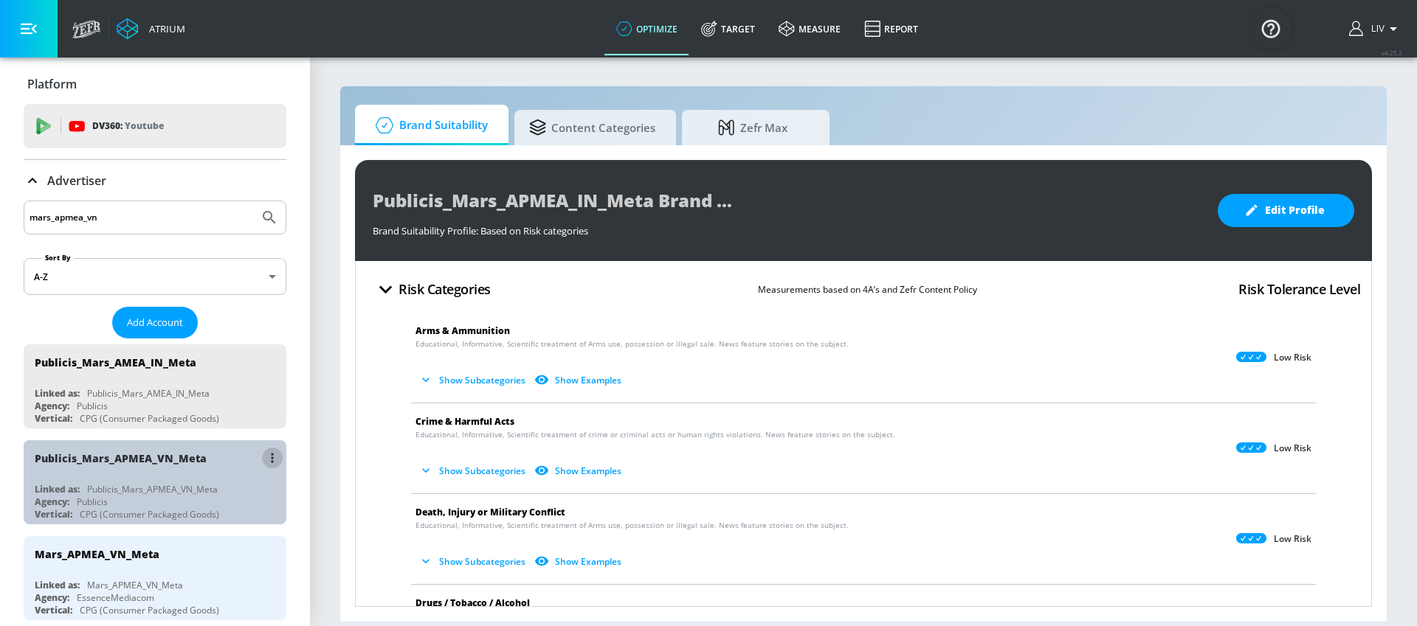
click at [271, 459] on icon "list of Advertiser" at bounding box center [272, 458] width 3 height 10
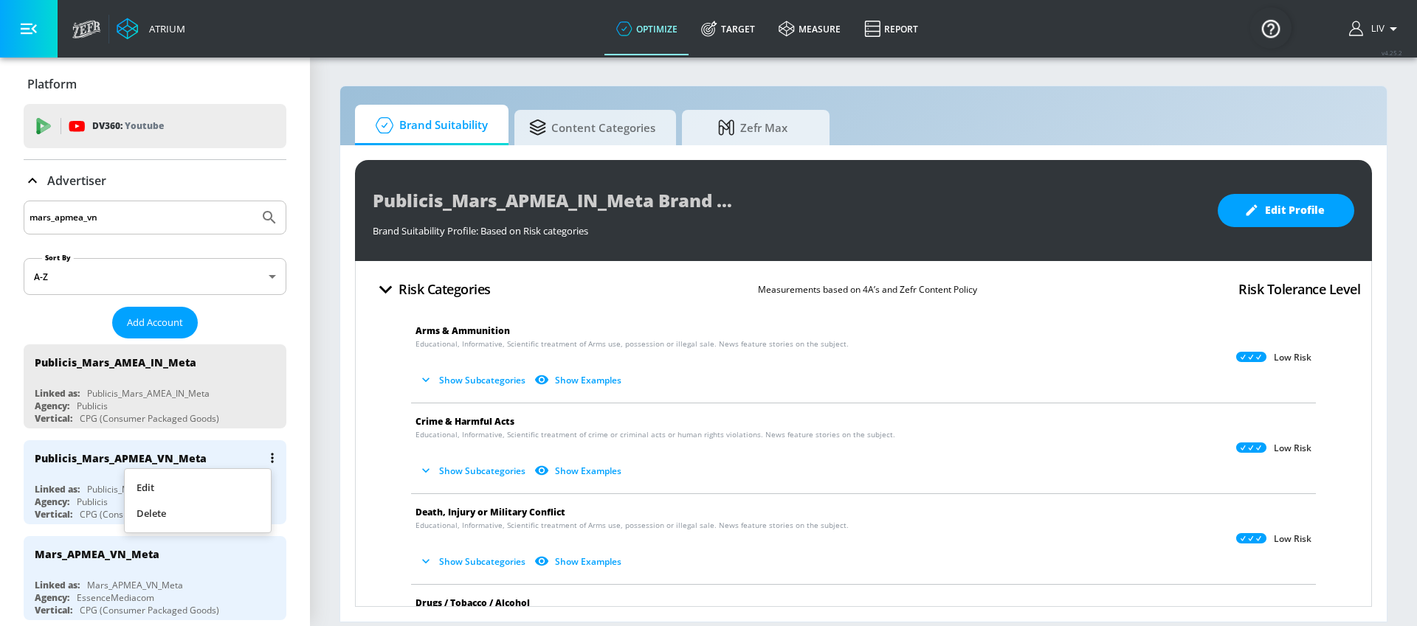
click at [250, 477] on li "Edit" at bounding box center [198, 488] width 146 height 26
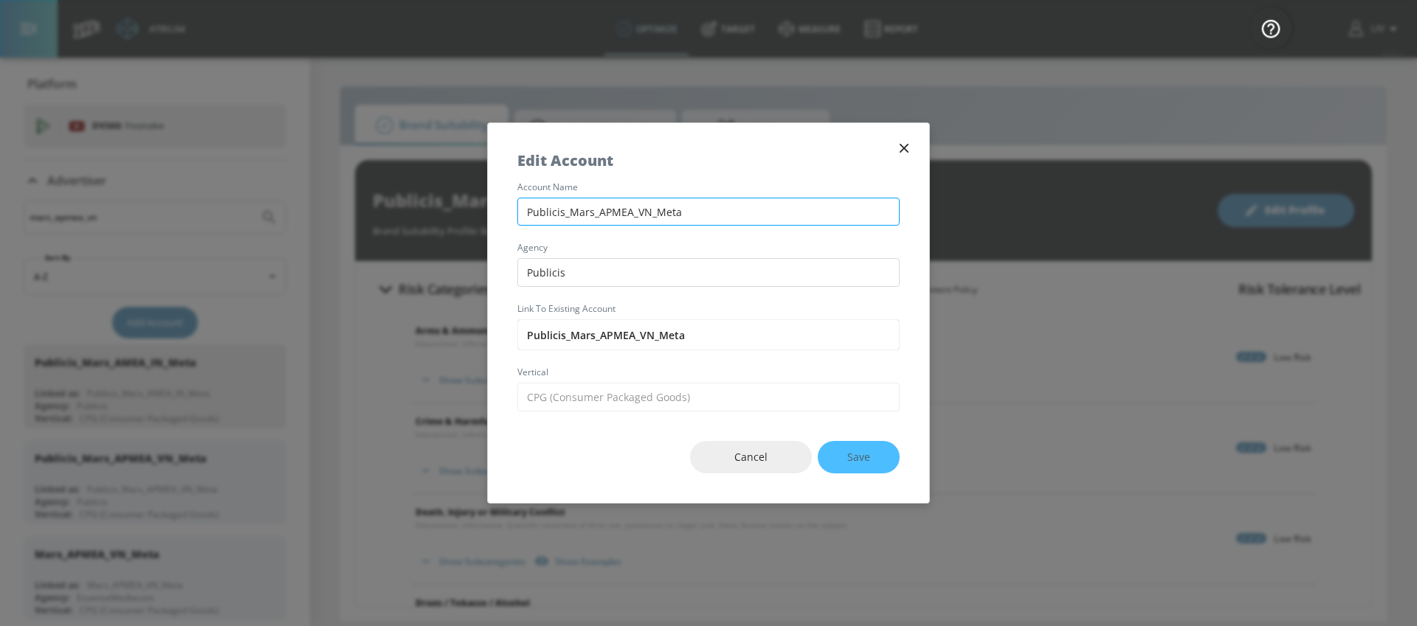
click at [605, 216] on input "Publicis_Mars_APMEA_VN_Meta" at bounding box center [708, 212] width 382 height 29
type input "Publicis_Mars_AMEA_VN_Meta"
click at [864, 474] on div "Cancel Save" at bounding box center [708, 458] width 441 height 92
click at [871, 463] on button "Save" at bounding box center [859, 457] width 82 height 33
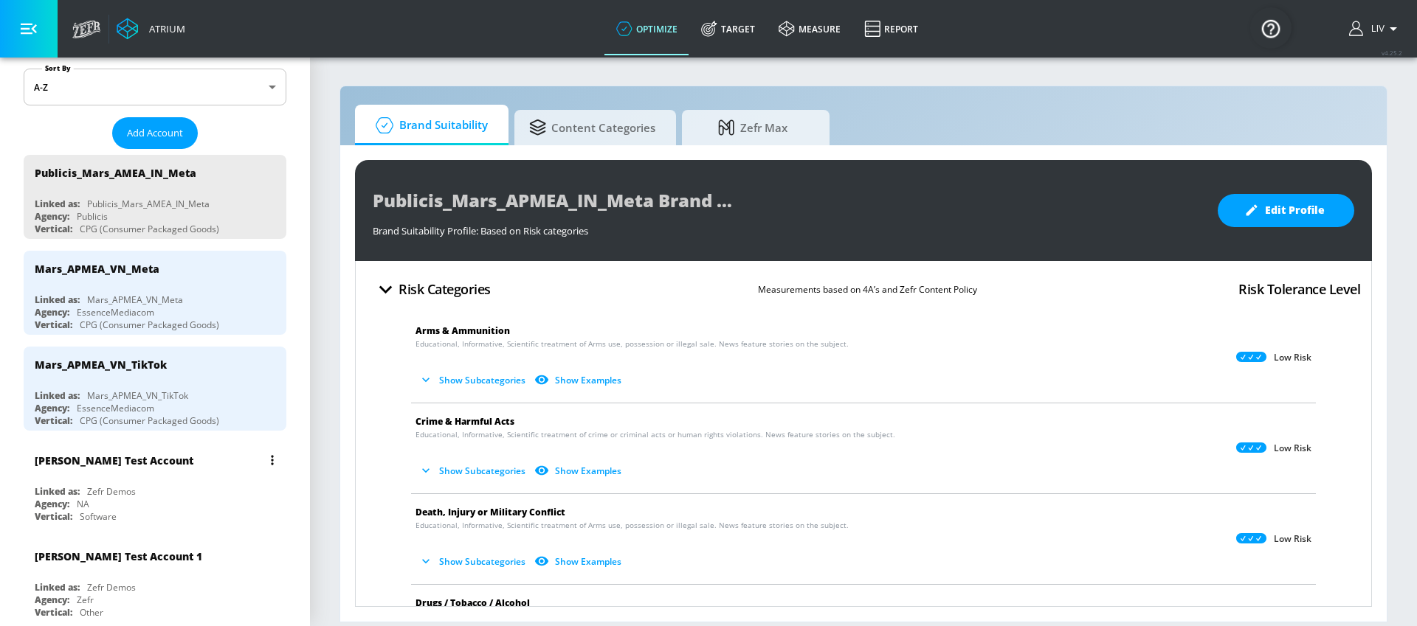
scroll to position [177, 0]
